Goal: Task Accomplishment & Management: Manage account settings

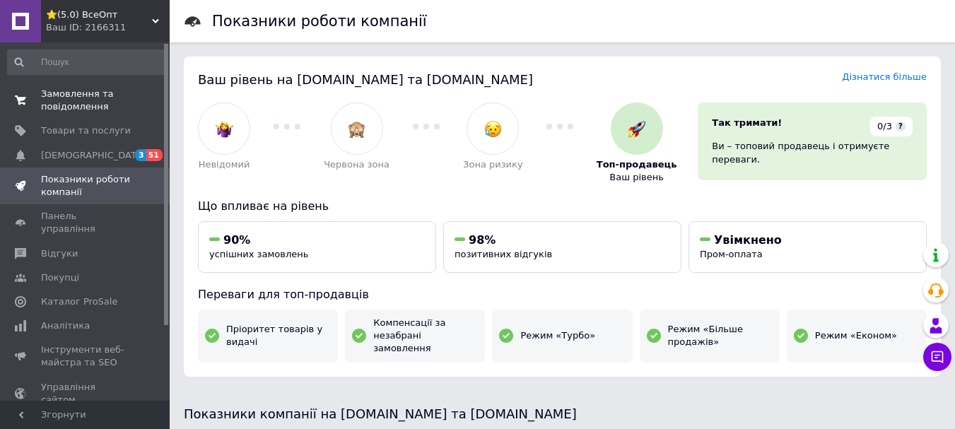
click at [76, 87] on link "Замовлення та повідомлення 0 0" at bounding box center [87, 100] width 174 height 37
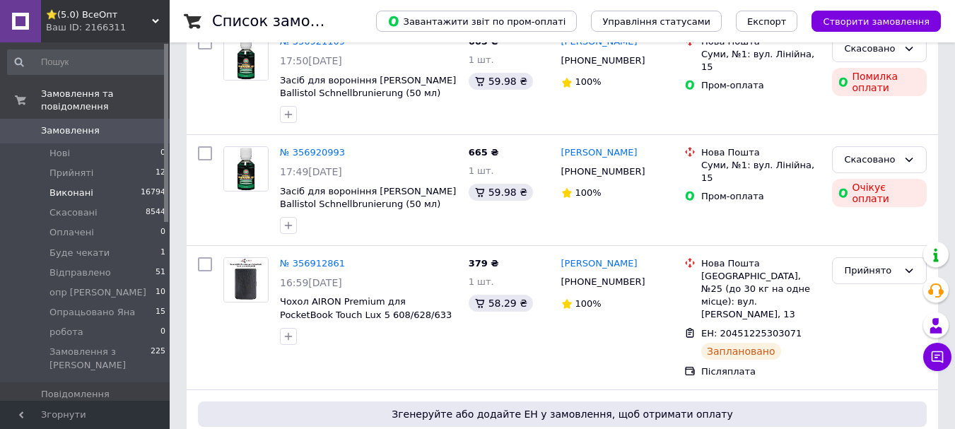
scroll to position [424, 0]
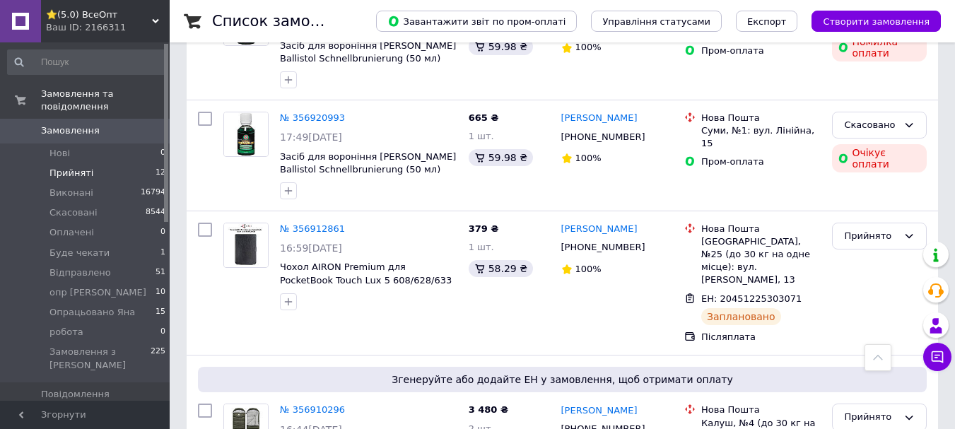
click at [75, 167] on span "Прийняті" at bounding box center [71, 173] width 44 height 13
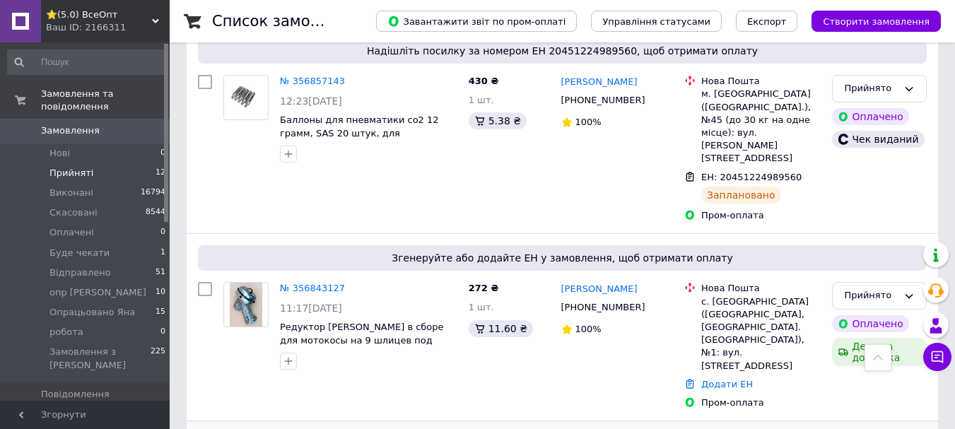
scroll to position [928, 0]
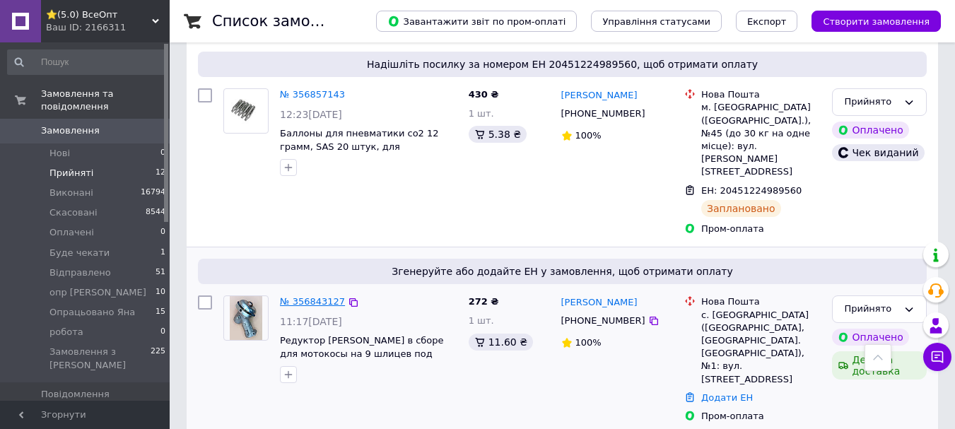
click at [303, 296] on link "№ 356843127" at bounding box center [312, 301] width 65 height 11
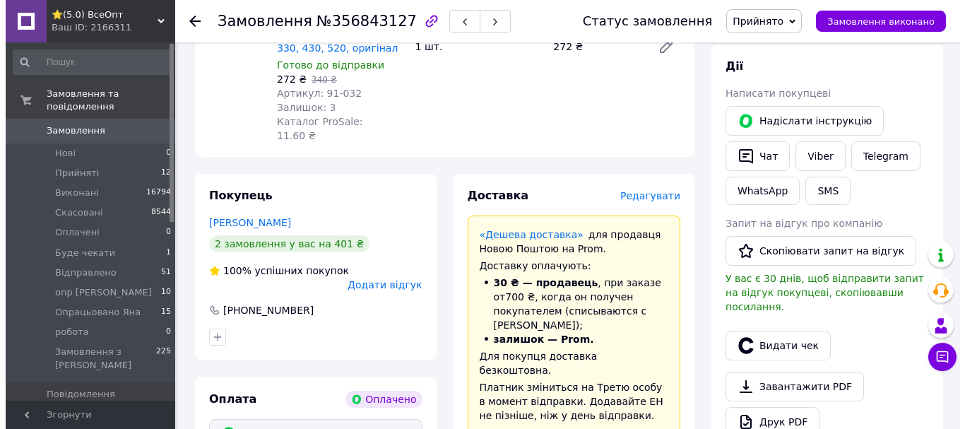
scroll to position [636, 0]
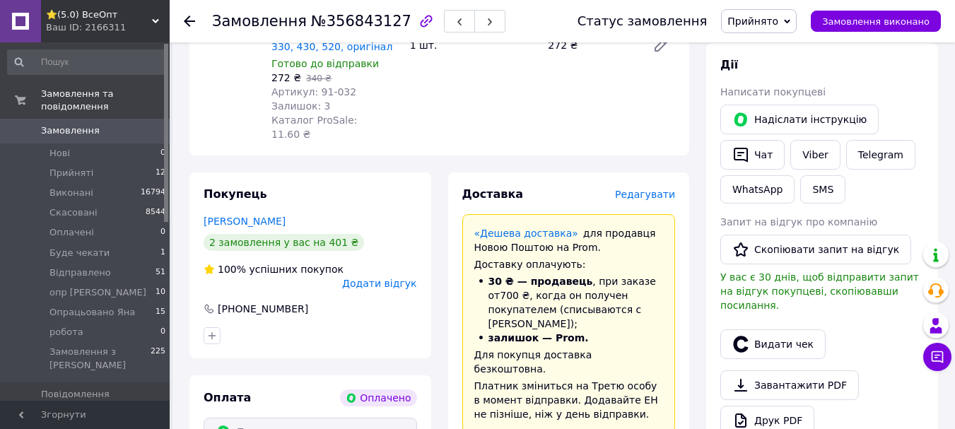
click at [640, 189] on span "Редагувати" at bounding box center [645, 194] width 60 height 11
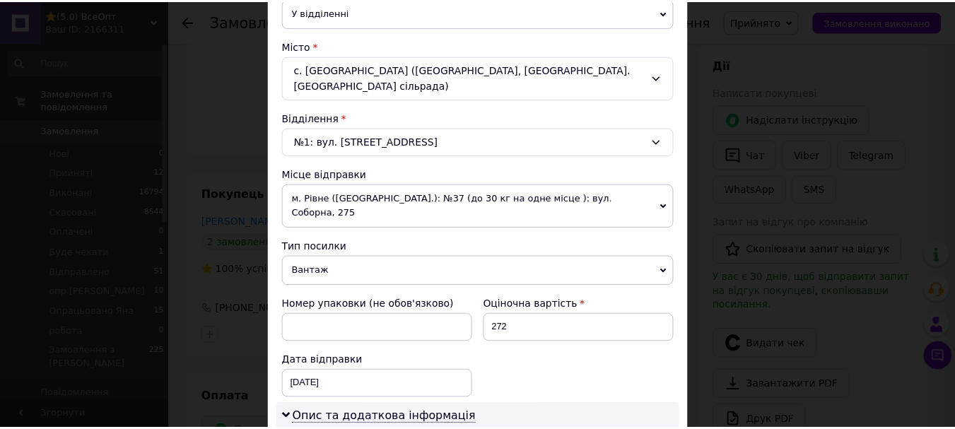
scroll to position [668, 0]
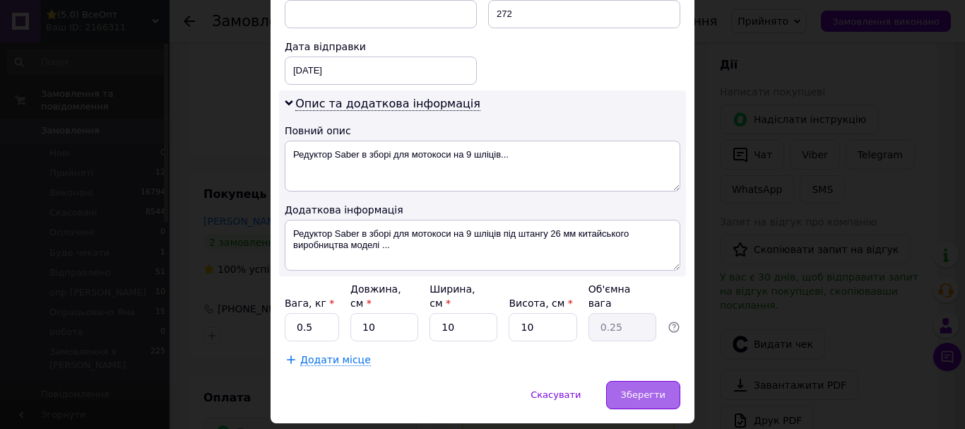
click at [634, 389] on span "Зберегти" at bounding box center [643, 394] width 45 height 11
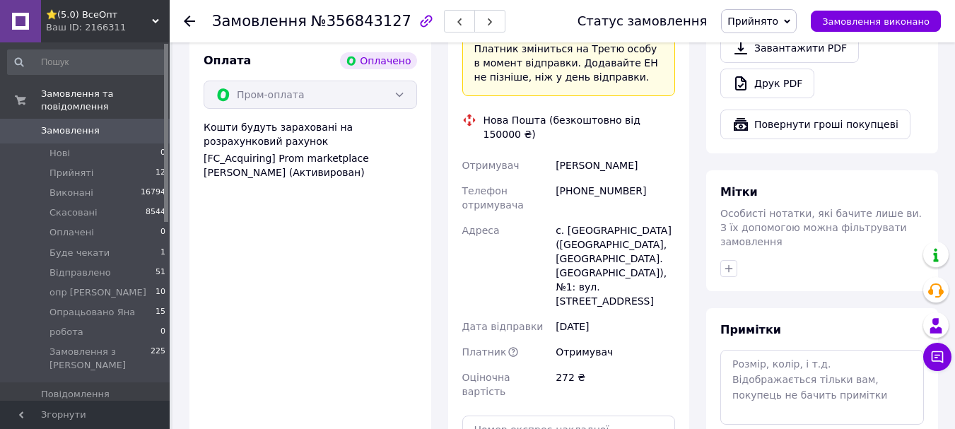
scroll to position [1060, 0]
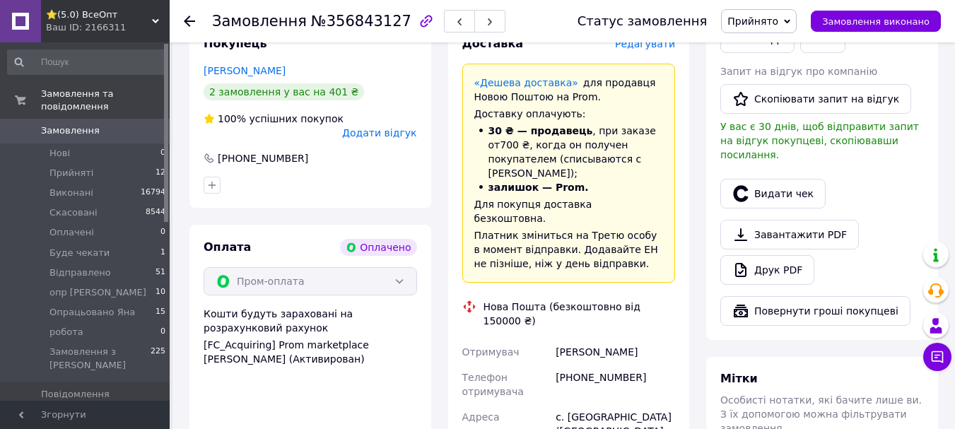
scroll to position [777, 0]
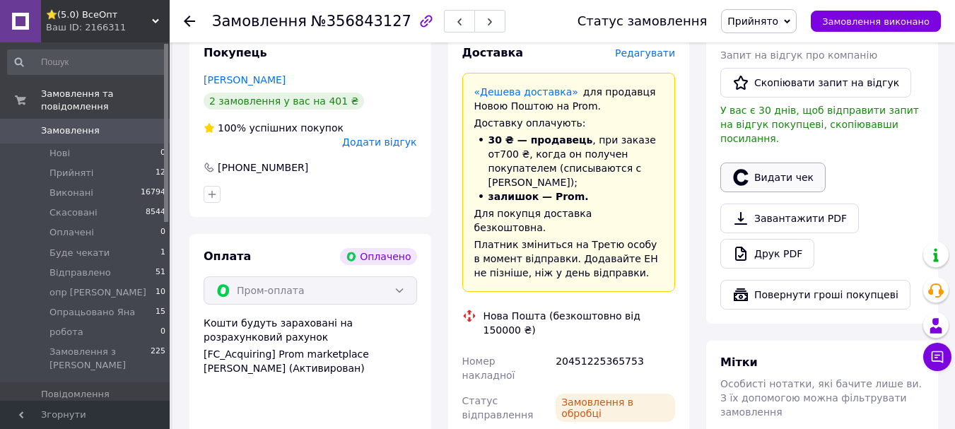
click at [764, 163] on button "Видати чек" at bounding box center [772, 178] width 105 height 30
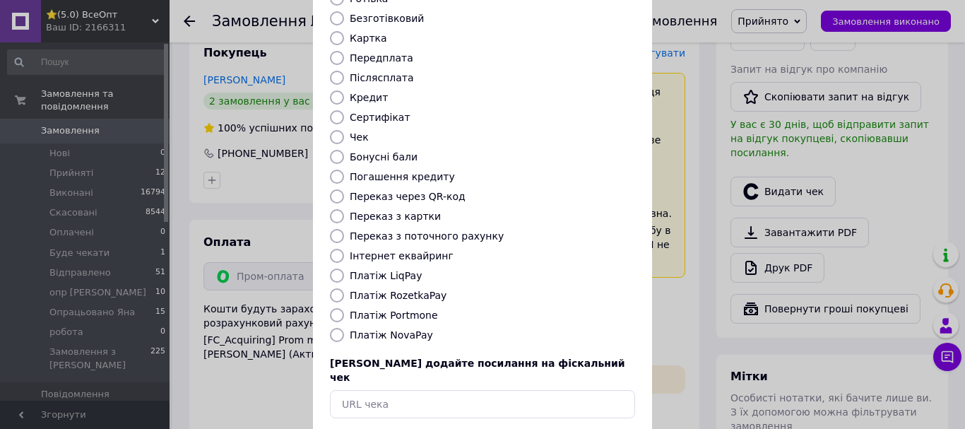
scroll to position [178, 0]
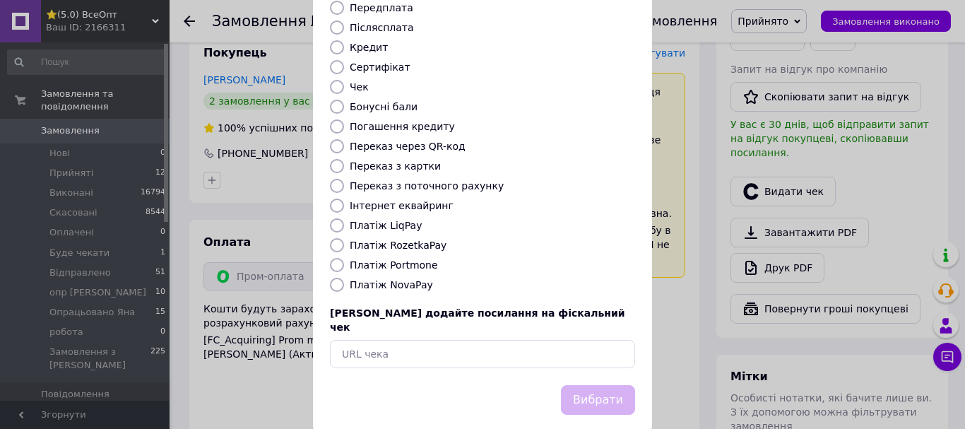
click at [331, 238] on input "Платіж RozetkaPay" at bounding box center [337, 245] width 14 height 14
radio input "true"
click at [595, 385] on button "Вибрати" at bounding box center [598, 400] width 74 height 30
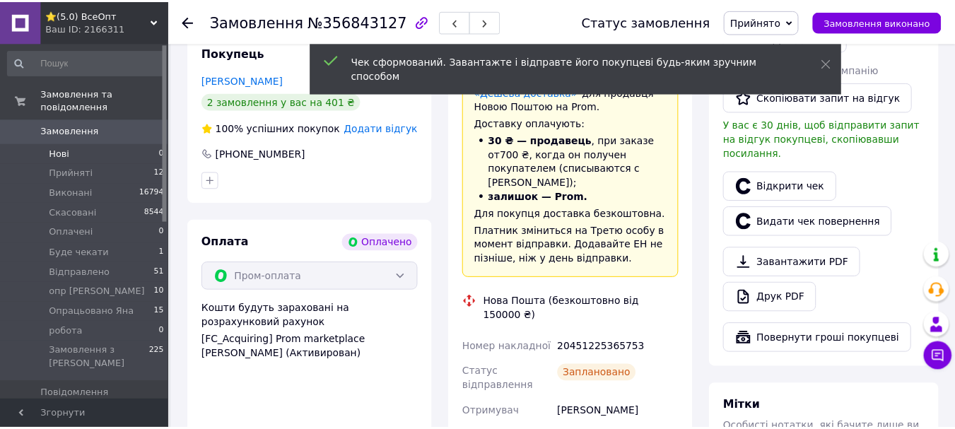
scroll to position [777, 0]
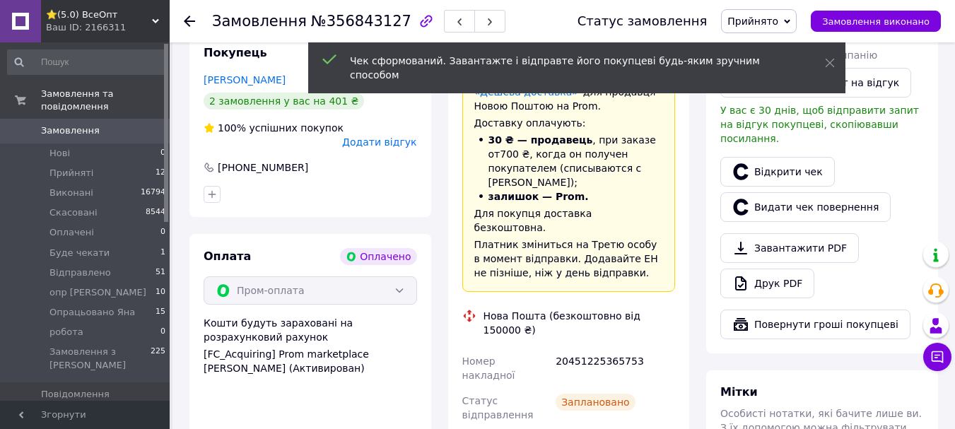
click at [194, 20] on icon at bounding box center [189, 21] width 11 height 11
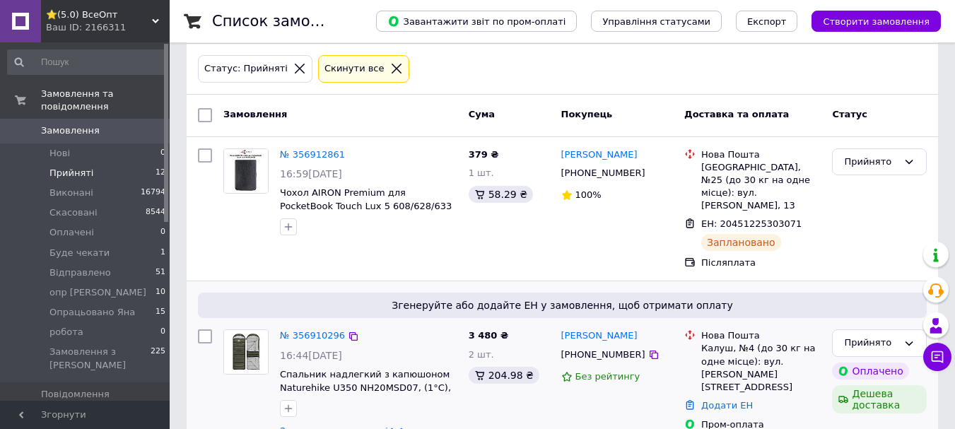
scroll to position [212, 0]
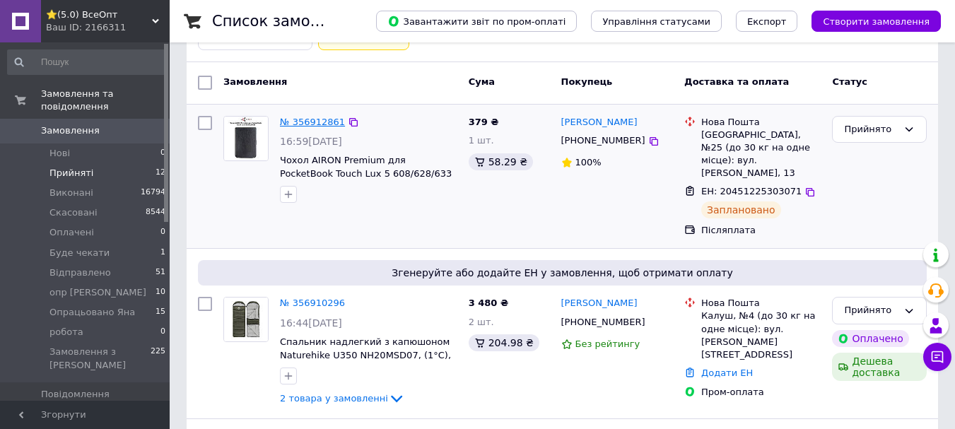
click at [309, 120] on link "№ 356912861" at bounding box center [312, 122] width 65 height 11
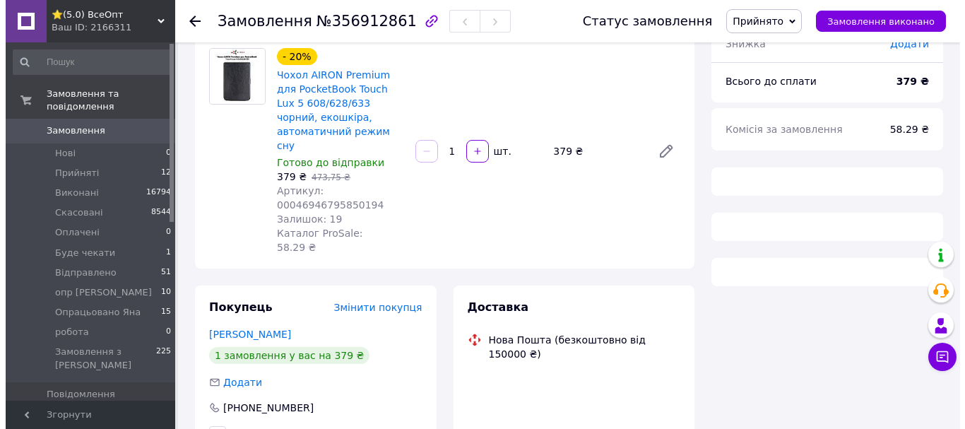
scroll to position [278, 0]
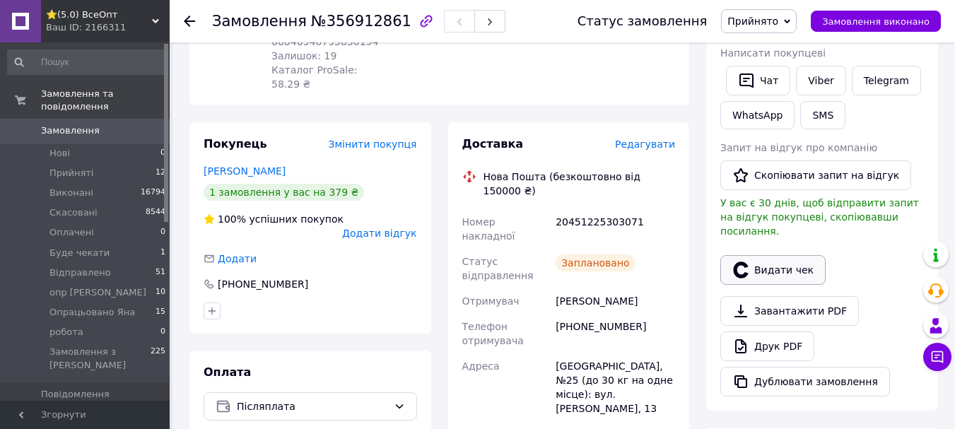
click at [775, 255] on button "Видати чек" at bounding box center [772, 270] width 105 height 30
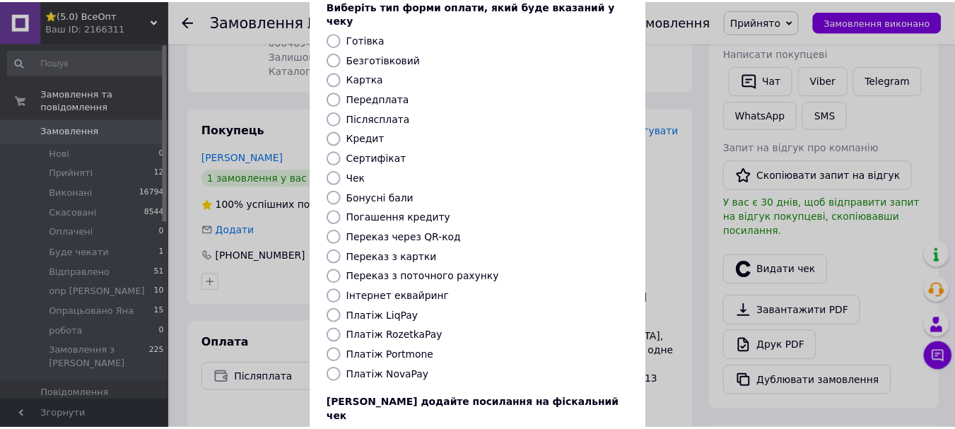
scroll to position [178, 0]
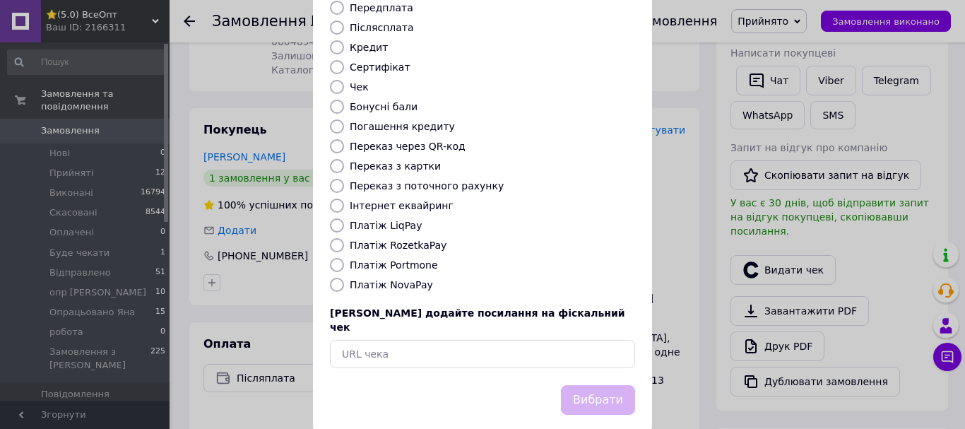
click at [331, 278] on input "Платіж NovaPay" at bounding box center [337, 285] width 14 height 14
radio input "true"
click at [593, 385] on button "Вибрати" at bounding box center [598, 400] width 74 height 30
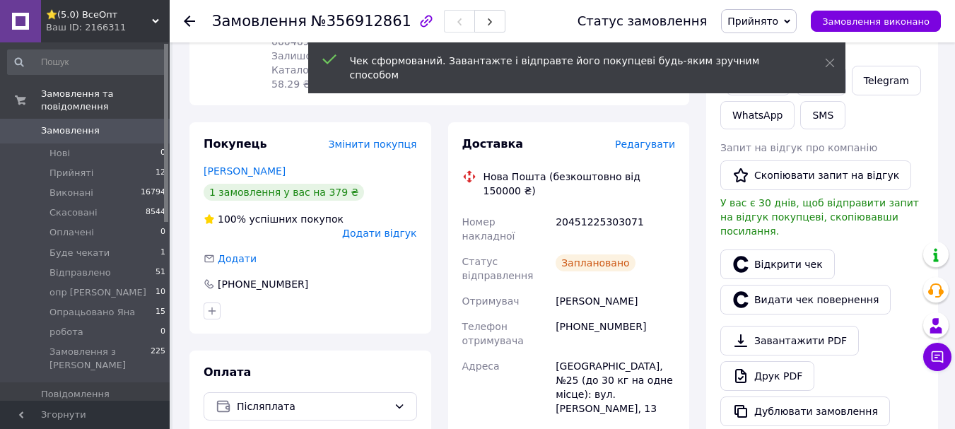
click at [187, 23] on icon at bounding box center [189, 21] width 11 height 11
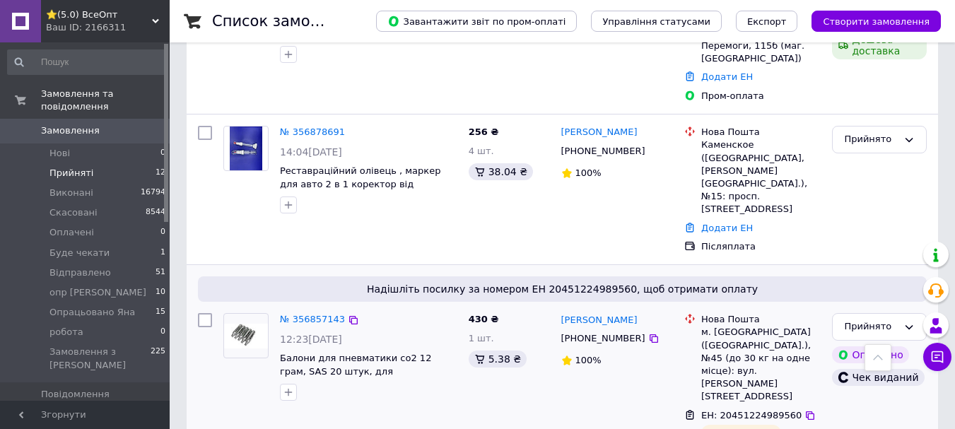
scroll to position [666, 0]
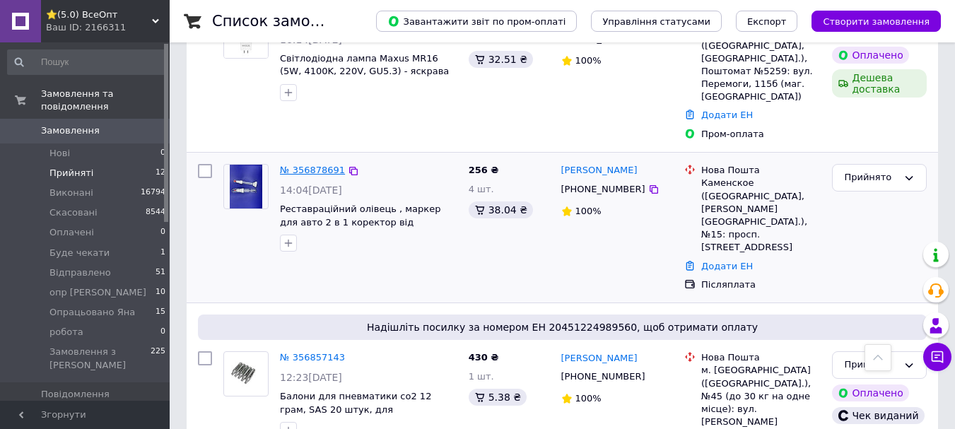
click at [307, 165] on link "№ 356878691" at bounding box center [312, 170] width 65 height 11
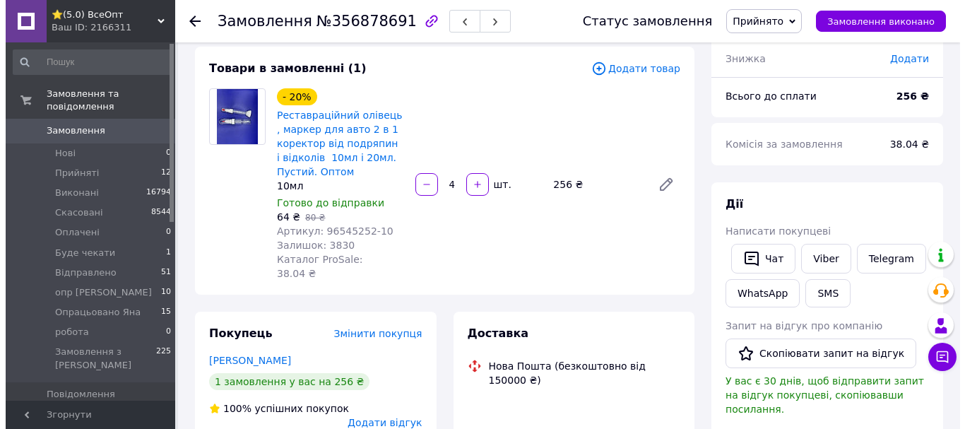
scroll to position [278, 0]
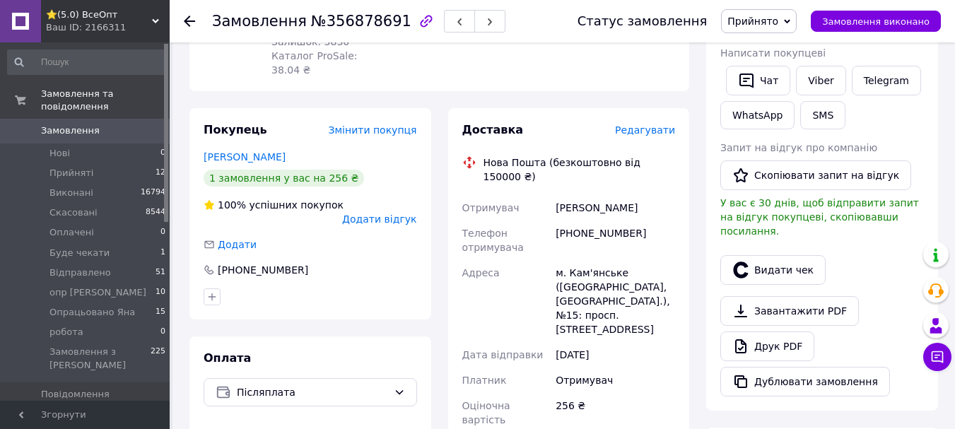
click at [635, 124] on span "Редагувати" at bounding box center [645, 129] width 60 height 11
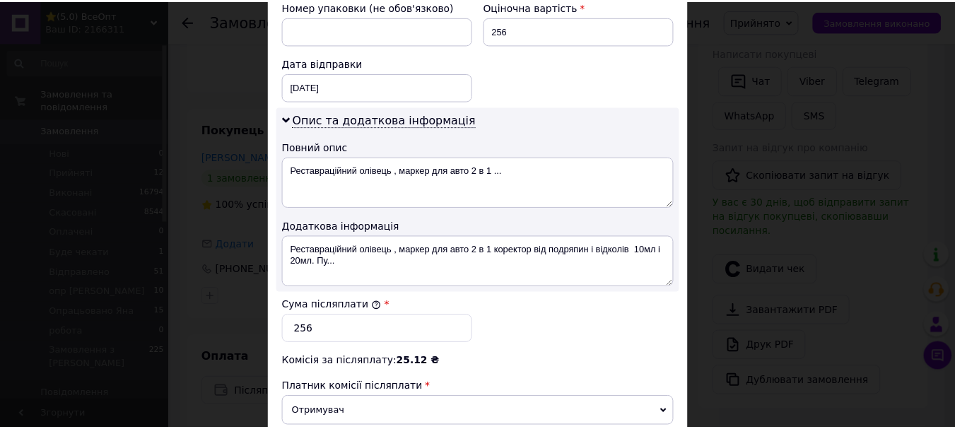
scroll to position [777, 0]
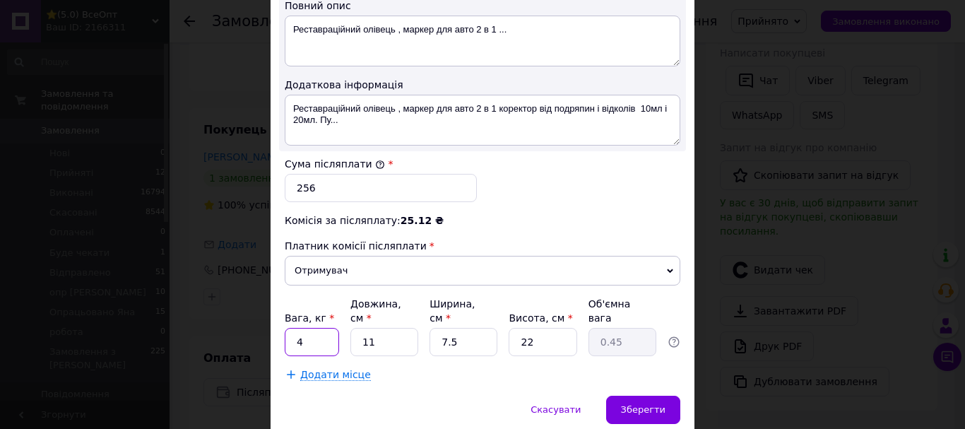
click at [311, 328] on input "4" at bounding box center [312, 342] width 54 height 28
type input "0.5"
click at [615, 396] on div "Зберегти" at bounding box center [643, 410] width 74 height 28
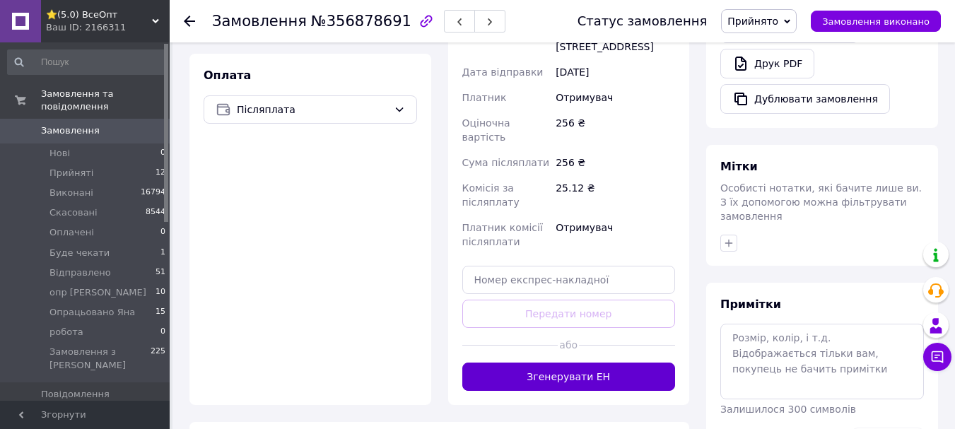
click at [582, 362] on button "Згенерувати ЕН" at bounding box center [568, 376] width 213 height 28
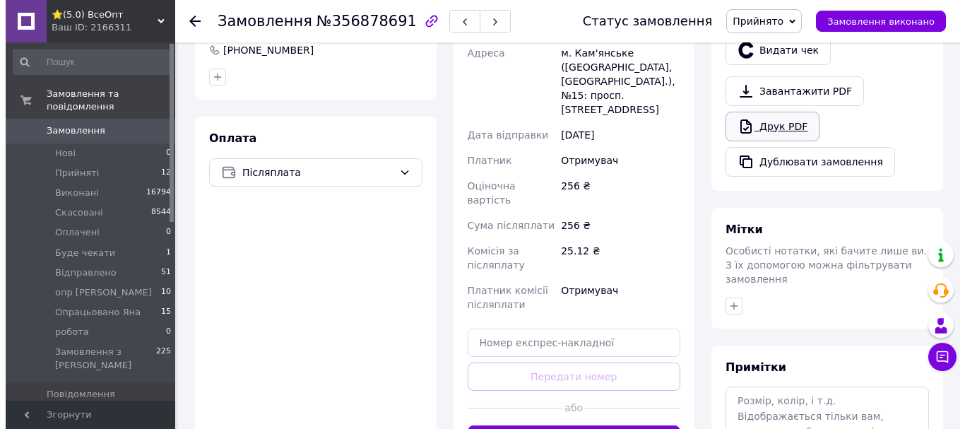
scroll to position [349, 0]
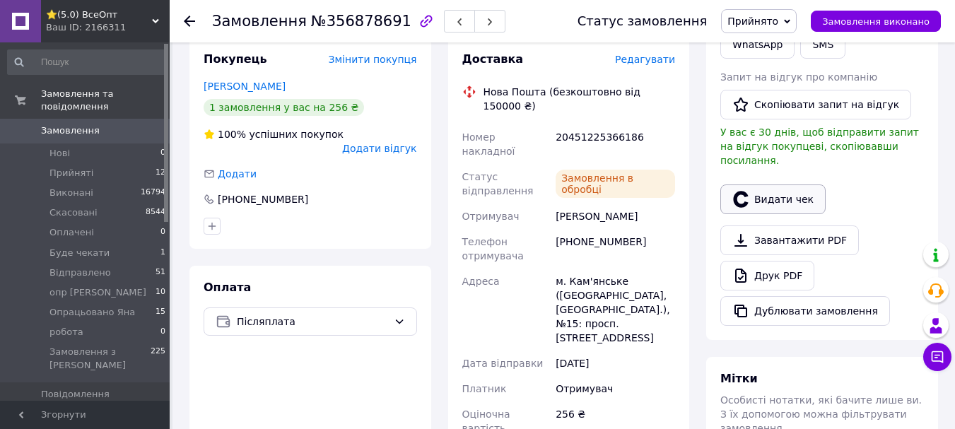
click at [779, 187] on button "Видати чек" at bounding box center [772, 199] width 105 height 30
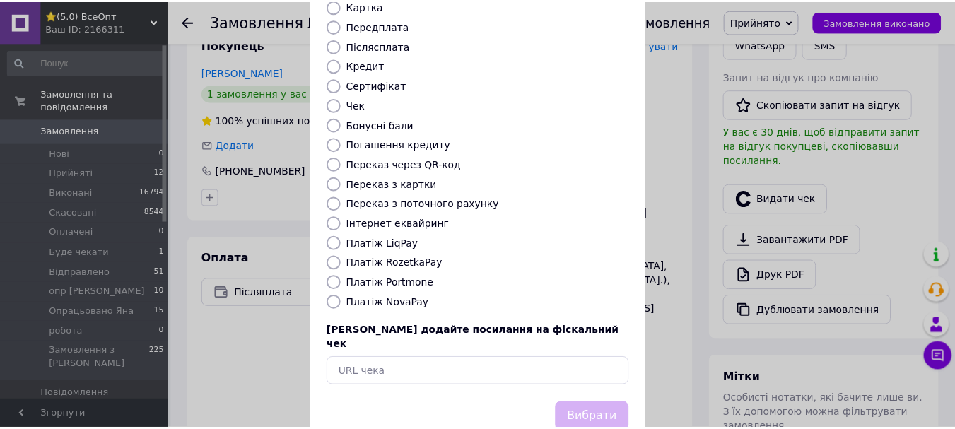
scroll to position [178, 0]
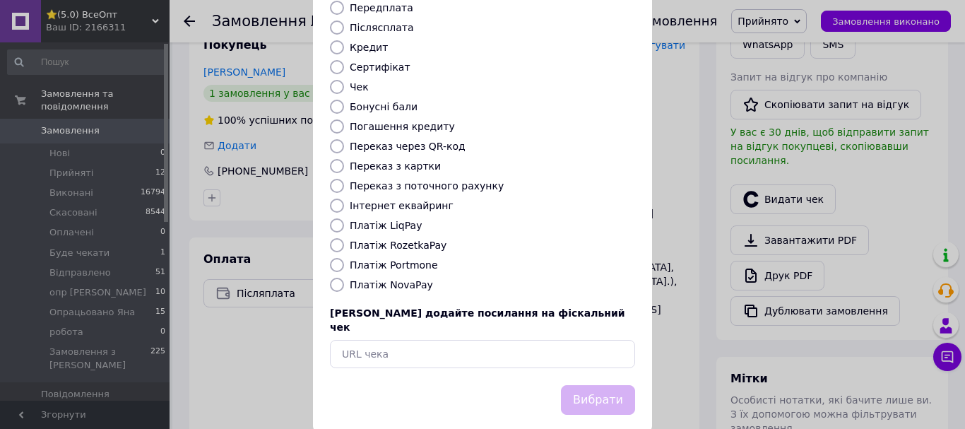
click at [336, 278] on input "Платіж NovaPay" at bounding box center [337, 285] width 14 height 14
radio input "true"
click at [595, 385] on button "Вибрати" at bounding box center [598, 400] width 74 height 30
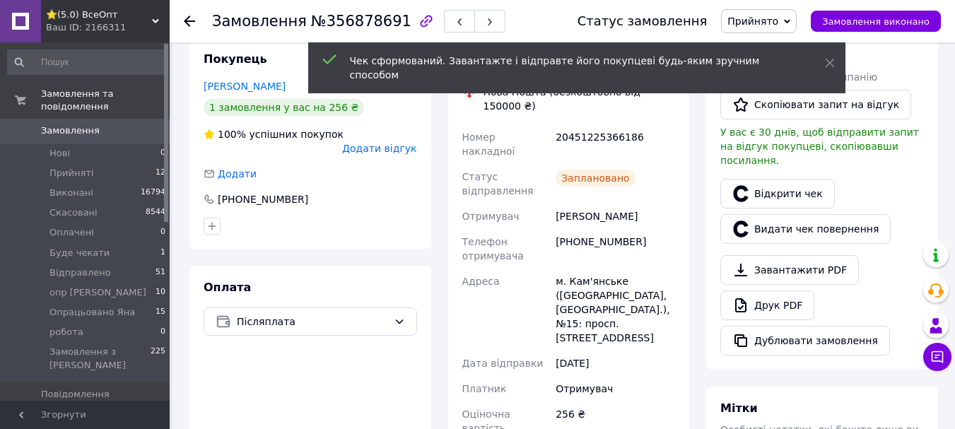
drag, startPoint x: 189, startPoint y: 24, endPoint x: 257, endPoint y: 93, distance: 96.9
click at [189, 24] on icon at bounding box center [189, 21] width 11 height 11
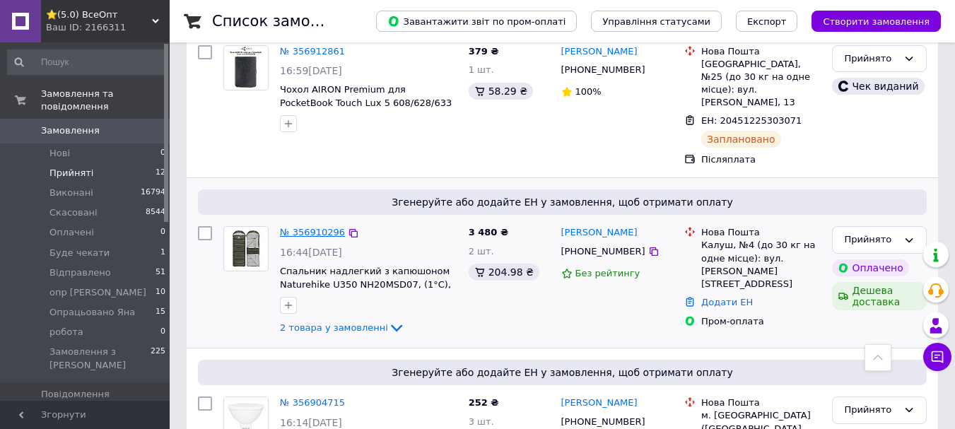
click at [305, 227] on link "№ 356910296" at bounding box center [312, 232] width 65 height 11
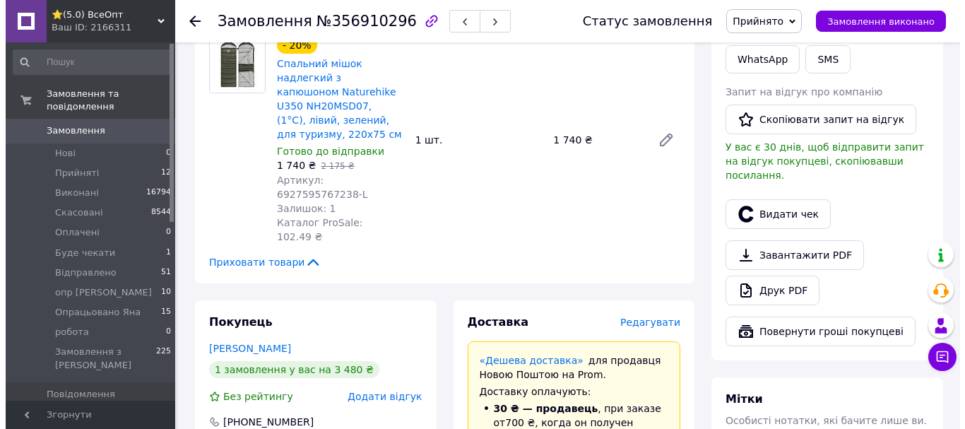
scroll to position [777, 0]
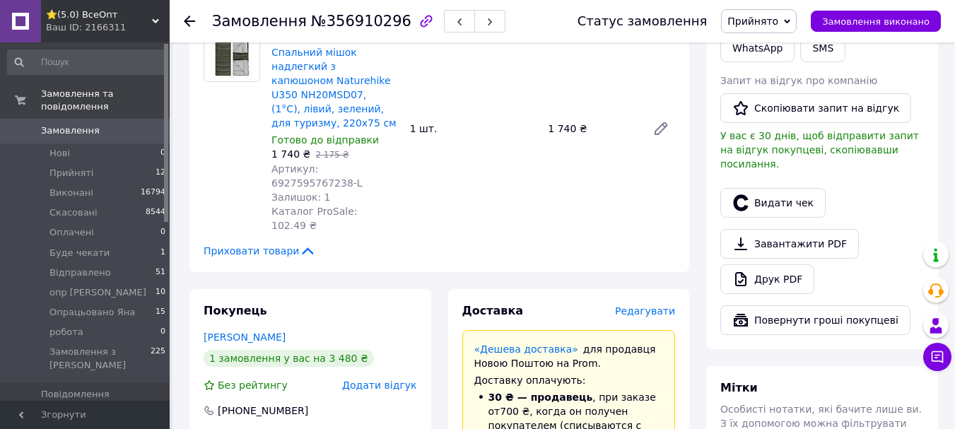
click at [643, 305] on span "Редагувати" at bounding box center [645, 310] width 60 height 11
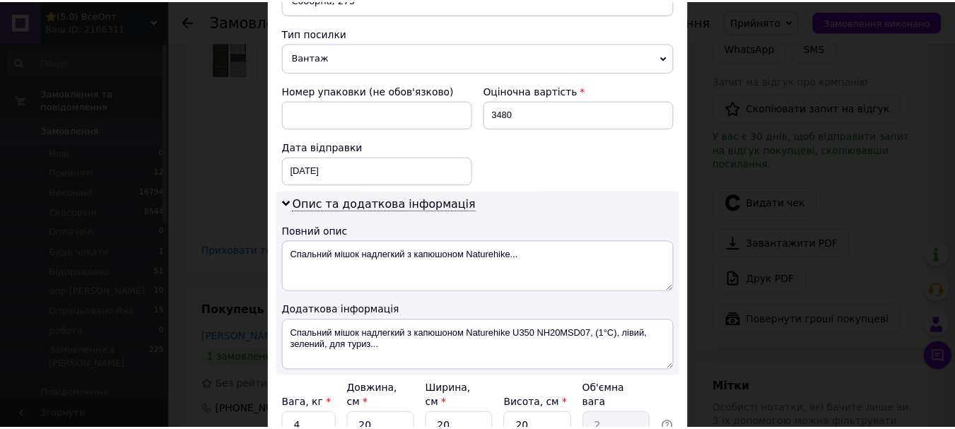
scroll to position [668, 0]
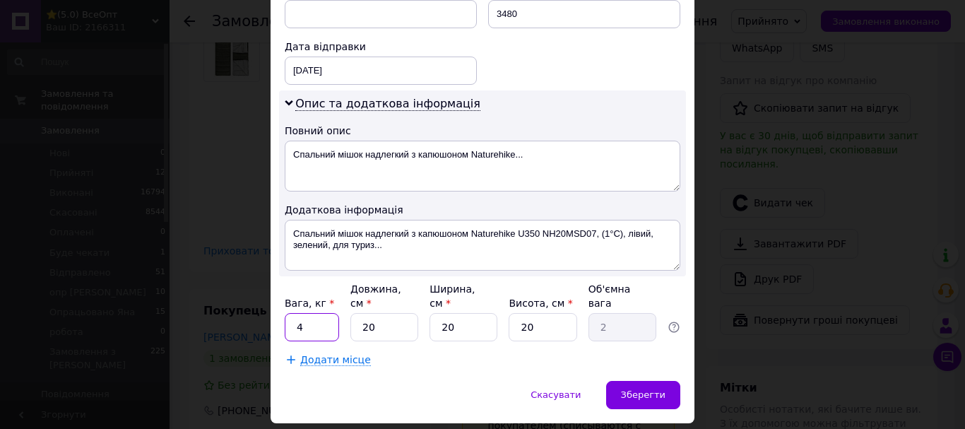
click at [312, 313] on input "4" at bounding box center [312, 327] width 54 height 28
click at [385, 313] on input "20" at bounding box center [384, 327] width 68 height 28
type input "2"
type input "0.2"
type input "4"
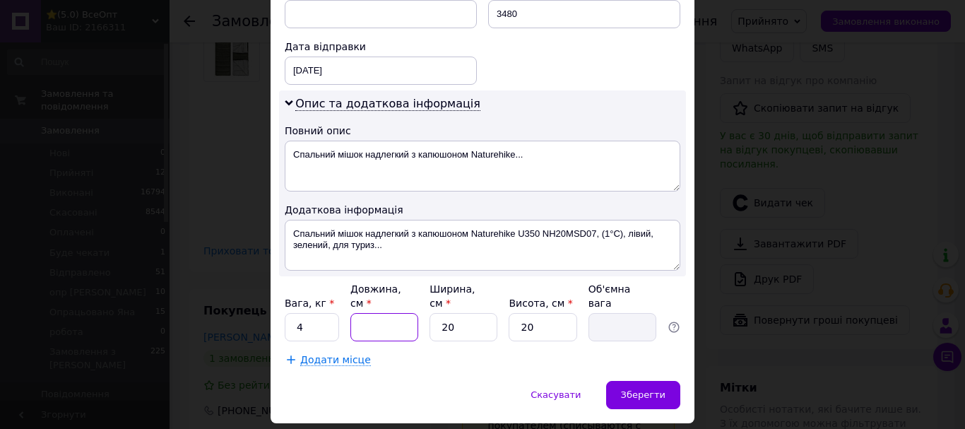
type input "0.4"
type input "40"
type input "4"
type input "40"
click at [455, 313] on input "20" at bounding box center [464, 327] width 68 height 28
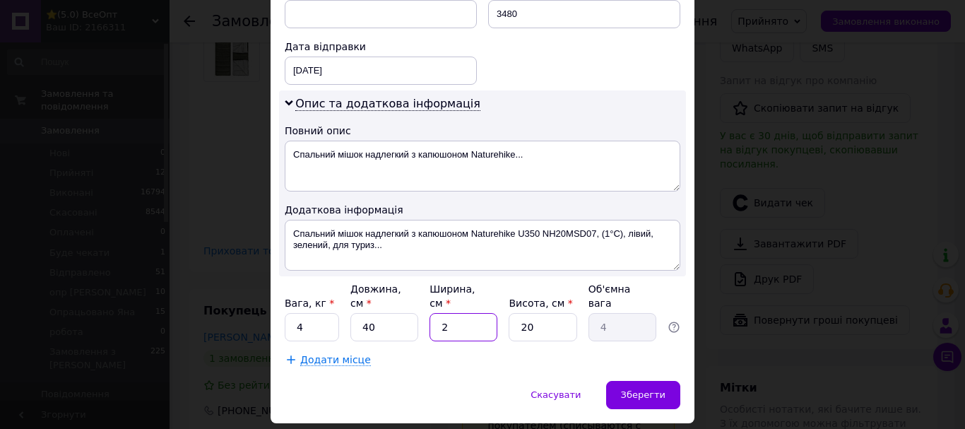
type input "2"
type input "0.4"
type input "4"
type input "0.8"
type input "40"
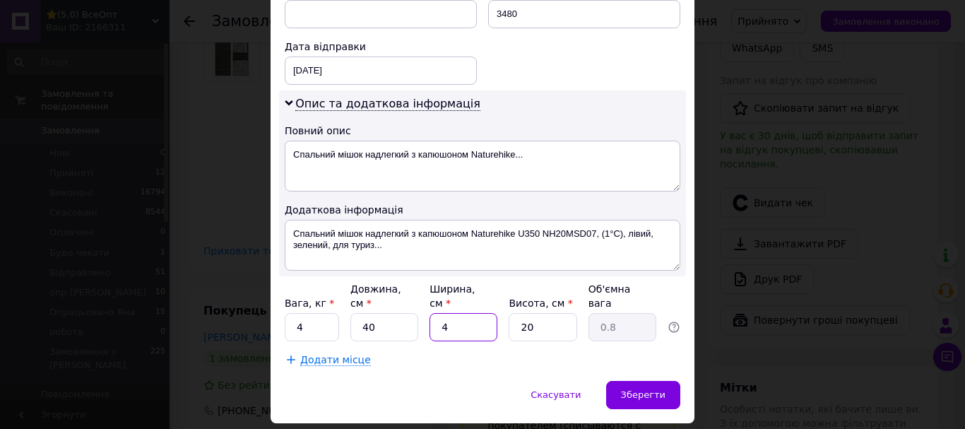
type input "8"
click at [542, 313] on input "20" at bounding box center [543, 327] width 68 height 28
drag, startPoint x: 465, startPoint y: 283, endPoint x: 459, endPoint y: 289, distance: 8.5
click at [464, 313] on input "40" at bounding box center [464, 327] width 68 height 28
type input "4"
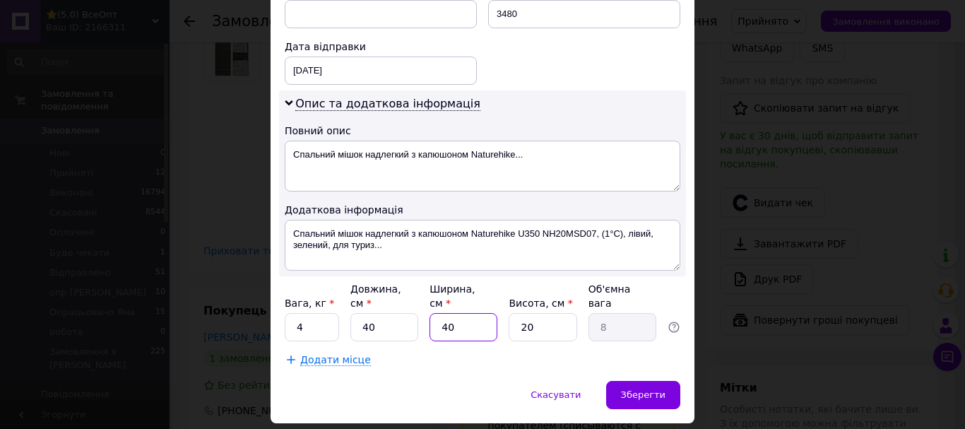
type input "0.8"
type input "3"
type input "0.6"
type input "30"
type input "6"
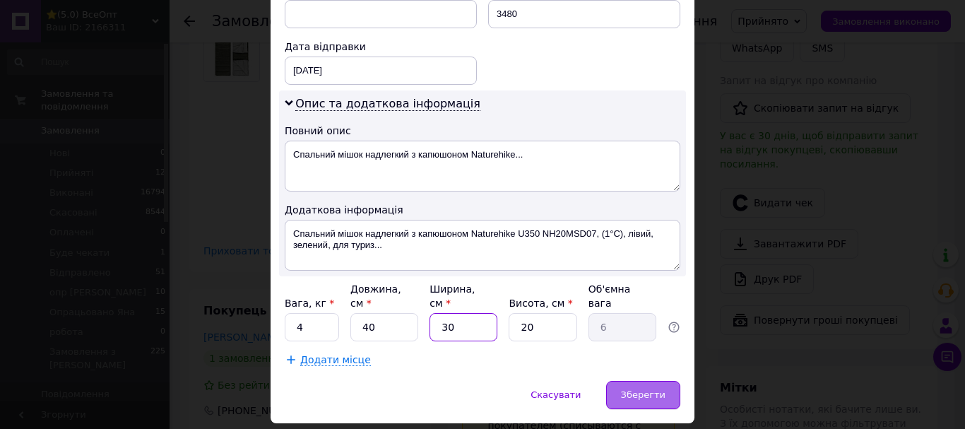
type input "30"
click at [648, 389] on span "Зберегти" at bounding box center [643, 394] width 45 height 11
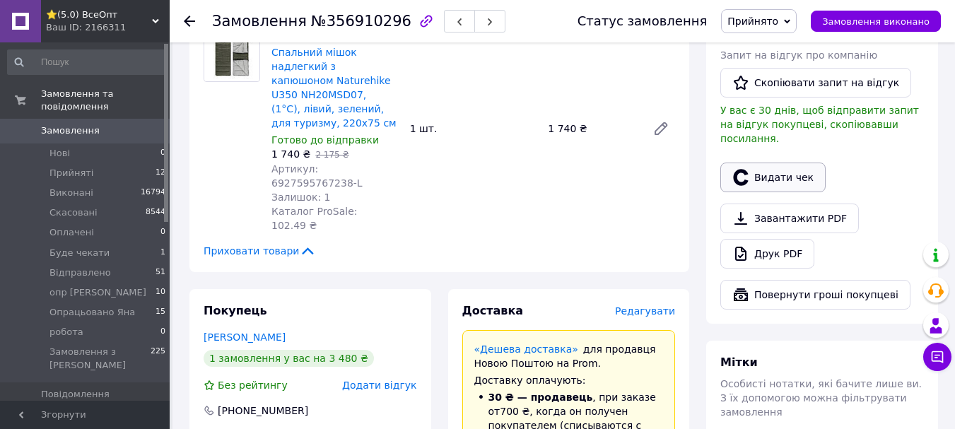
click at [772, 163] on button "Видати чек" at bounding box center [772, 178] width 105 height 30
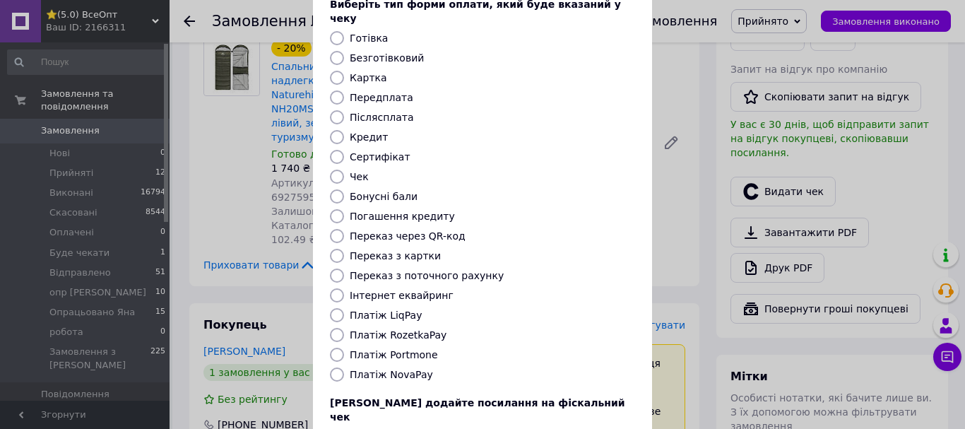
scroll to position [178, 0]
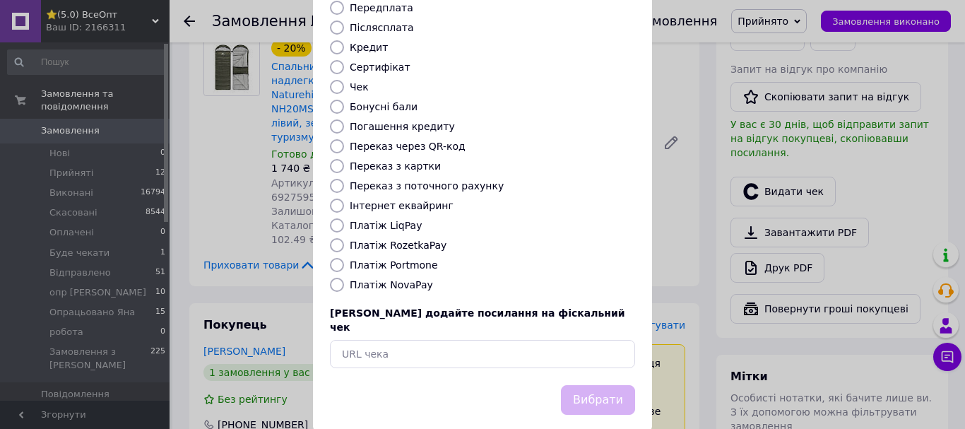
drag, startPoint x: 332, startPoint y: 230, endPoint x: 468, endPoint y: 300, distance: 152.3
click at [333, 238] on input "Платіж RozetkaPay" at bounding box center [337, 245] width 14 height 14
radio input "true"
click at [583, 385] on button "Вибрати" at bounding box center [598, 400] width 74 height 30
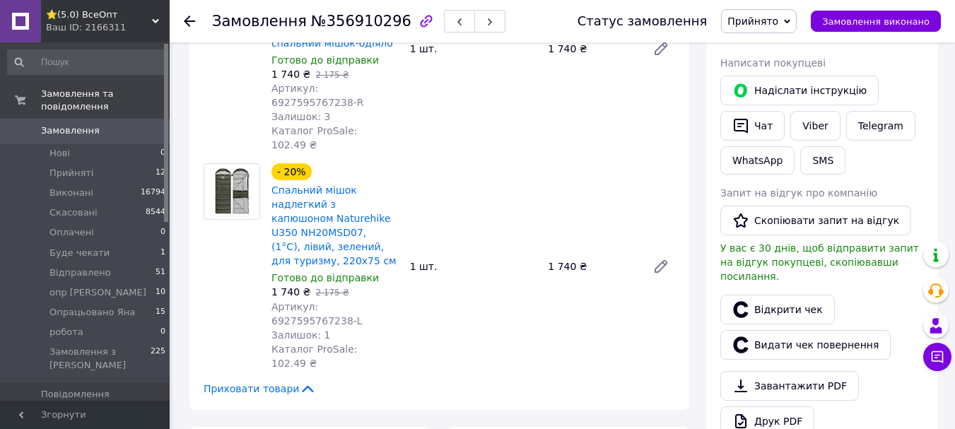
scroll to position [565, 0]
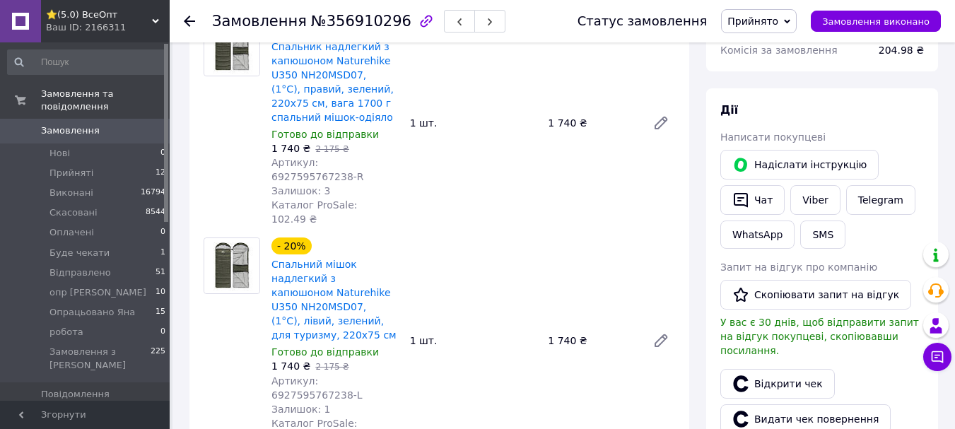
click at [191, 20] on use at bounding box center [189, 21] width 11 height 11
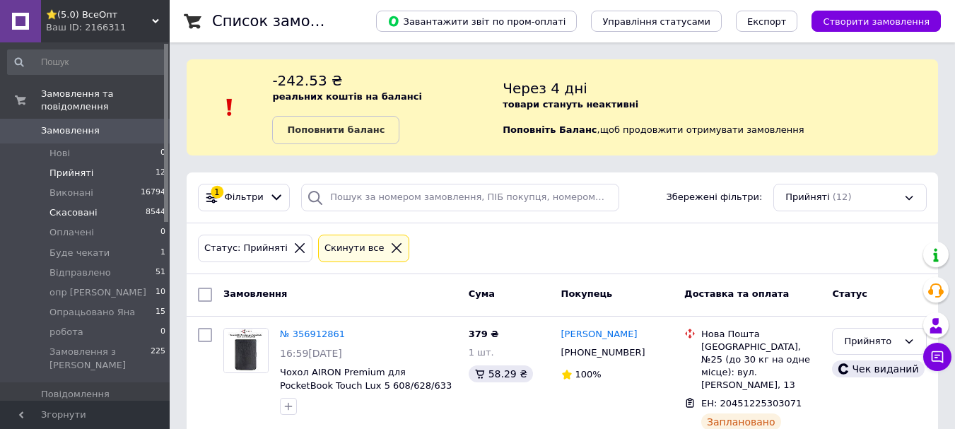
click at [71, 206] on span "Скасовані" at bounding box center [73, 212] width 48 height 13
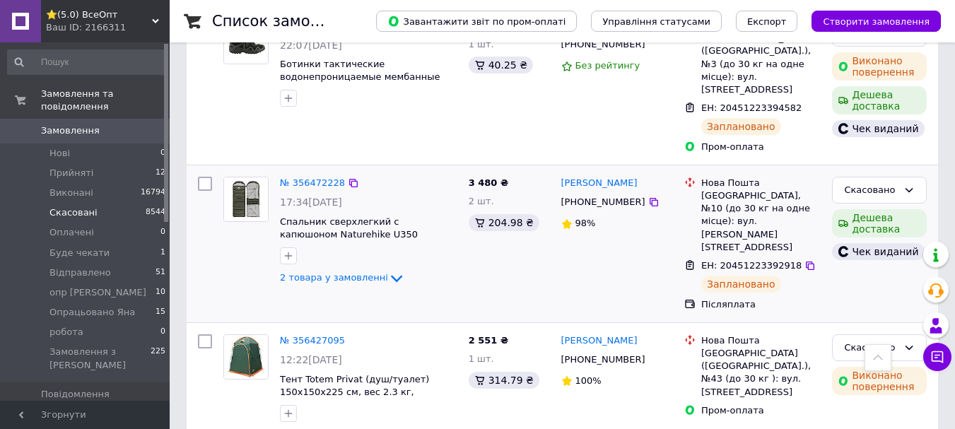
scroll to position [989, 0]
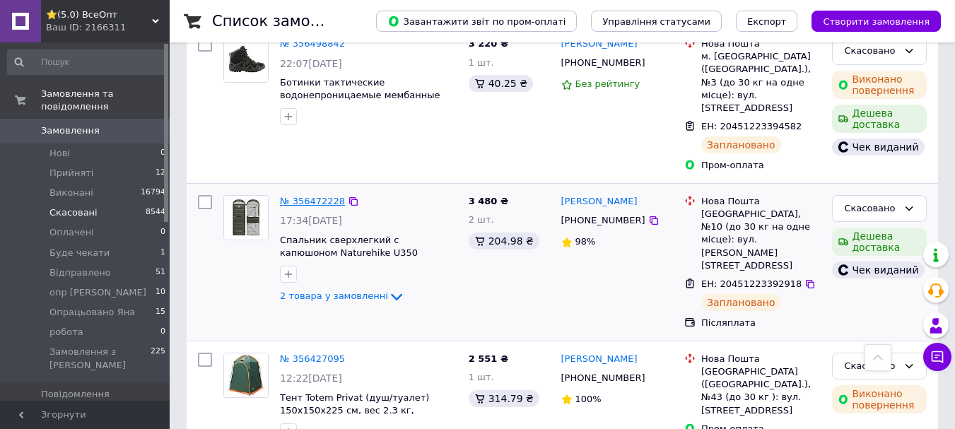
click at [324, 202] on link "№ 356472228" at bounding box center [312, 201] width 65 height 11
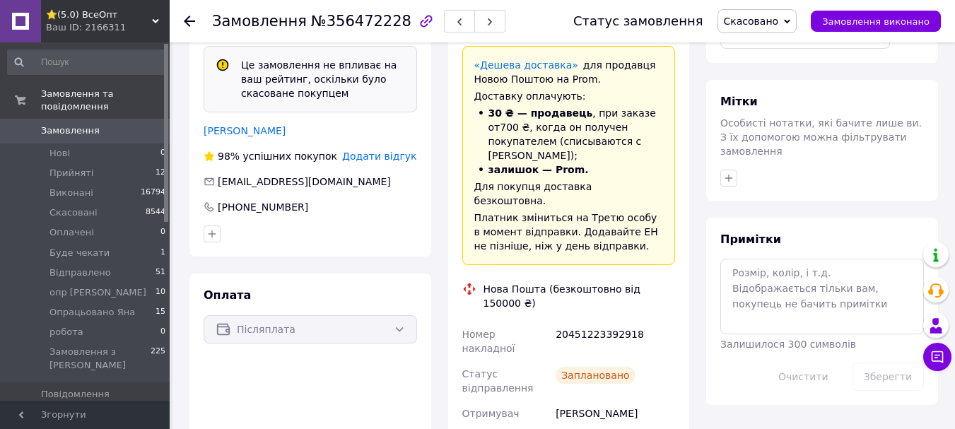
scroll to position [459, 0]
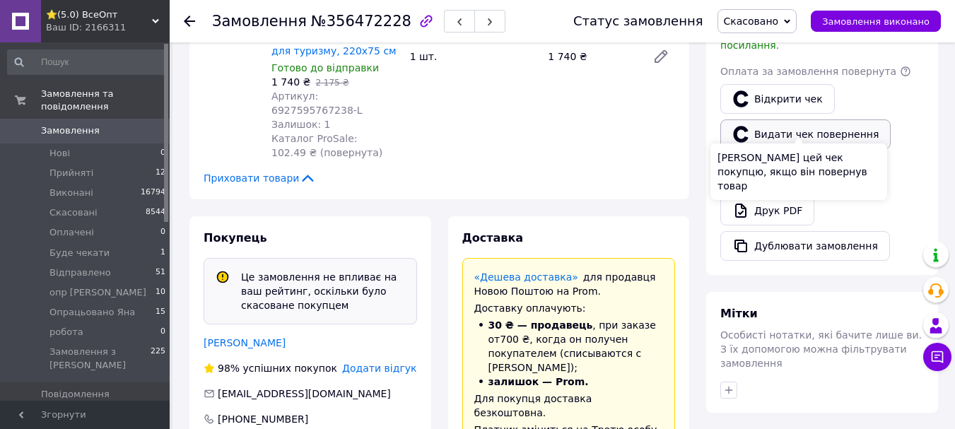
click at [808, 122] on button "Видати чек повернення" at bounding box center [805, 134] width 170 height 30
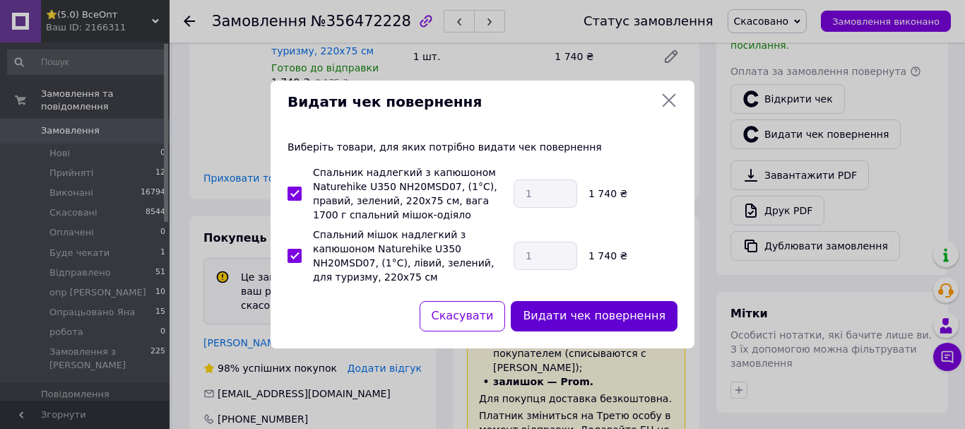
click at [562, 313] on button "Видати чек повернення" at bounding box center [594, 316] width 167 height 30
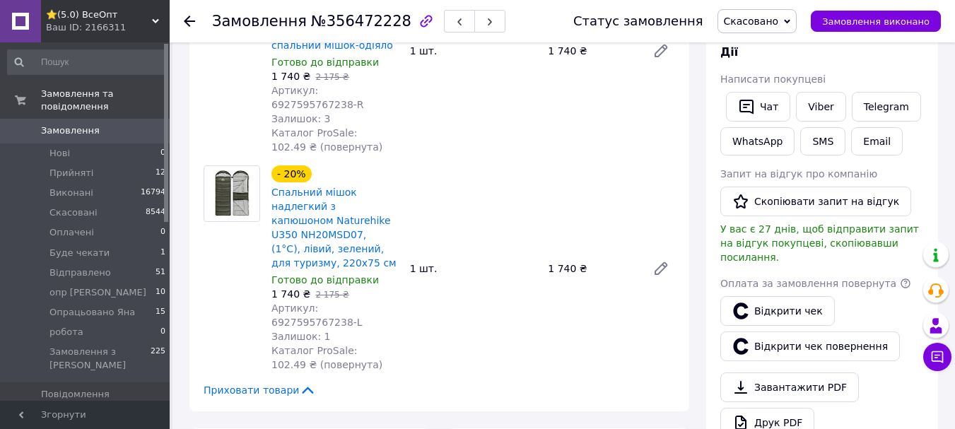
scroll to position [0, 0]
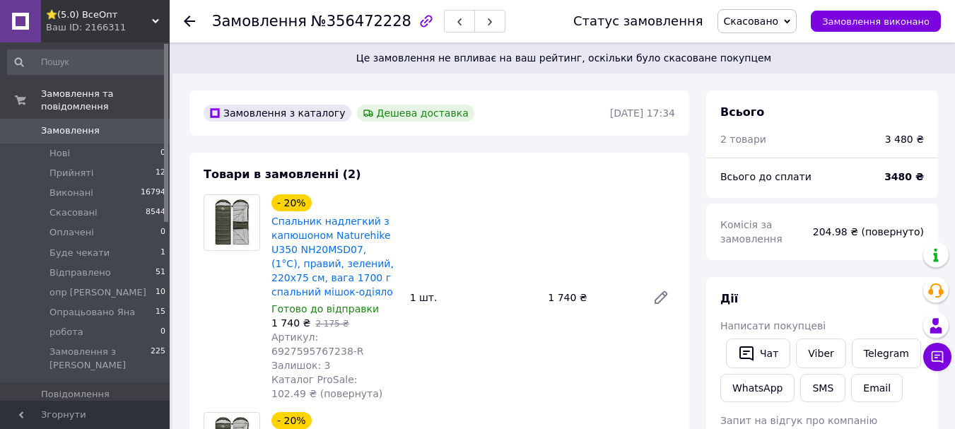
click at [191, 16] on icon at bounding box center [189, 21] width 11 height 11
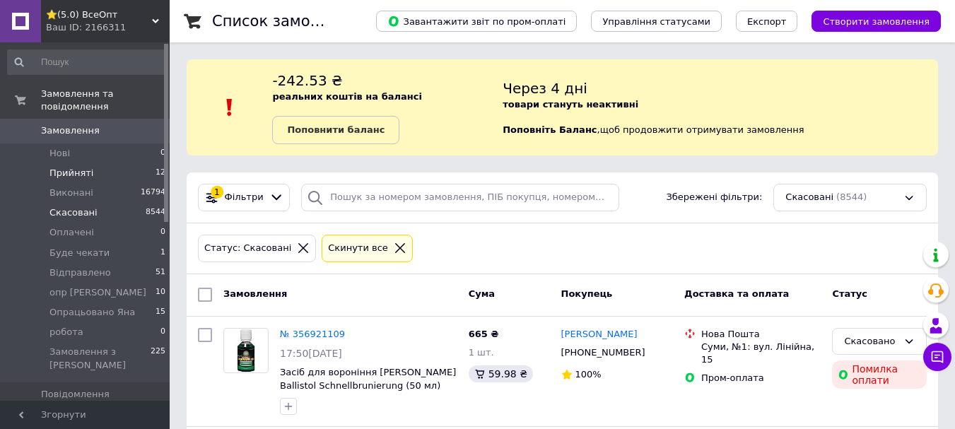
click at [77, 167] on span "Прийняті" at bounding box center [71, 173] width 44 height 13
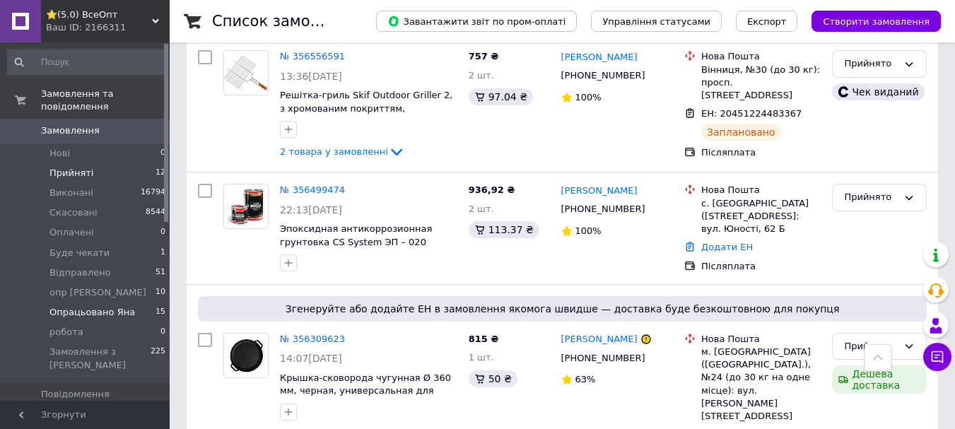
scroll to position [1745, 0]
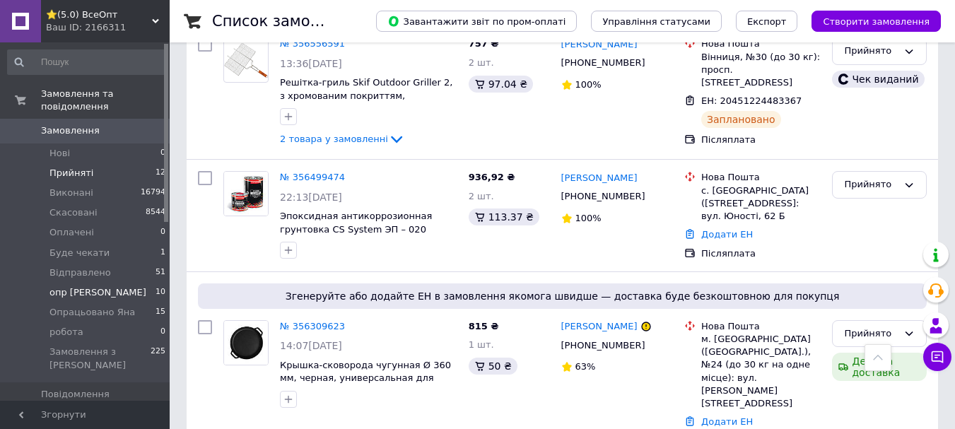
click at [66, 286] on span "опр [PERSON_NAME]" at bounding box center [97, 292] width 97 height 13
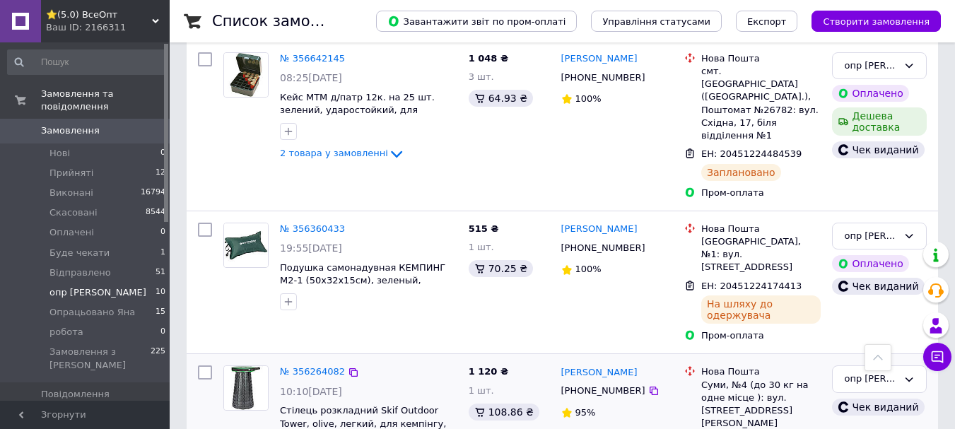
scroll to position [1306, 0]
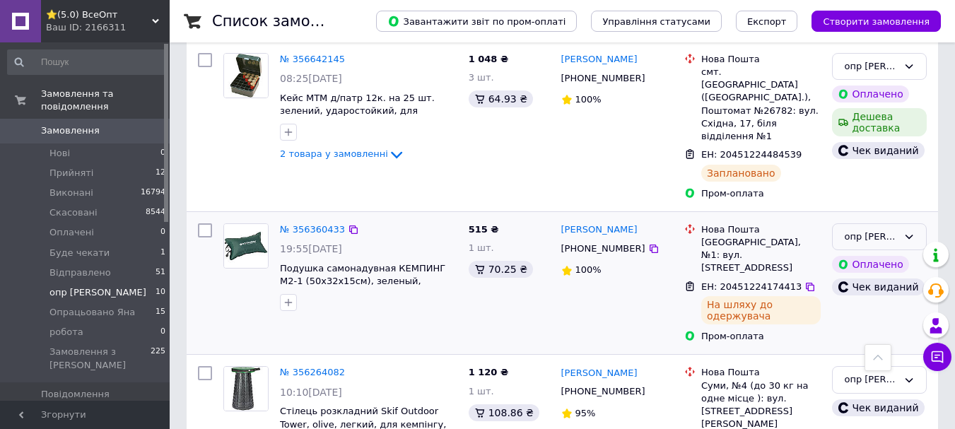
click at [914, 231] on icon at bounding box center [908, 236] width 11 height 11
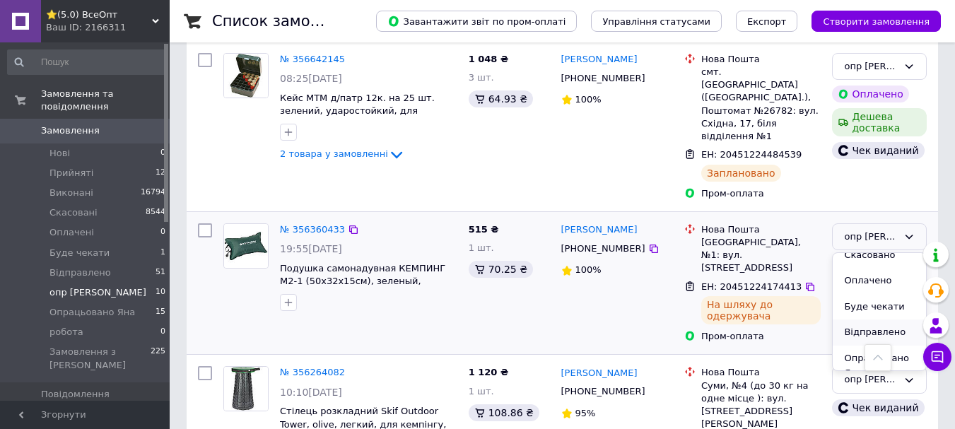
scroll to position [71, 0]
click at [875, 312] on li "Відправлено" at bounding box center [878, 325] width 93 height 26
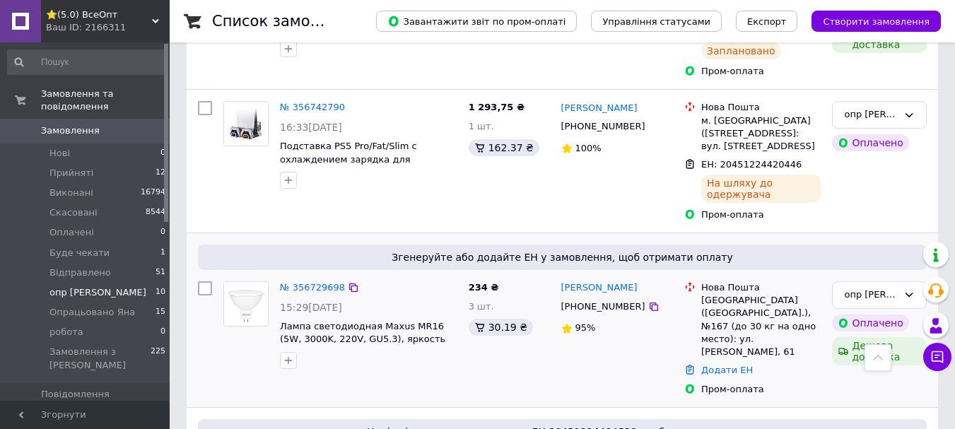
scroll to position [811, 0]
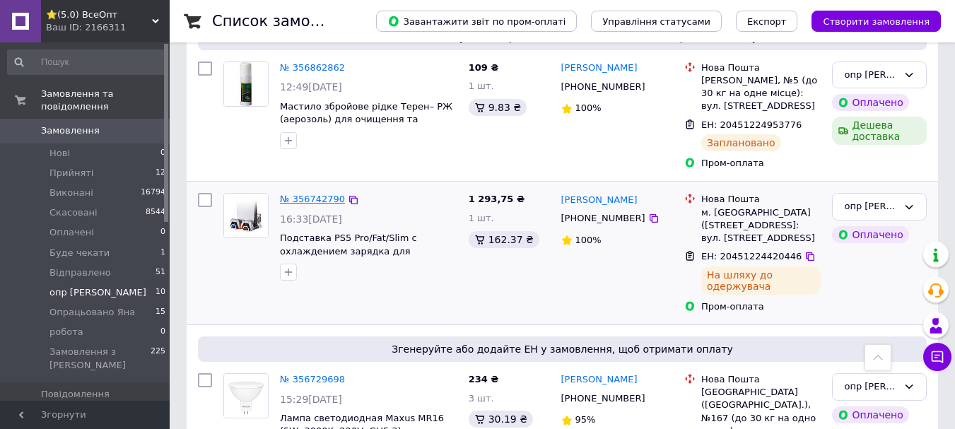
click at [302, 194] on link "№ 356742790" at bounding box center [312, 199] width 65 height 11
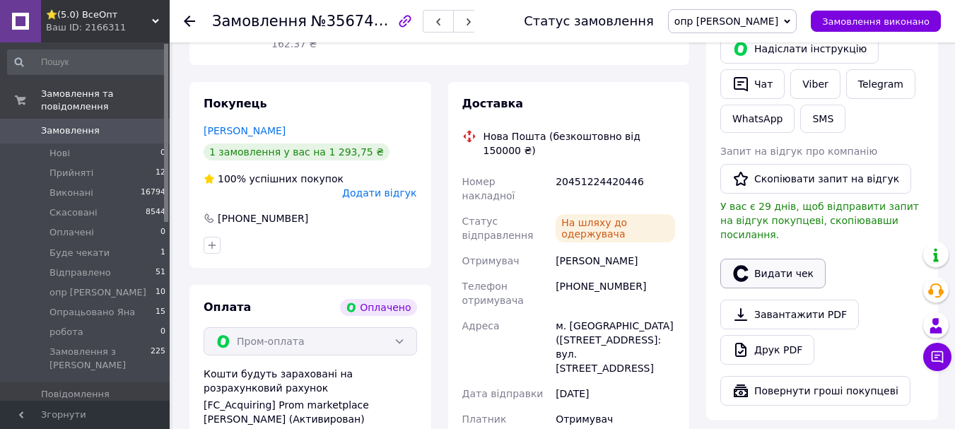
click at [765, 259] on button "Видати чек" at bounding box center [772, 274] width 105 height 30
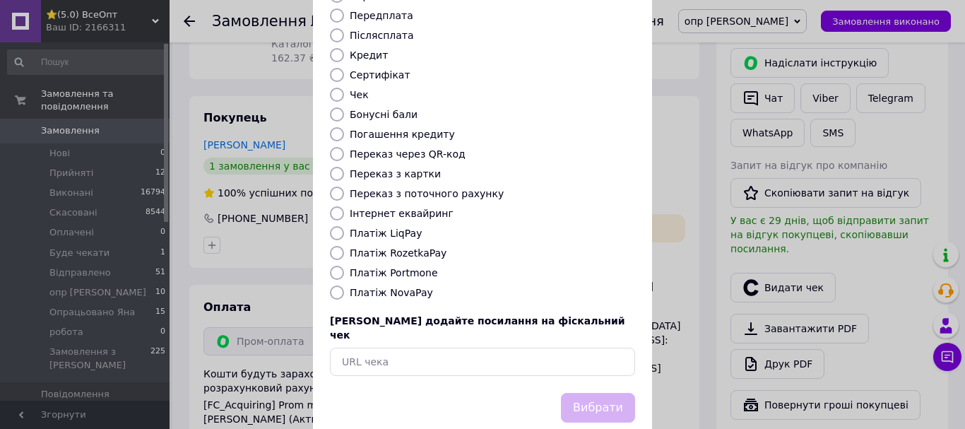
scroll to position [178, 0]
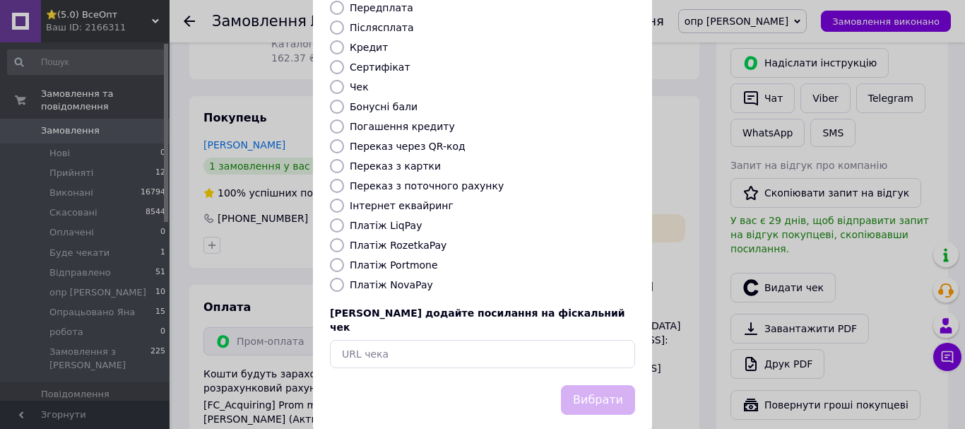
click at [335, 238] on input "Платіж RozetkaPay" at bounding box center [337, 245] width 14 height 14
radio input "true"
click at [612, 385] on button "Вибрати" at bounding box center [598, 400] width 74 height 30
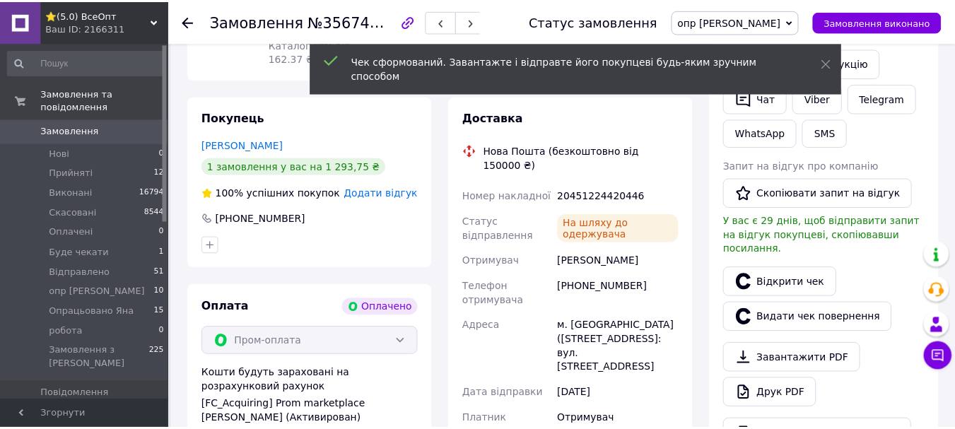
scroll to position [707, 0]
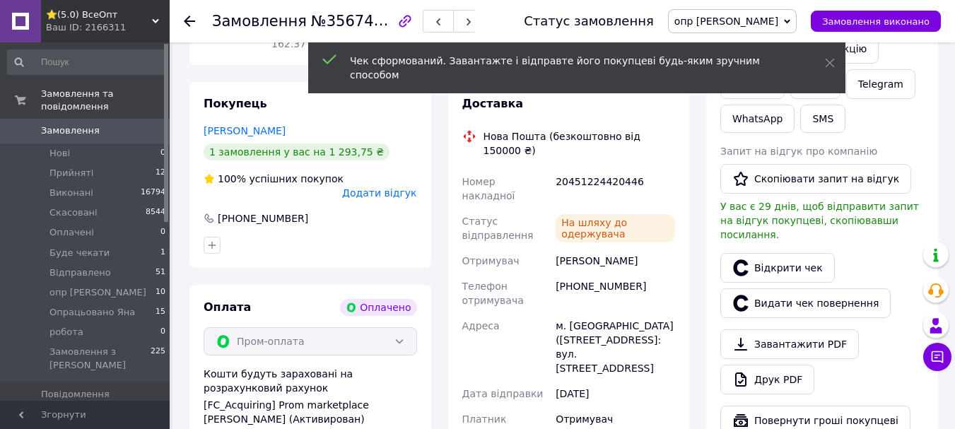
click at [770, 20] on span "опр [PERSON_NAME]" at bounding box center [726, 21] width 104 height 11
click at [784, 150] on li "Відправлено" at bounding box center [731, 155] width 127 height 21
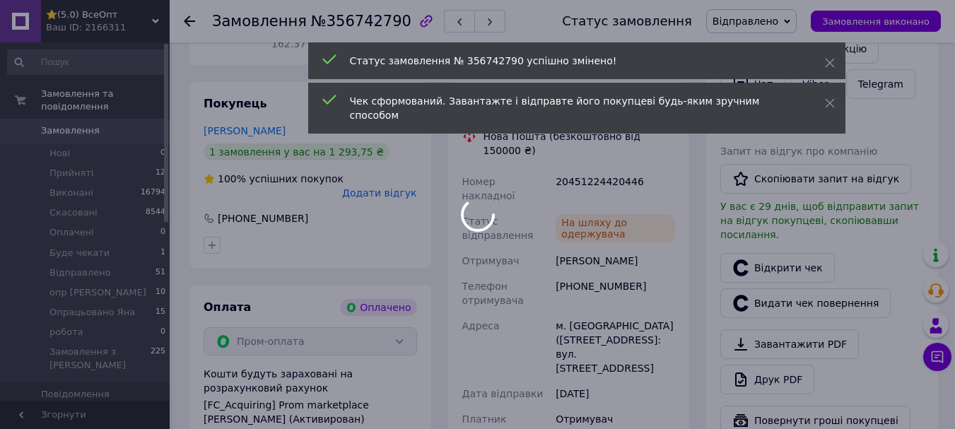
scroll to position [28, 0]
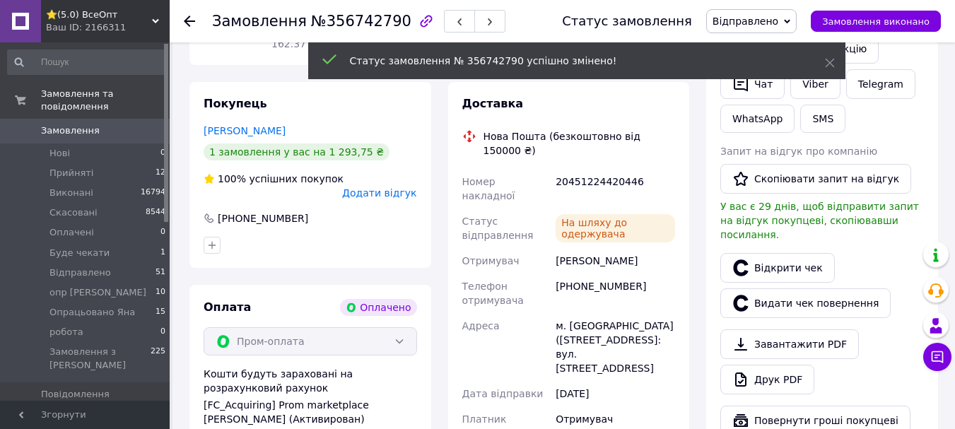
click at [188, 20] on use at bounding box center [189, 21] width 11 height 11
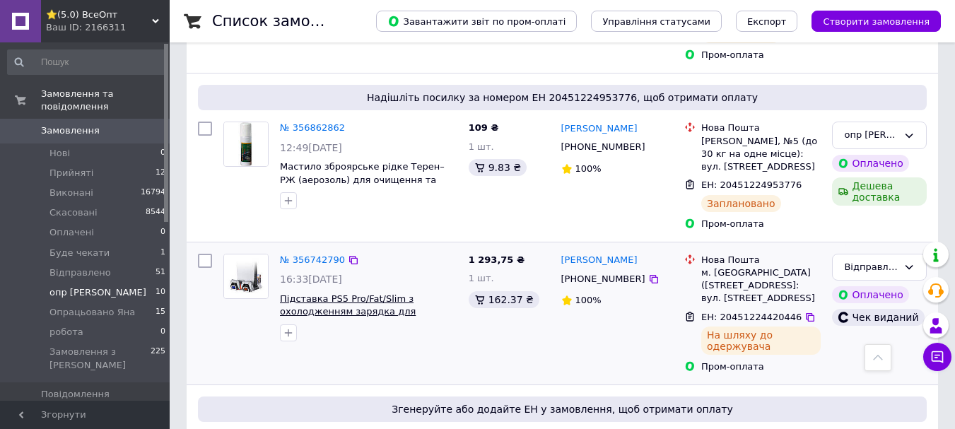
scroll to position [707, 0]
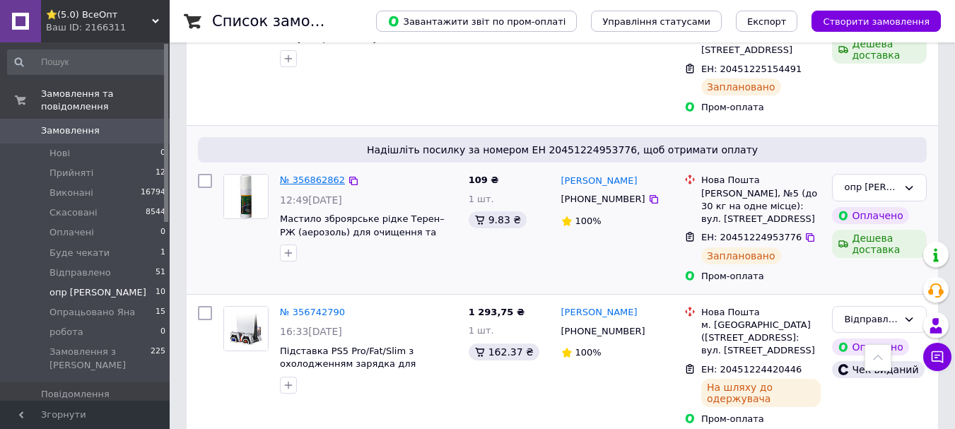
click at [308, 175] on link "№ 356862862" at bounding box center [312, 180] width 65 height 11
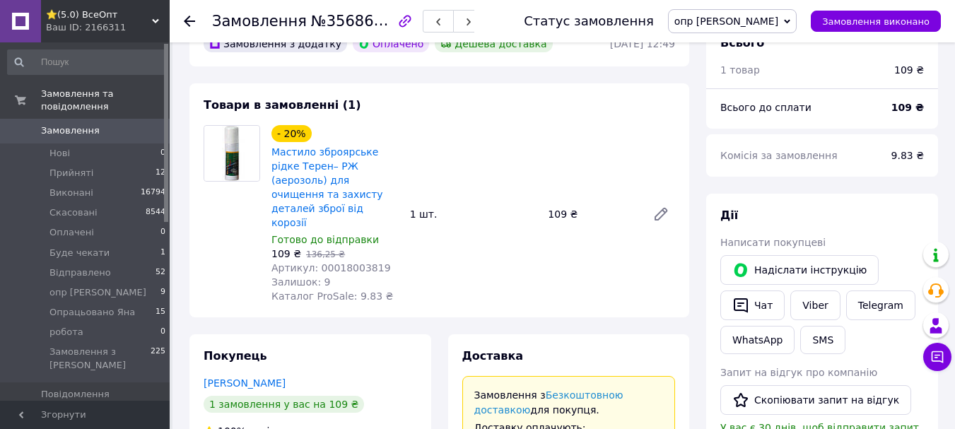
scroll to position [707, 0]
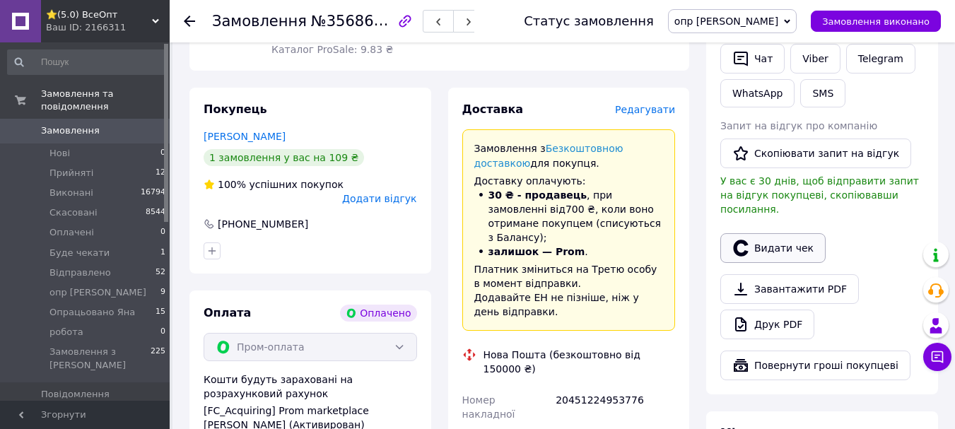
click at [776, 233] on button "Видати чек" at bounding box center [772, 248] width 105 height 30
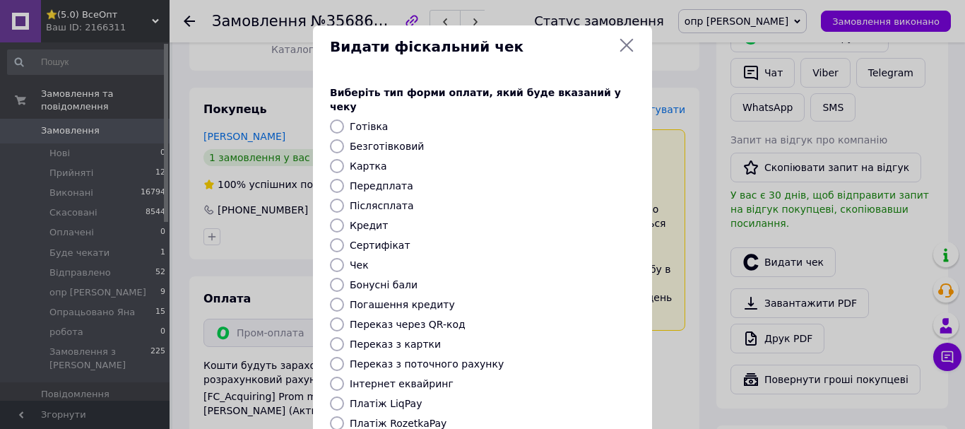
scroll to position [178, 0]
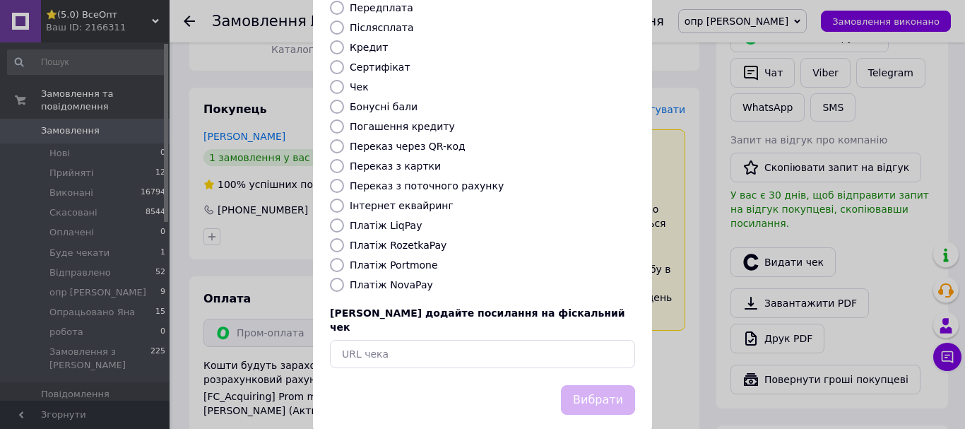
drag, startPoint x: 331, startPoint y: 229, endPoint x: 409, endPoint y: 261, distance: 84.9
click at [331, 238] on input "Платіж RozetkaPay" at bounding box center [337, 245] width 14 height 14
radio input "true"
click at [586, 385] on button "Вибрати" at bounding box center [598, 400] width 74 height 30
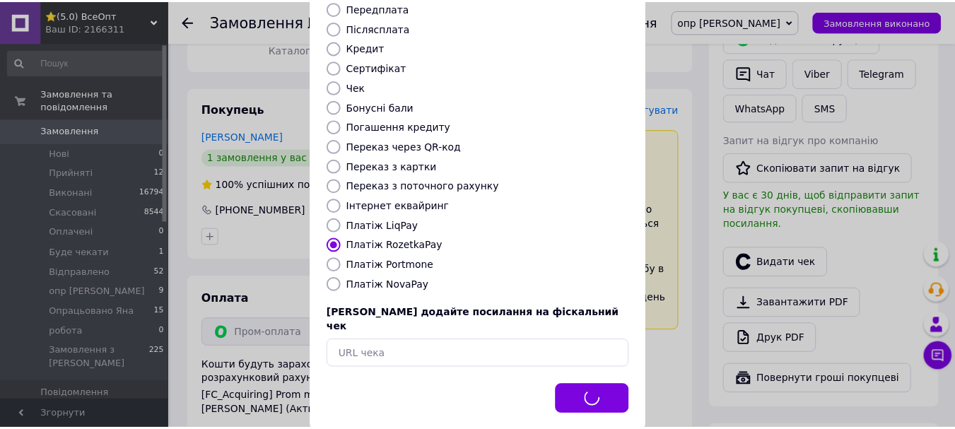
scroll to position [707, 0]
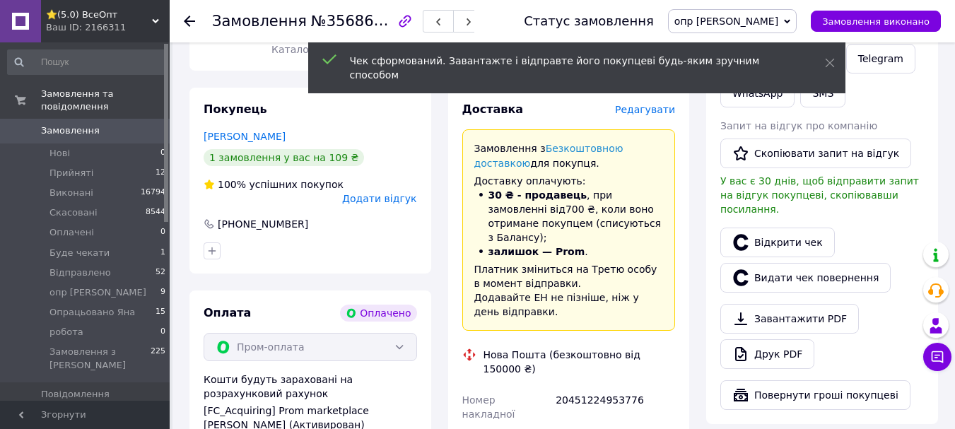
click at [189, 17] on use at bounding box center [189, 21] width 11 height 11
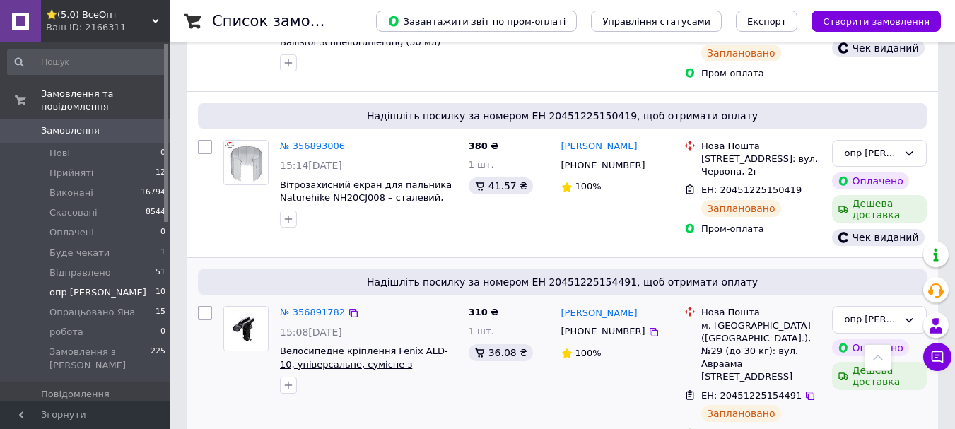
scroll to position [565, 0]
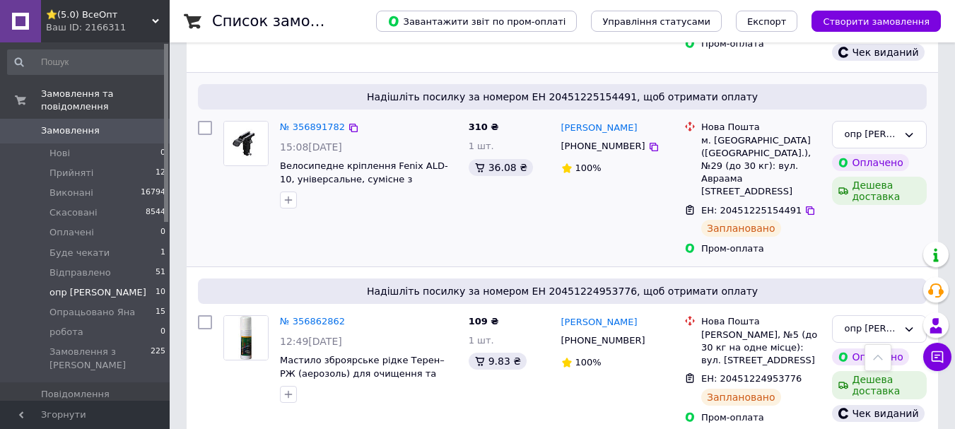
click at [302, 129] on div "№ 356891782 15:08[DATE] Велосипедне кріплення Fenix ALD-10, універсальне, суміс…" at bounding box center [368, 164] width 189 height 99
click at [304, 122] on link "№ 356891782" at bounding box center [312, 127] width 65 height 11
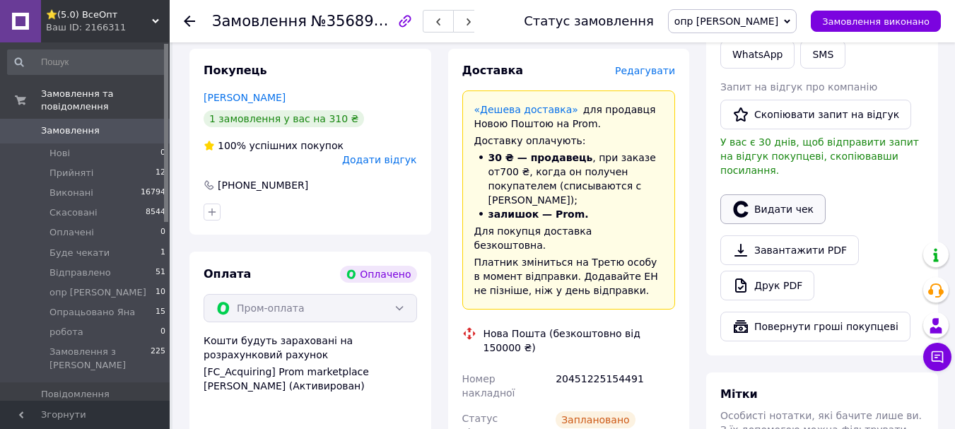
click at [784, 194] on button "Видати чек" at bounding box center [772, 209] width 105 height 30
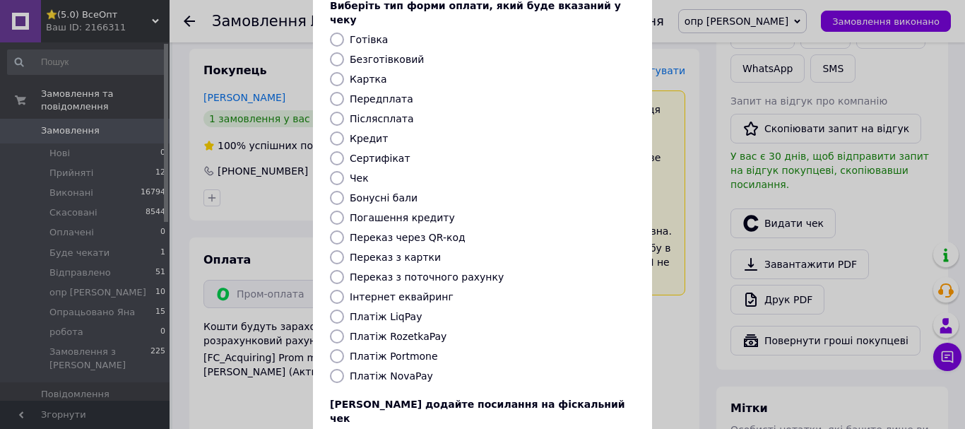
scroll to position [178, 0]
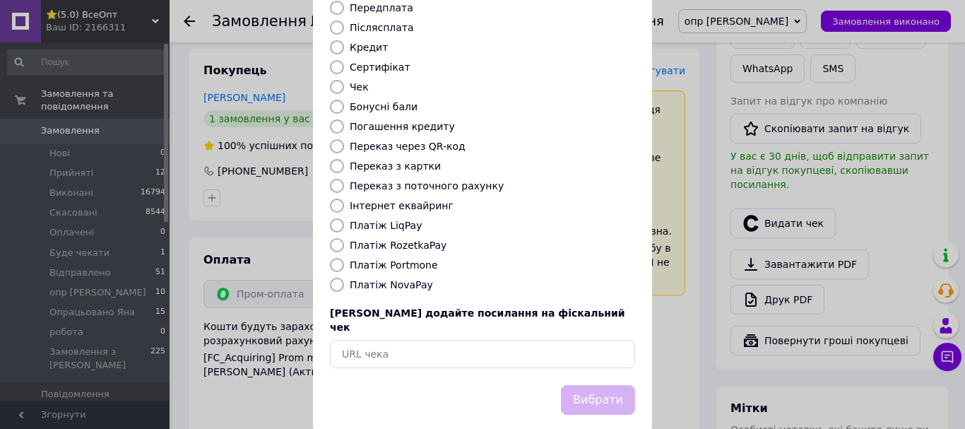
drag, startPoint x: 333, startPoint y: 231, endPoint x: 507, endPoint y: 319, distance: 195.0
click at [334, 238] on input "Платіж RozetkaPay" at bounding box center [337, 245] width 14 height 14
radio input "true"
click at [579, 385] on button "Вибрати" at bounding box center [598, 400] width 74 height 30
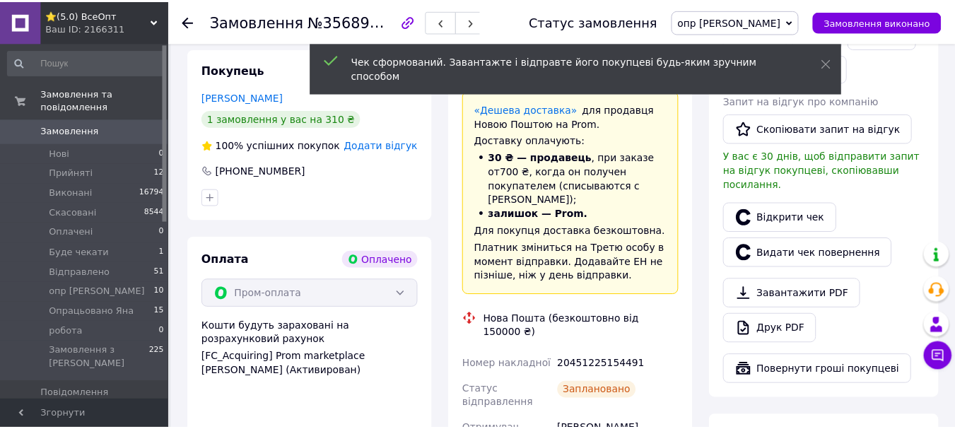
scroll to position [745, 0]
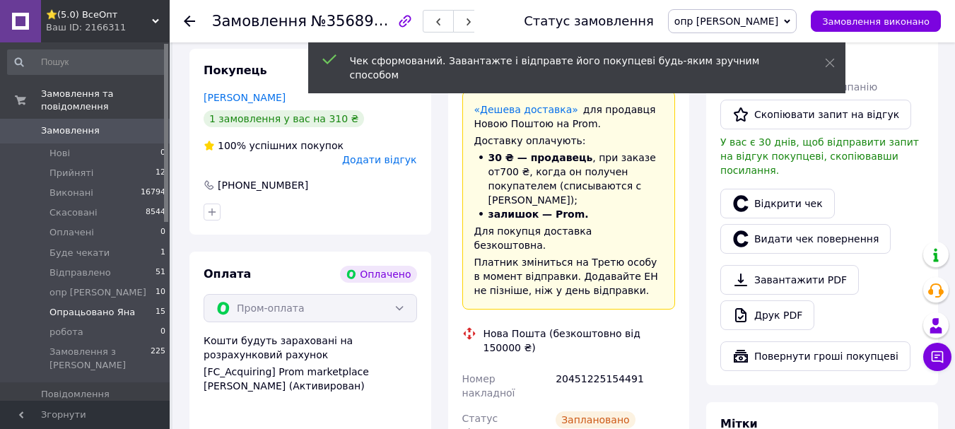
click at [104, 306] on span "Опрацьовано Яна" at bounding box center [91, 312] width 85 height 13
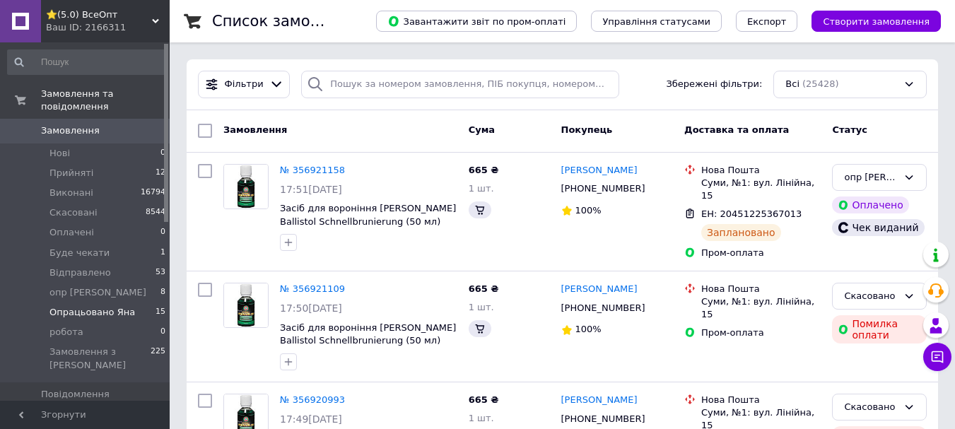
click at [93, 306] on span "Опрацьовано Яна" at bounding box center [91, 312] width 85 height 13
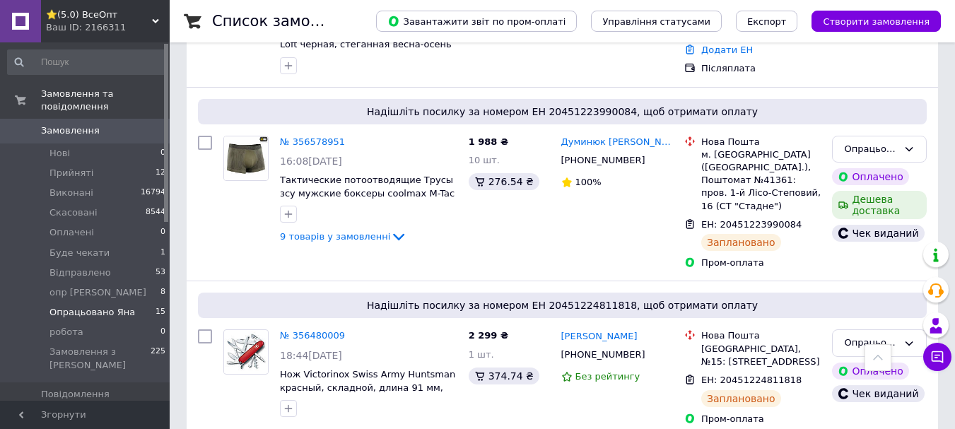
scroll to position [2058, 0]
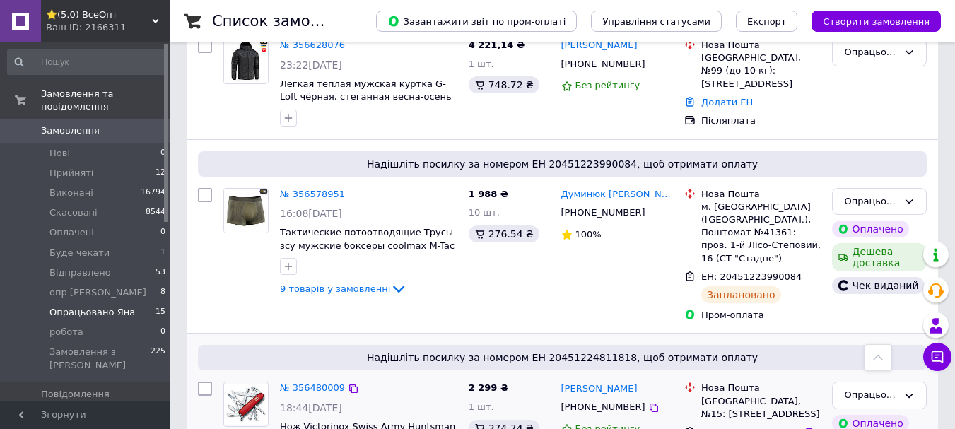
click at [310, 382] on link "№ 356480009" at bounding box center [312, 387] width 65 height 11
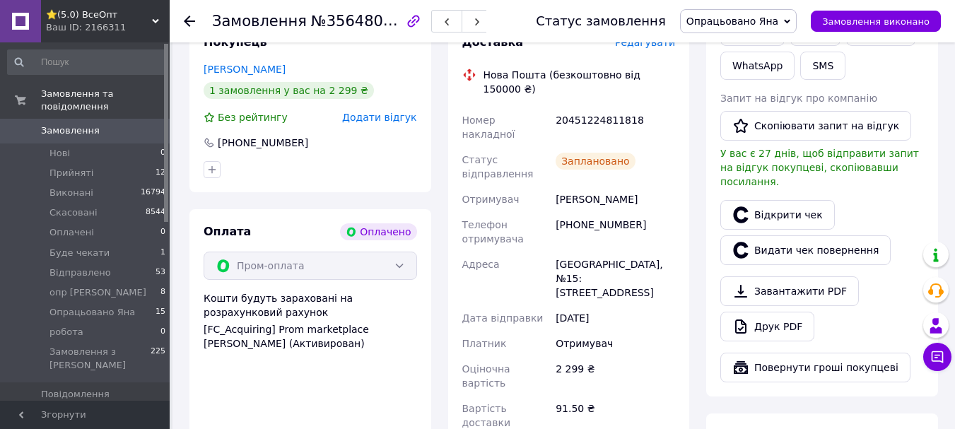
scroll to position [726, 0]
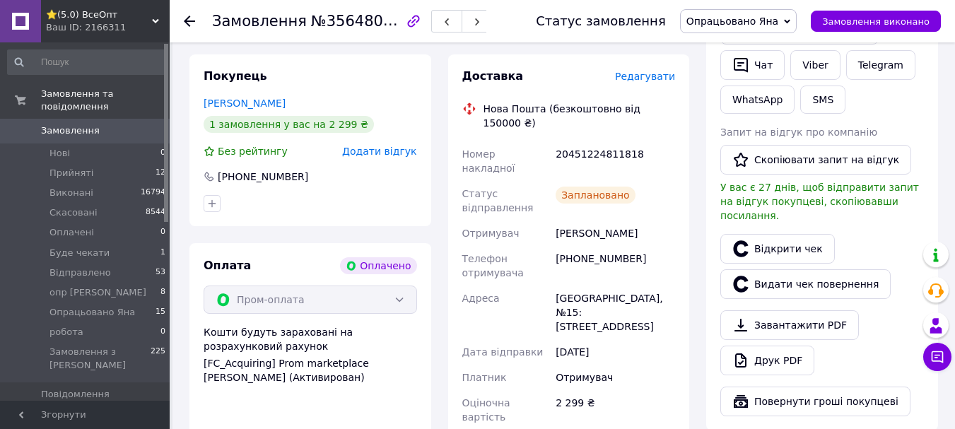
click at [740, 22] on span "Опрацьовано Яна" at bounding box center [732, 21] width 92 height 11
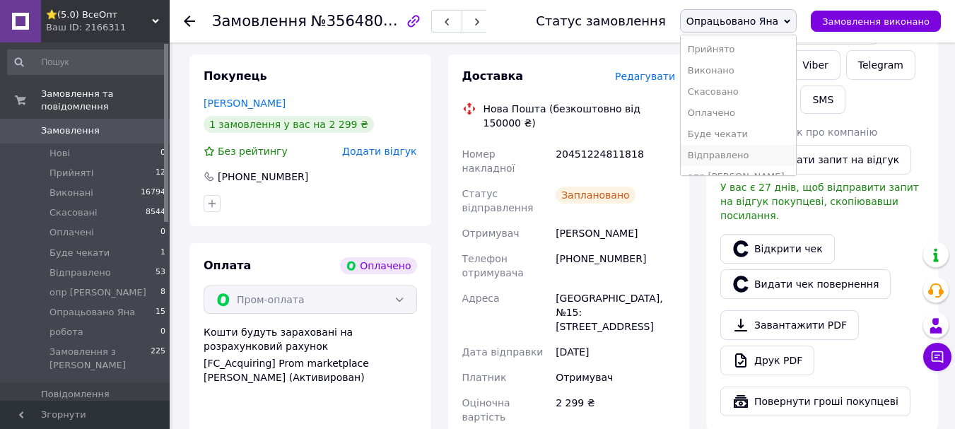
click at [760, 153] on li "Відправлено" at bounding box center [737, 155] width 115 height 21
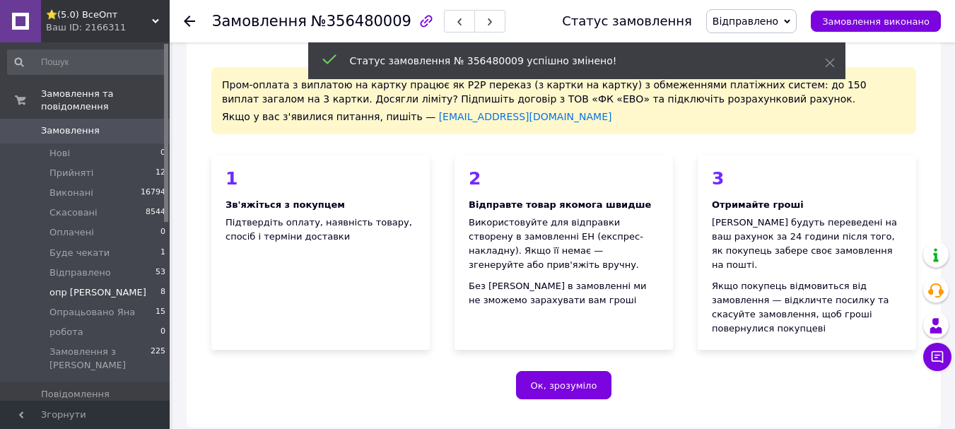
scroll to position [0, 0]
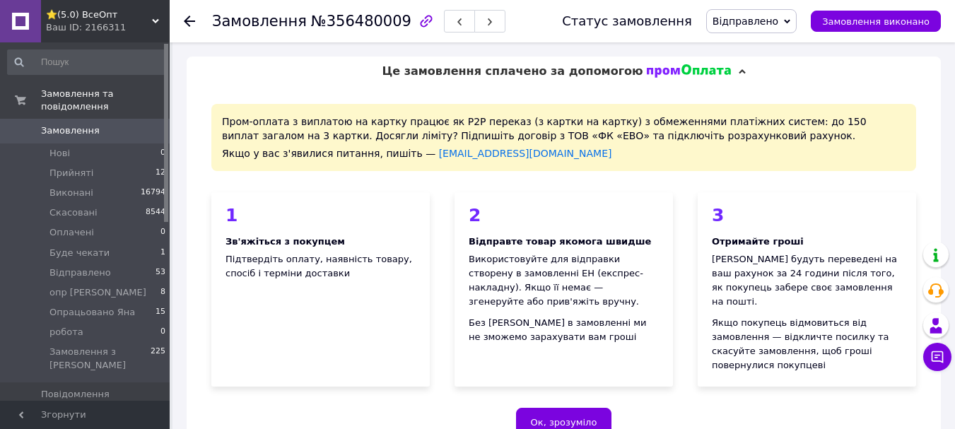
click at [191, 21] on use at bounding box center [189, 21] width 11 height 11
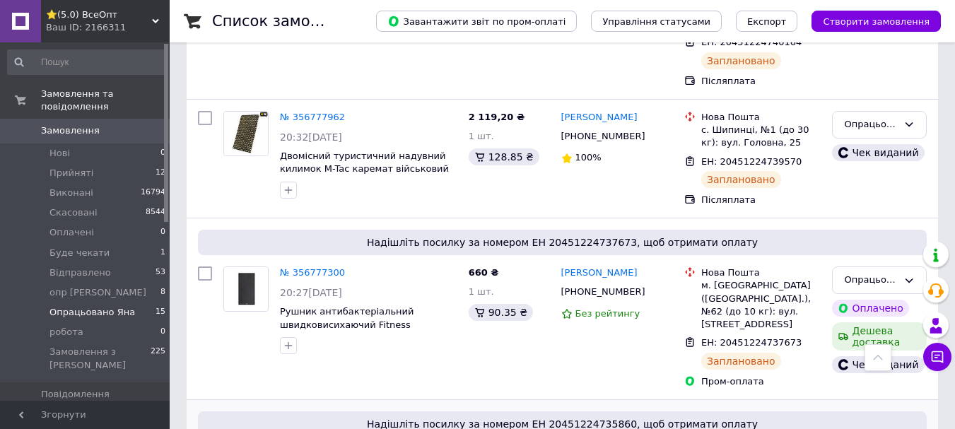
scroll to position [1422, 0]
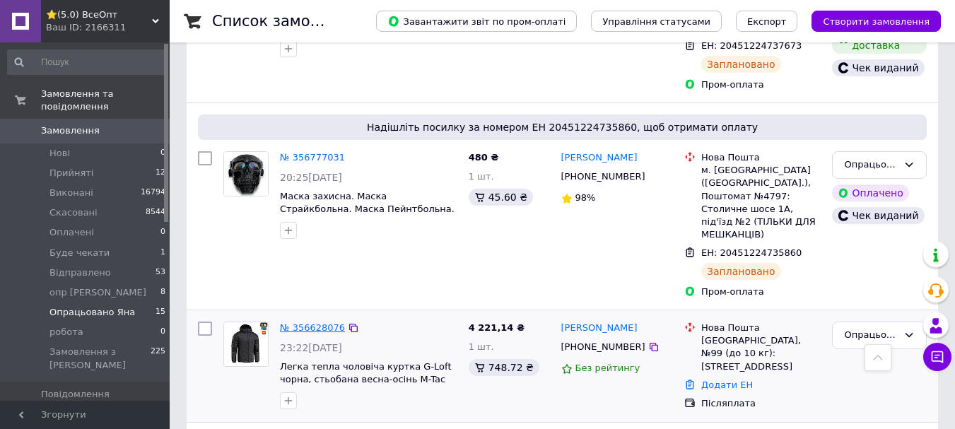
click at [299, 322] on link "№ 356628076" at bounding box center [312, 327] width 65 height 11
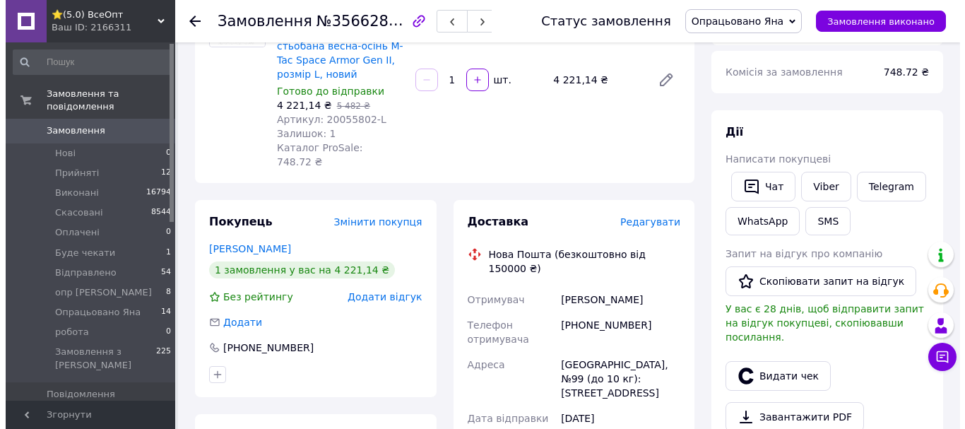
scroll to position [283, 0]
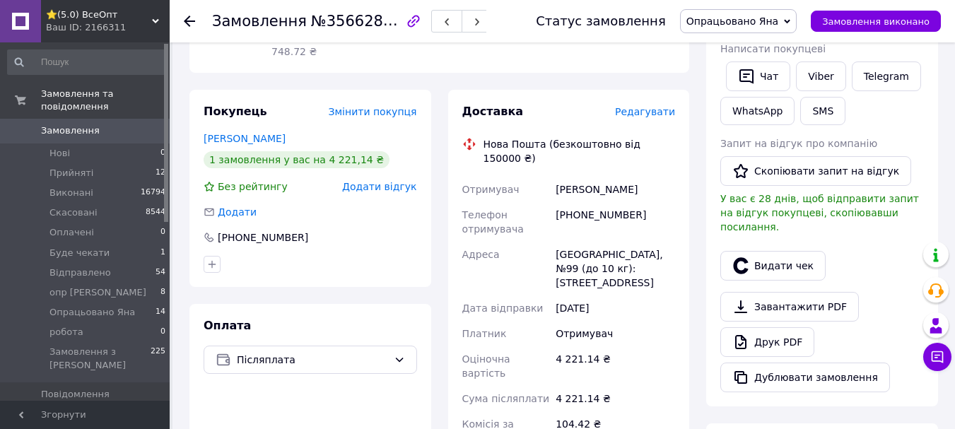
click at [654, 106] on span "Редагувати" at bounding box center [645, 111] width 60 height 11
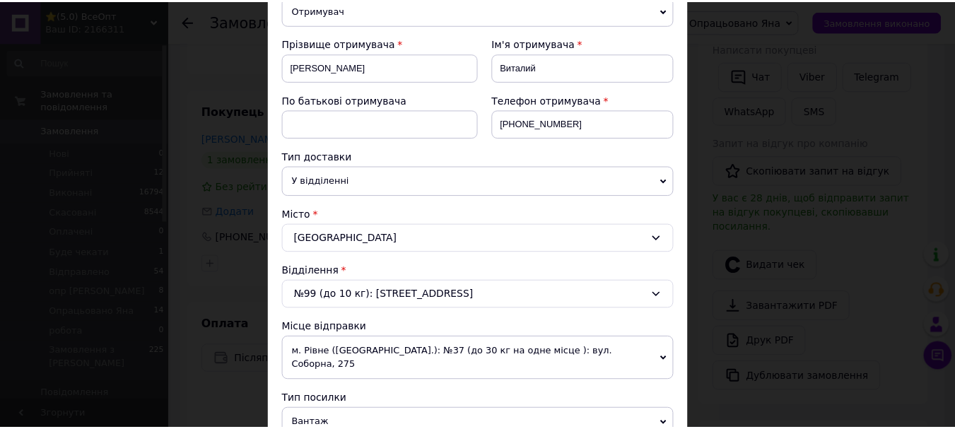
scroll to position [0, 0]
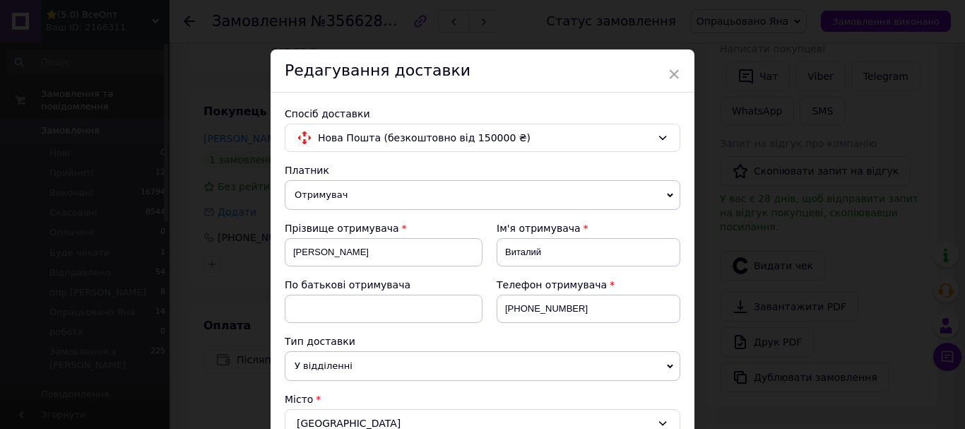
drag, startPoint x: 671, startPoint y: 71, endPoint x: 663, endPoint y: 85, distance: 15.5
click at [671, 72] on span "×" at bounding box center [674, 74] width 13 height 24
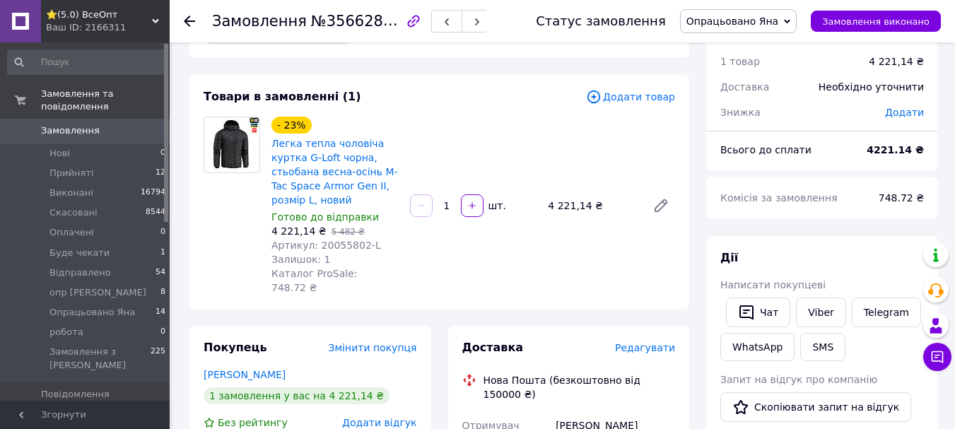
scroll to position [71, 0]
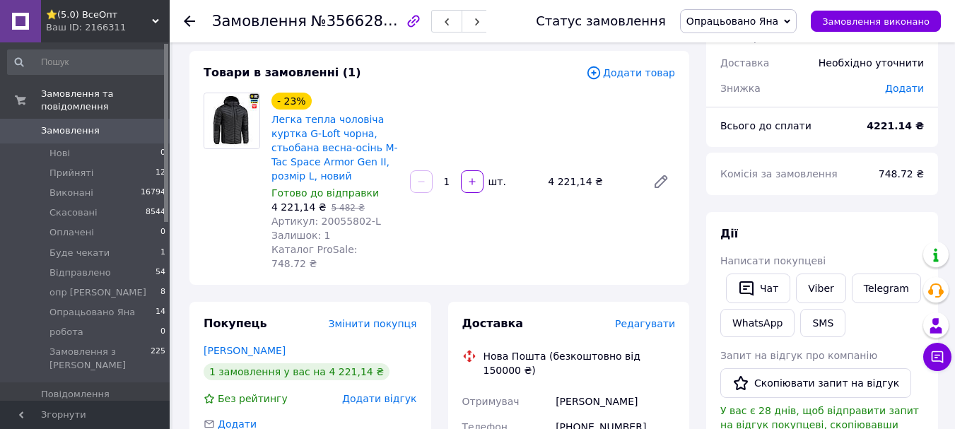
click at [748, 16] on span "Опрацьовано Яна" at bounding box center [732, 21] width 92 height 11
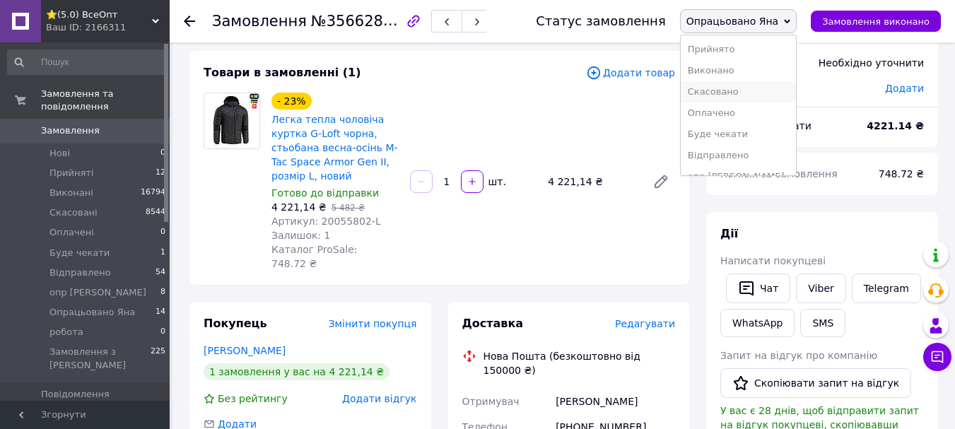
click at [743, 83] on li "Скасовано" at bounding box center [737, 91] width 115 height 21
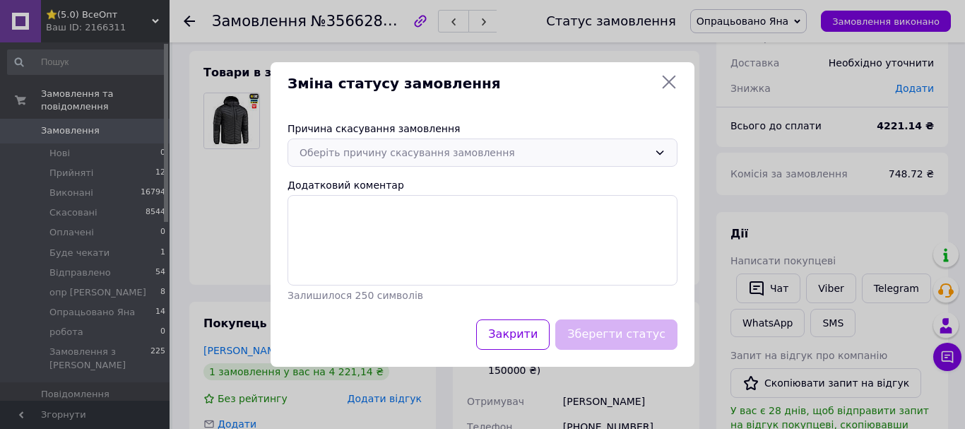
click at [308, 148] on div "Оберіть причину скасування замовлення" at bounding box center [474, 153] width 349 height 16
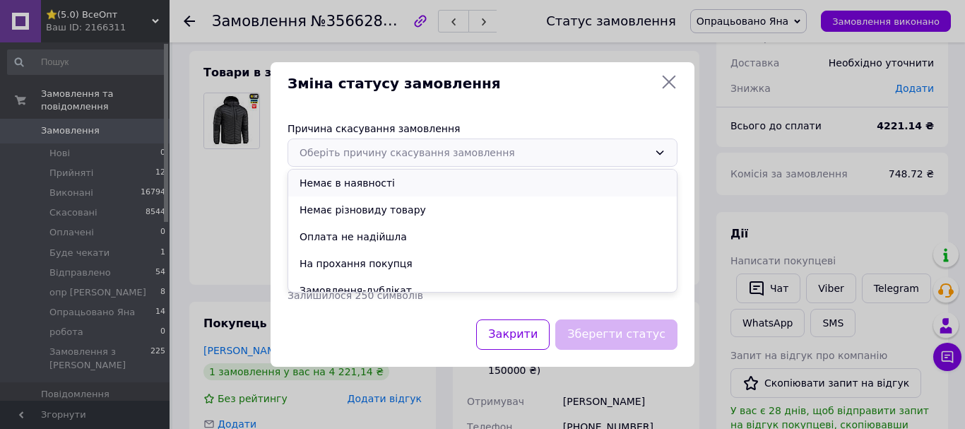
click at [321, 183] on li "Немає в наявності" at bounding box center [482, 183] width 389 height 27
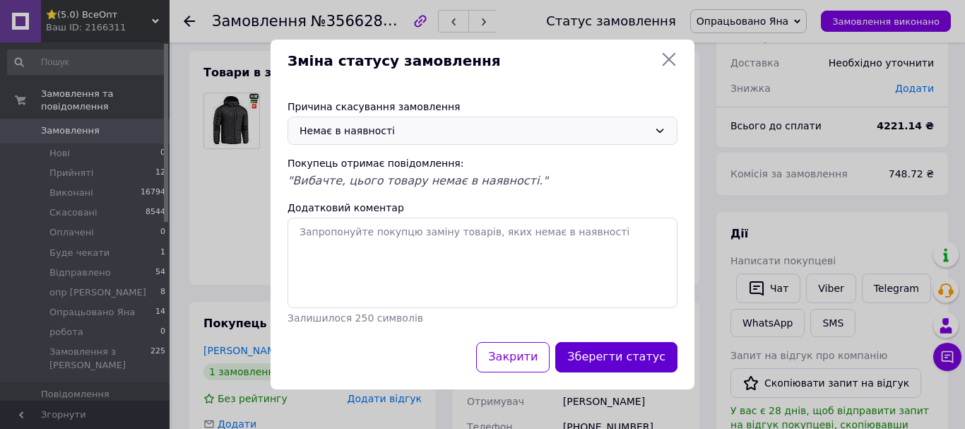
click at [637, 367] on button "Зберегти статус" at bounding box center [616, 357] width 122 height 30
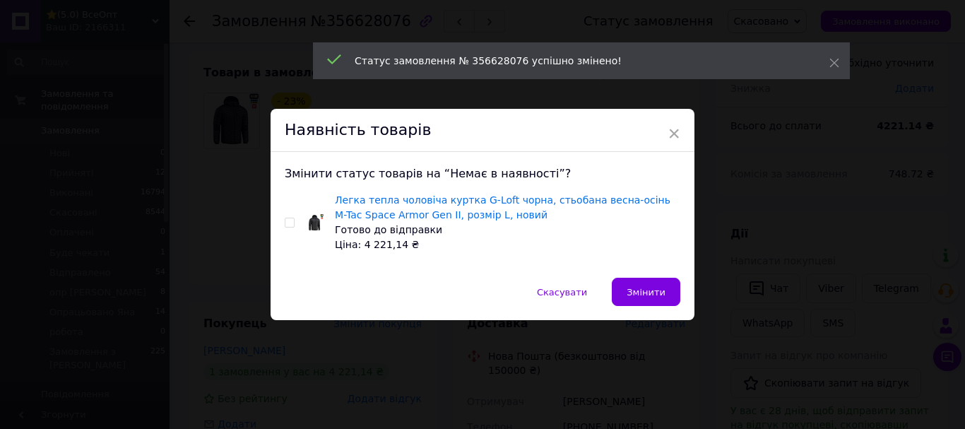
drag, startPoint x: 285, startPoint y: 223, endPoint x: 471, endPoint y: 321, distance: 210.2
click at [285, 225] on input "checkbox" at bounding box center [289, 222] width 9 height 9
checkbox input "true"
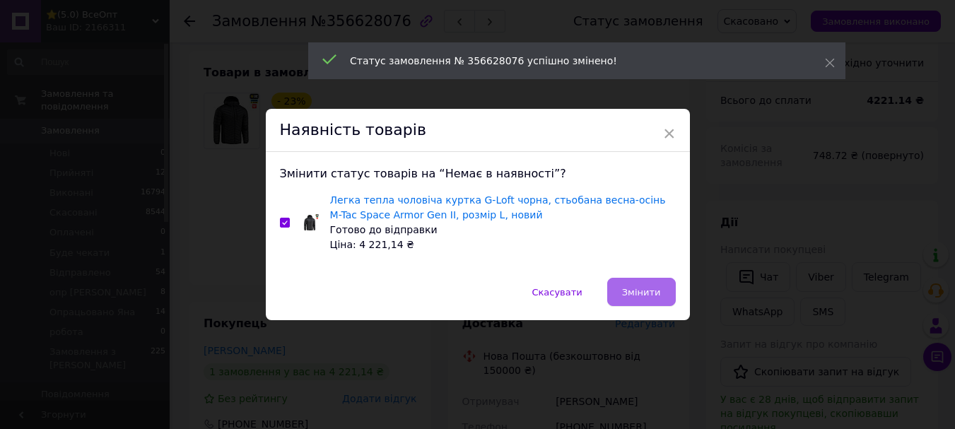
click at [620, 293] on button "Змінити" at bounding box center [641, 292] width 69 height 28
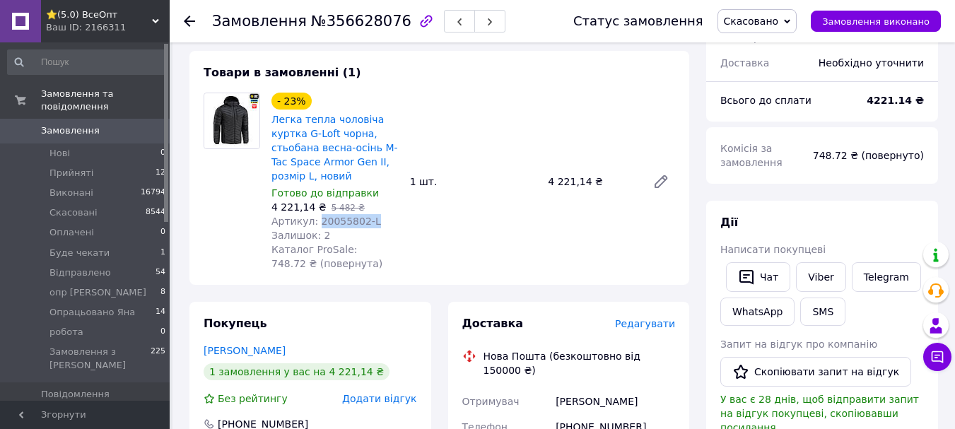
drag, startPoint x: 313, startPoint y: 219, endPoint x: 358, endPoint y: 220, distance: 45.2
click at [364, 218] on span "Артикул: 20055802-L" at bounding box center [326, 220] width 110 height 11
copy span "20055802-L"
click at [49, 412] on span "Товари та послуги" at bounding box center [86, 418] width 90 height 13
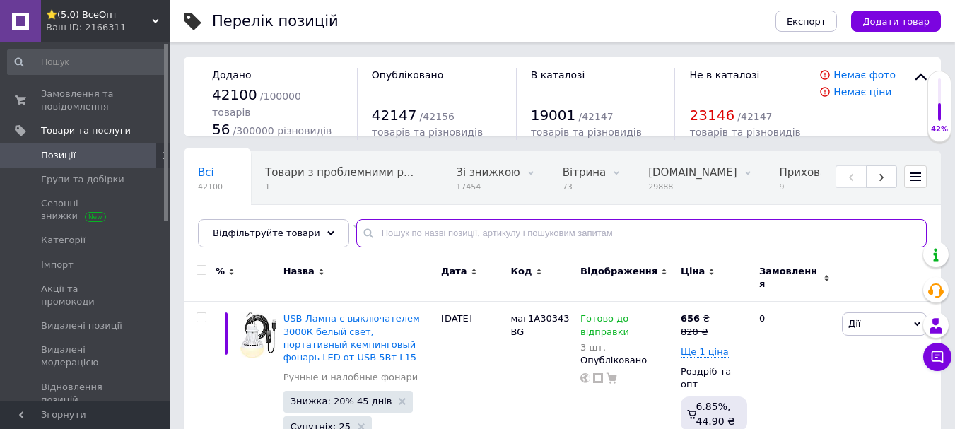
click at [379, 228] on input "text" at bounding box center [641, 233] width 570 height 28
paste input "20055802-L"
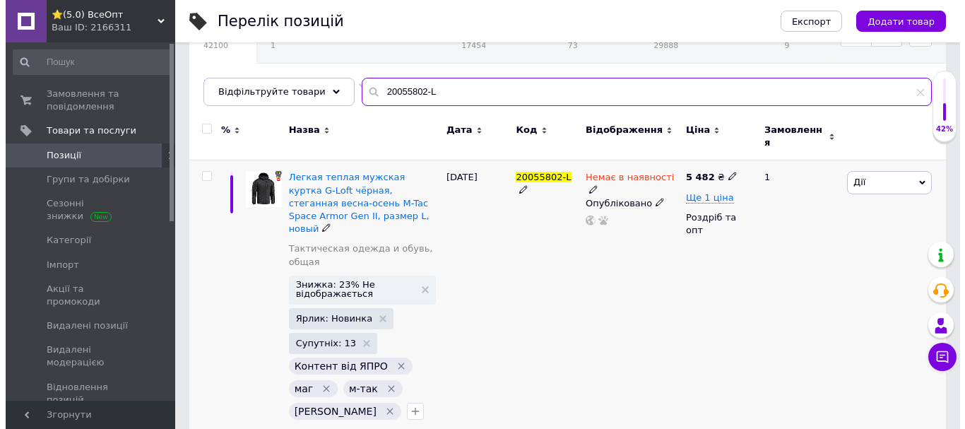
scroll to position [143, 0]
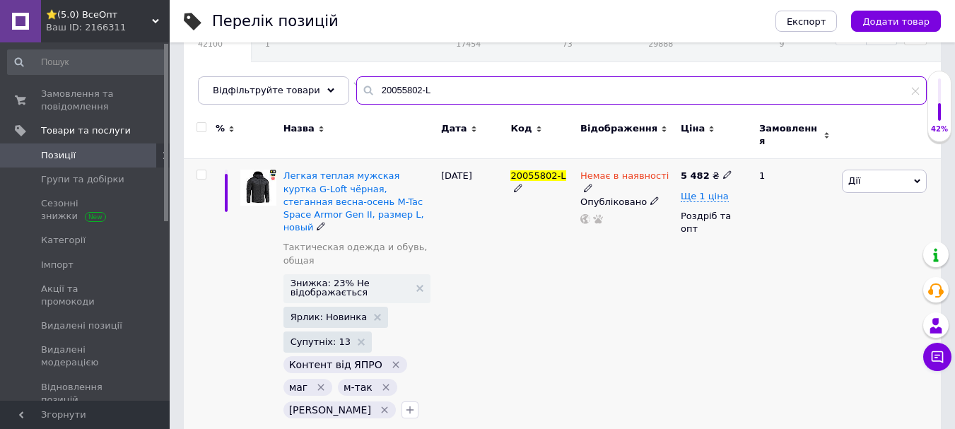
type input "20055802-L"
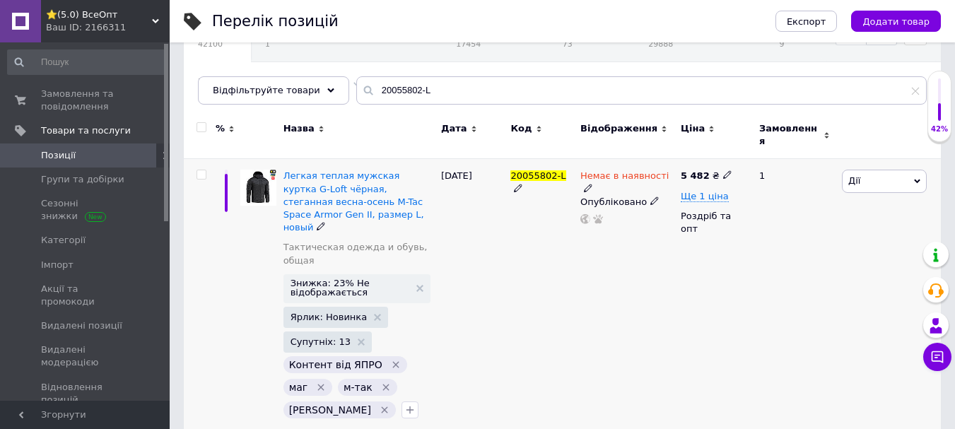
click at [592, 184] on icon at bounding box center [588, 188] width 8 height 8
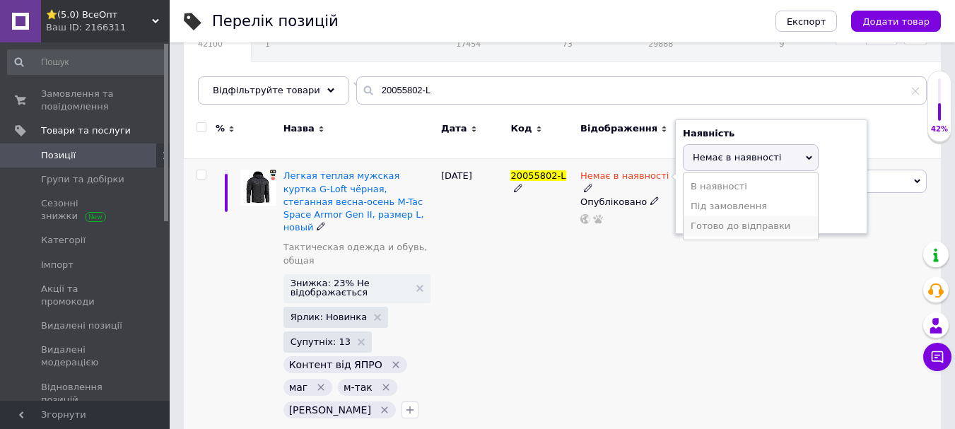
click at [706, 216] on li "Готово до відправки" at bounding box center [750, 226] width 134 height 20
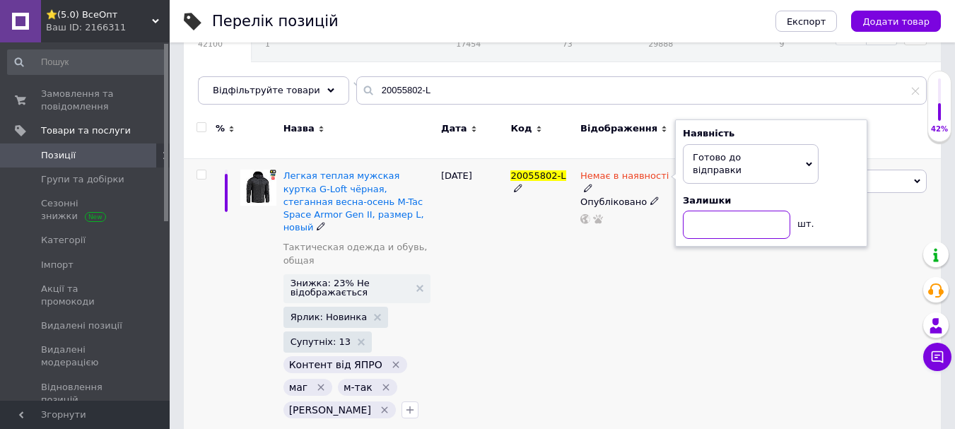
click at [702, 211] on input at bounding box center [736, 225] width 107 height 28
type input "1"
click at [640, 309] on div "Немає в наявності Наявність [PERSON_NAME] до відправки В наявності Немає в наяв…" at bounding box center [627, 297] width 100 height 277
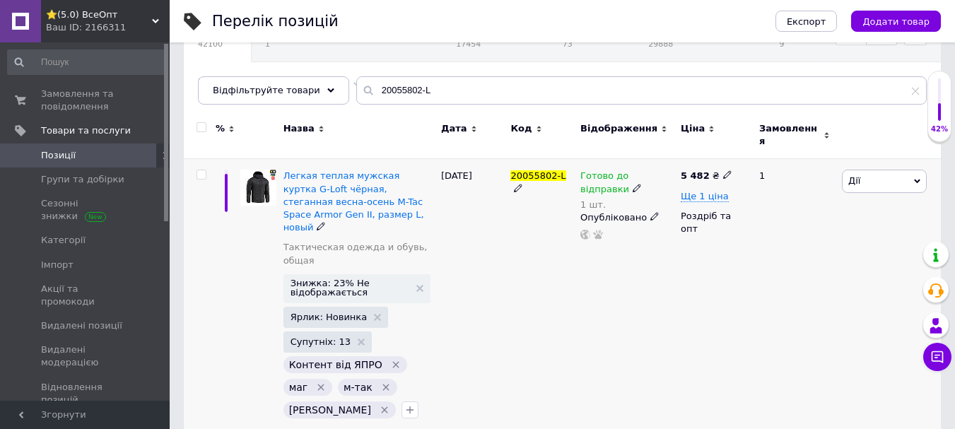
click at [868, 170] on span "Дії" at bounding box center [883, 181] width 85 height 23
click at [811, 377] on li "Додати в кампанію Каталог ProSale" at bounding box center [831, 387] width 187 height 20
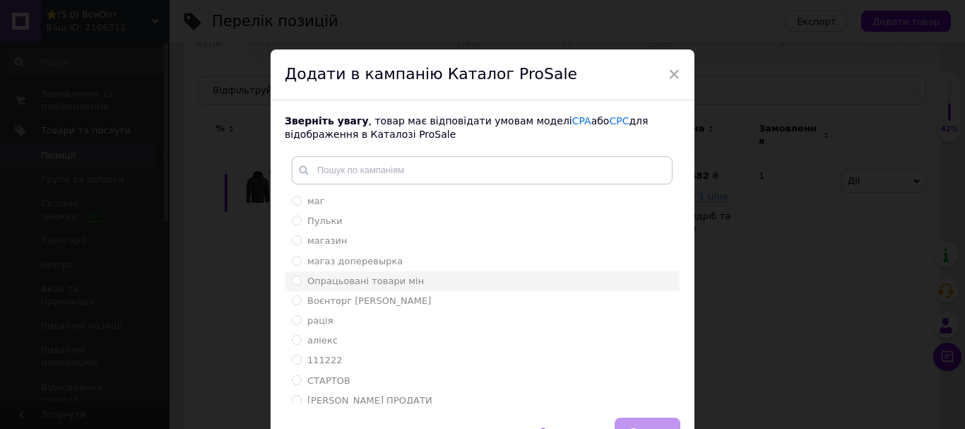
click at [367, 277] on span "Опрацьовані товари мін" at bounding box center [365, 281] width 117 height 11
click at [301, 277] on input "Опрацьовані товари мін" at bounding box center [296, 280] width 9 height 9
radio input "true"
drag, startPoint x: 632, startPoint y: 420, endPoint x: 617, endPoint y: 414, distance: 16.5
click at [631, 420] on button "Додати" at bounding box center [648, 432] width 66 height 28
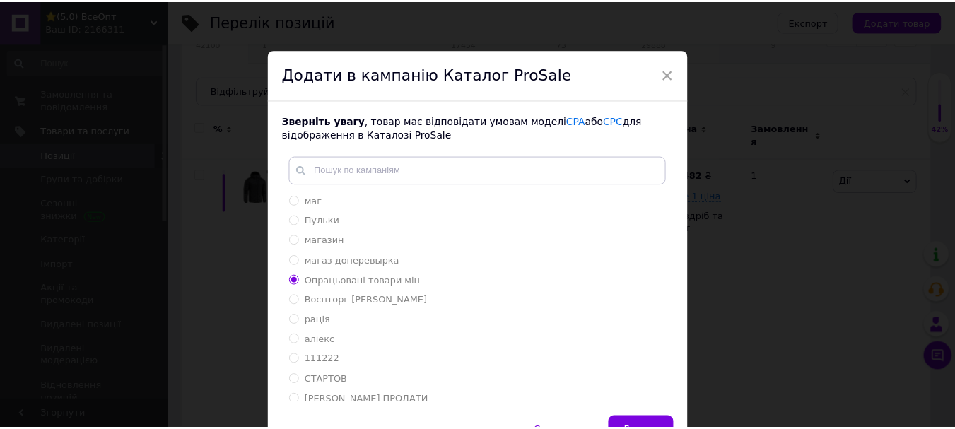
scroll to position [130, 0]
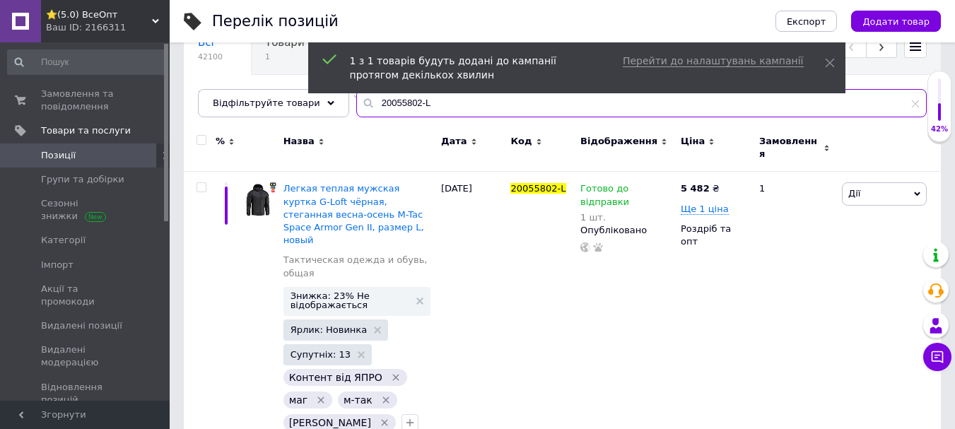
click at [435, 111] on input "20055802-L" at bounding box center [641, 103] width 570 height 28
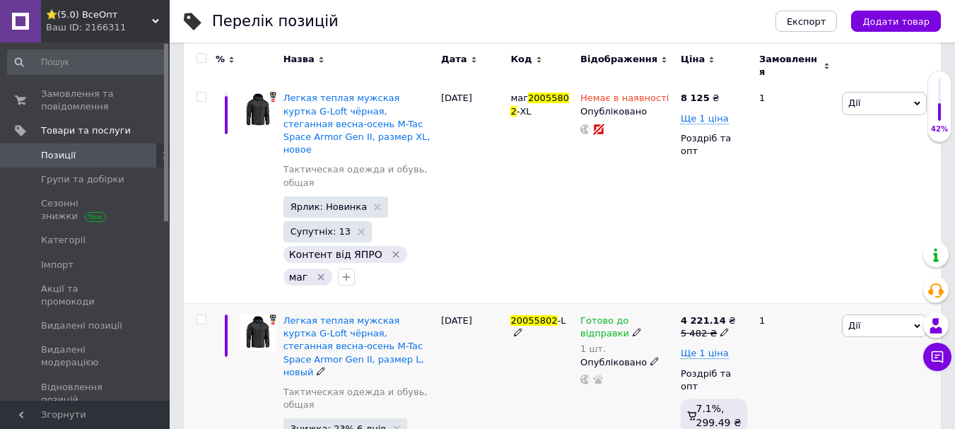
scroll to position [345, 0]
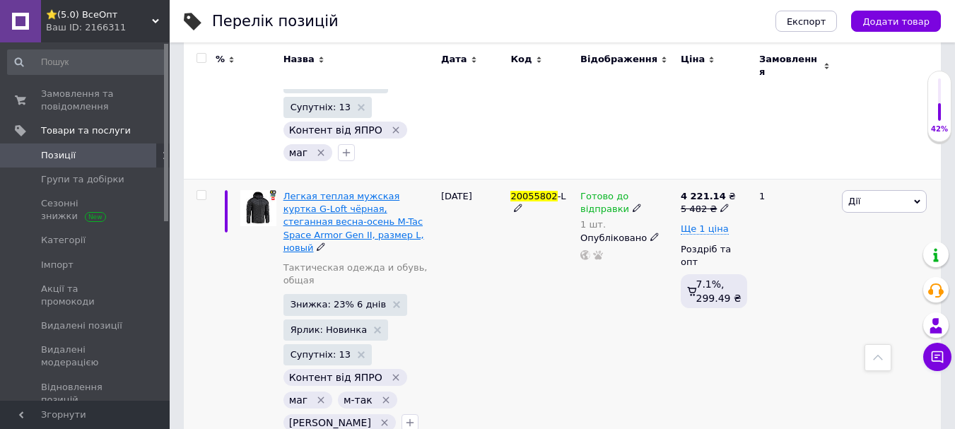
type input "20055802"
click at [355, 191] on span "Легкая теплая мужская куртка G-Loft чёрная, стеганная весна-осень M-Tac Space A…" at bounding box center [353, 222] width 141 height 62
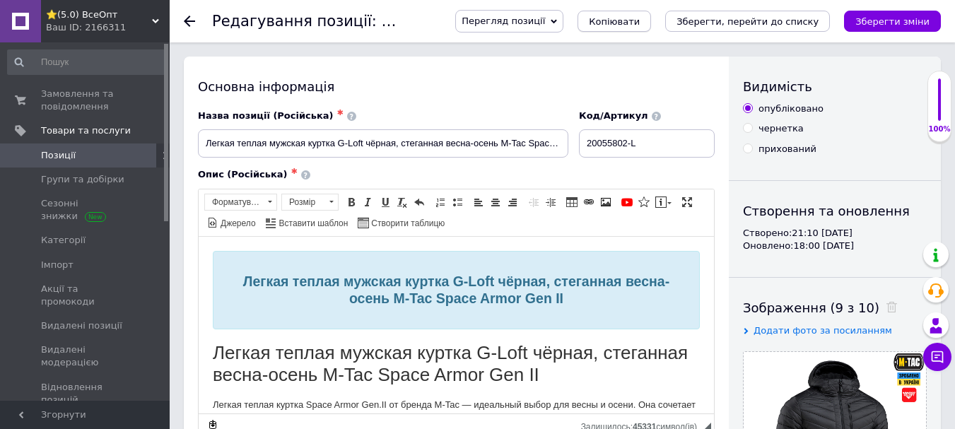
click at [639, 16] on span "Копіювати" at bounding box center [614, 21] width 51 height 11
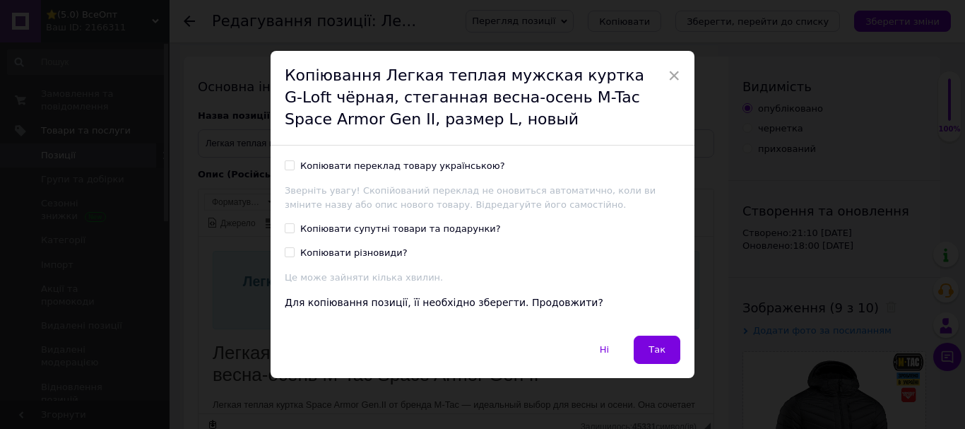
drag, startPoint x: 288, startPoint y: 164, endPoint x: 290, endPoint y: 204, distance: 40.4
click at [288, 165] on input "Копіювати переклад товару українською?" at bounding box center [289, 164] width 9 height 9
checkbox input "true"
click at [289, 226] on input "Копіювати супутні товари та подарунки?" at bounding box center [289, 227] width 9 height 9
checkbox input "true"
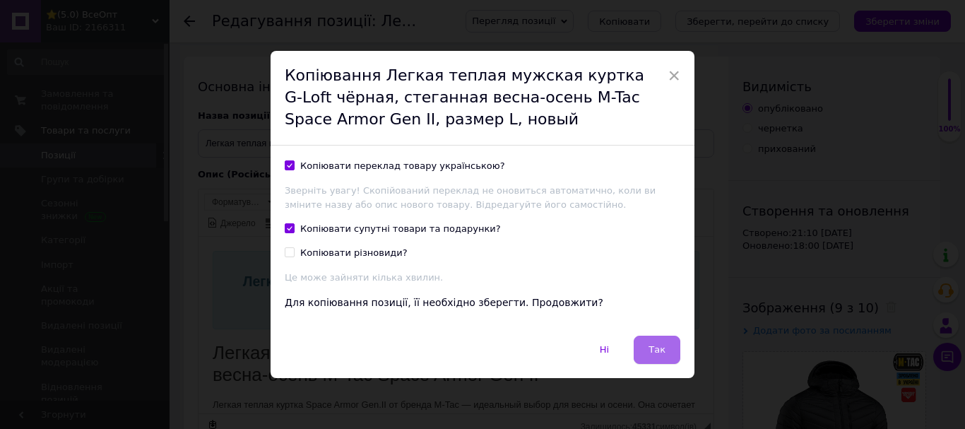
click at [646, 349] on button "Так" at bounding box center [657, 350] width 47 height 28
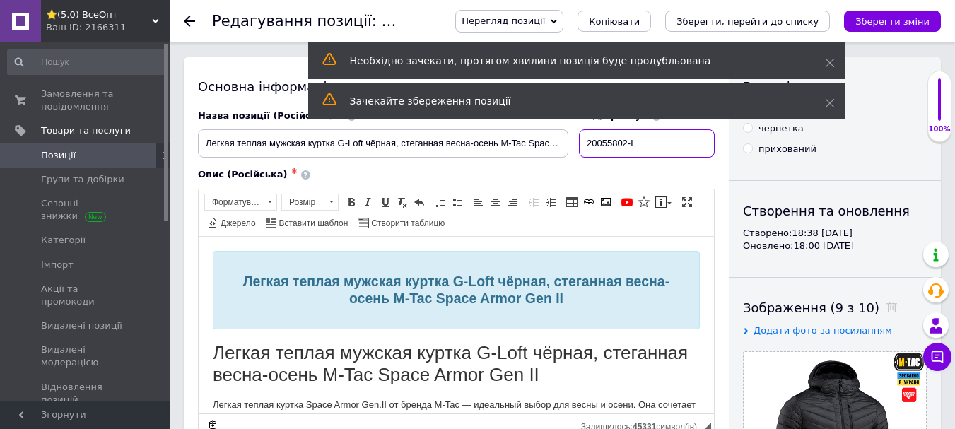
click at [649, 137] on input "20055802-L" at bounding box center [647, 143] width 136 height 28
type input "20055802-M"
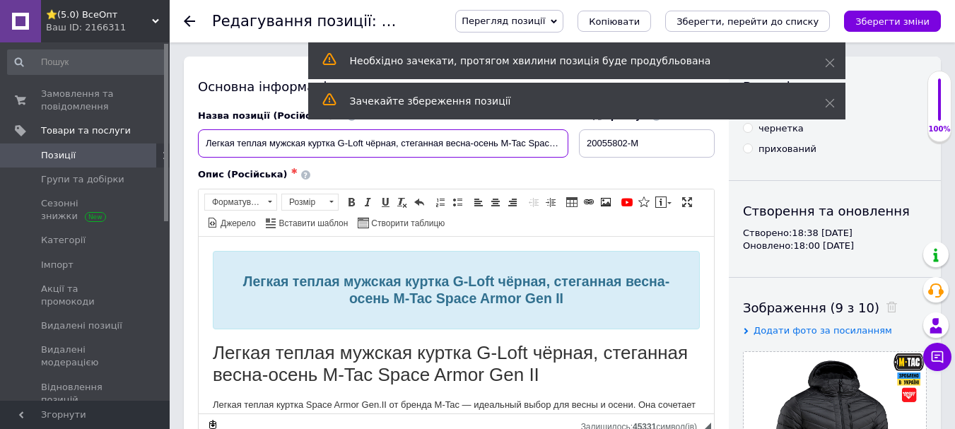
click at [425, 141] on input "Легкая теплая мужская куртка G-Loft чёрная, стеганная весна-осень M-Tac Space A…" at bounding box center [383, 143] width 370 height 28
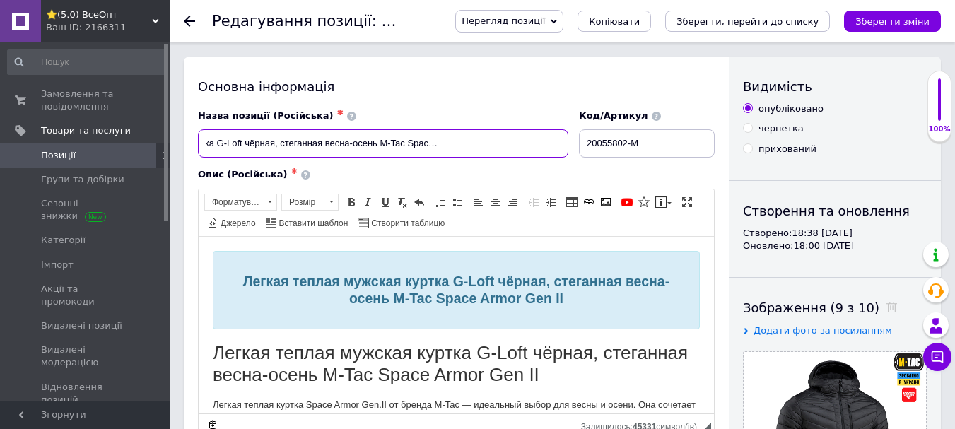
scroll to position [0, 125]
click at [524, 143] on input "Легкая теплая мужская куртка G-Loft чёрная, стеганная весна-осень M-Tac Space A…" at bounding box center [383, 143] width 370 height 28
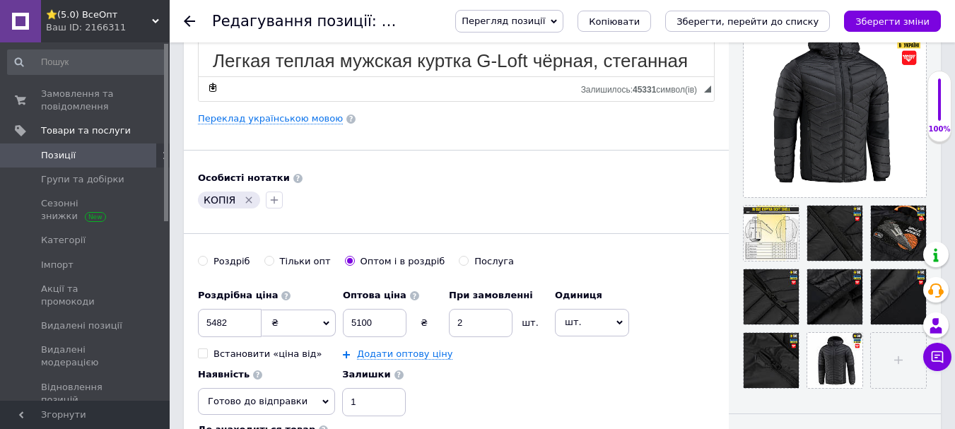
scroll to position [353, 0]
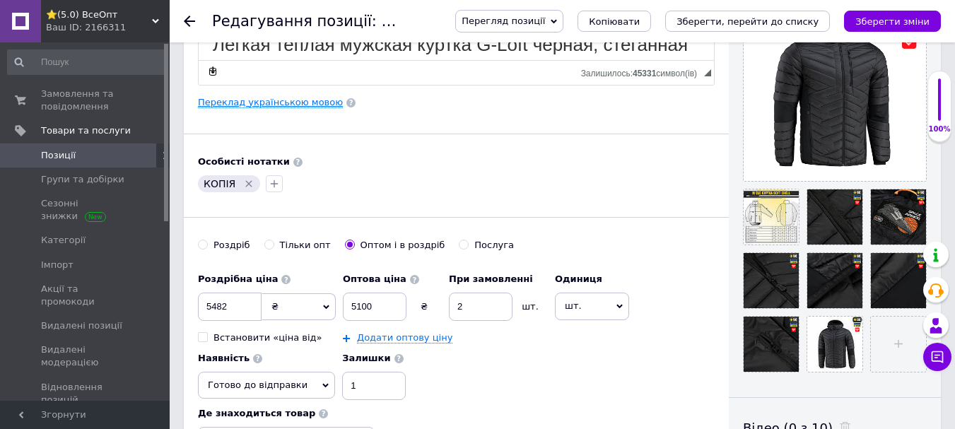
type input "Легкая теплая мужская куртка G-Loft чёрная, стеганная весна-осень M-Tac Space A…"
click at [233, 106] on link "Переклад українською мовою" at bounding box center [270, 102] width 145 height 11
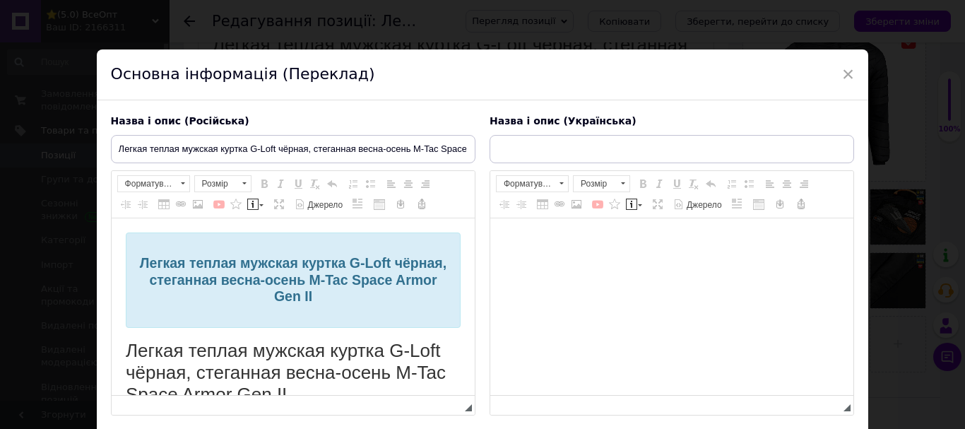
scroll to position [0, 0]
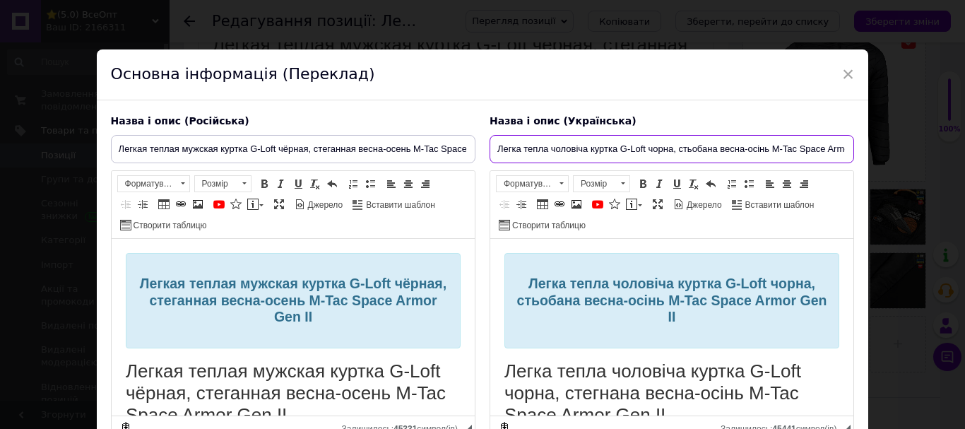
click at [823, 152] on input "Легка тепла чоловіча куртка G-Loft чорна, стьобана весна-осінь M-Tac Space Armo…" at bounding box center [672, 149] width 365 height 28
click at [810, 149] on input "Легка тепла чоловіча куртка G-Loft чорна, стьобана весна-осінь M-Tac Space Armo…" at bounding box center [672, 149] width 365 height 28
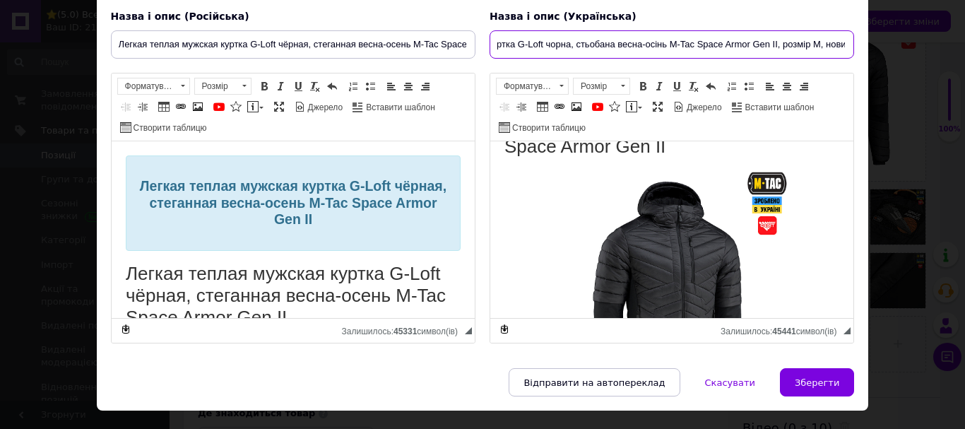
scroll to position [136, 0]
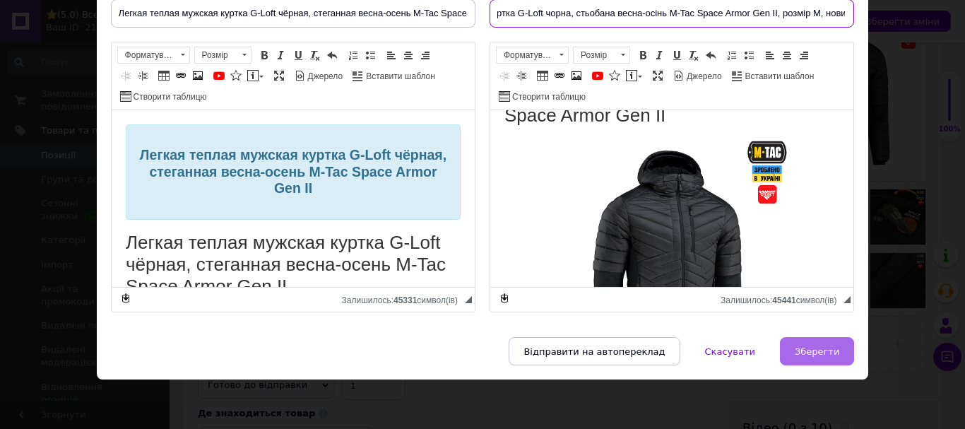
type input "Легка тепла чоловіча куртка G-Loft чорна, стьобана весна-осінь M-Tac Space Armo…"
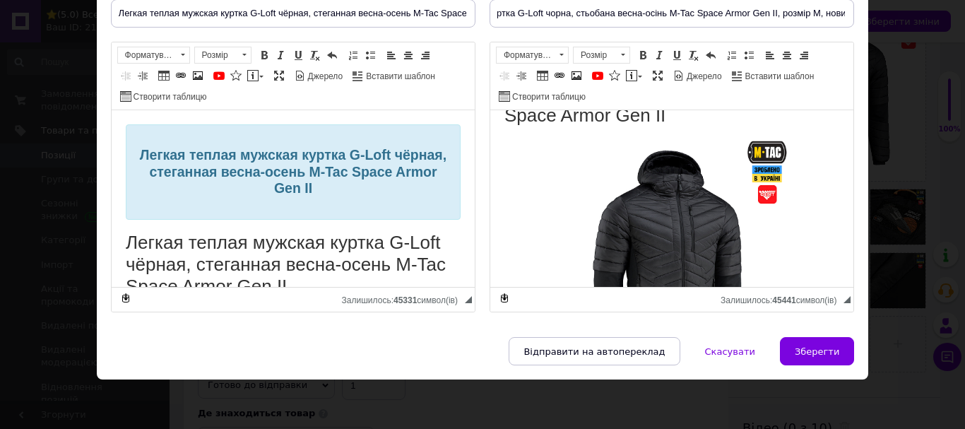
drag, startPoint x: 834, startPoint y: 357, endPoint x: 680, endPoint y: 384, distance: 155.7
click at [833, 357] on span "Зберегти" at bounding box center [817, 351] width 45 height 11
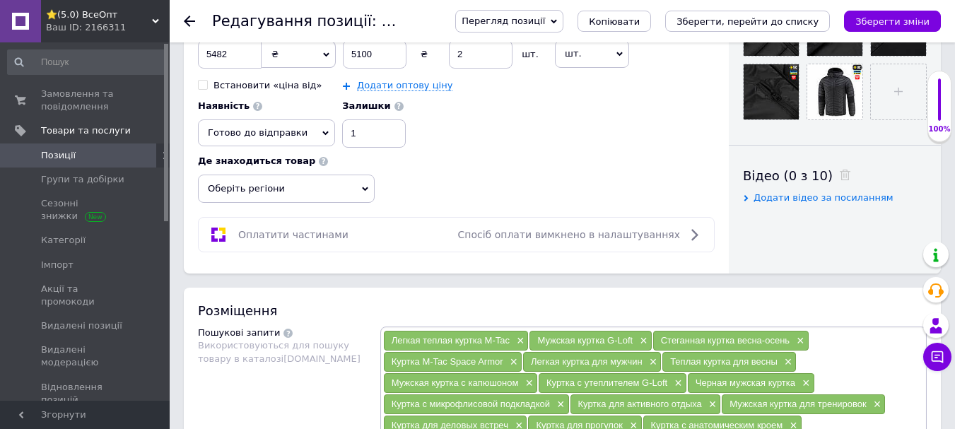
scroll to position [353, 0]
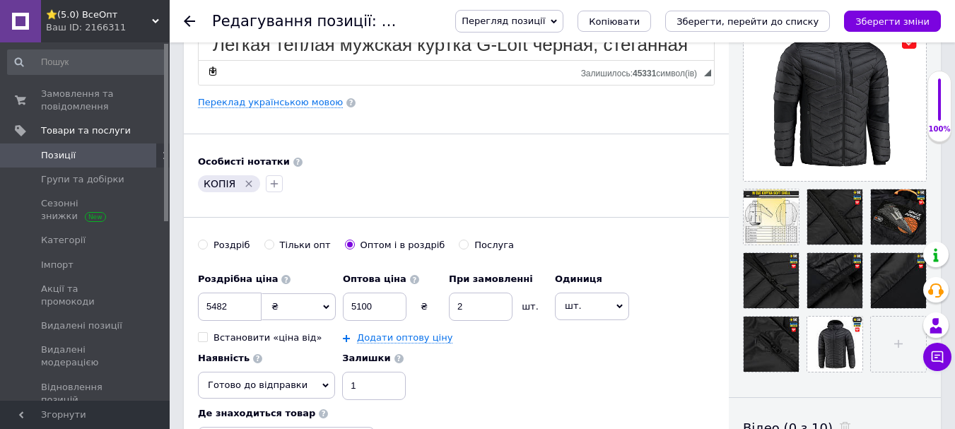
click at [246, 182] on icon "Видалити мітку" at bounding box center [249, 184] width 6 height 6
click at [210, 180] on icon "button" at bounding box center [206, 183] width 11 height 11
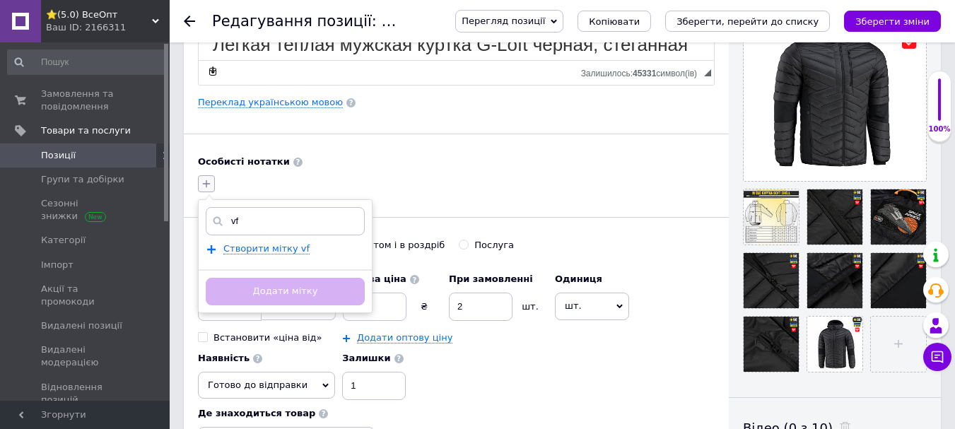
type input "v"
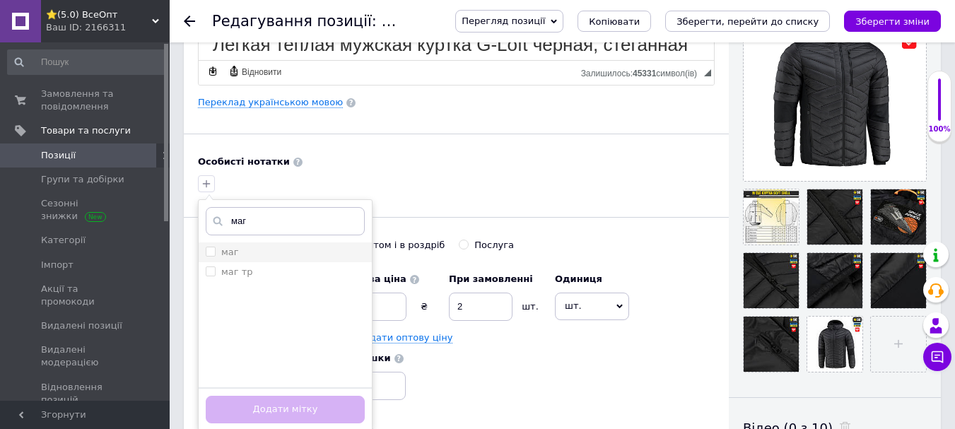
type input "маг"
click at [207, 247] on input "маг" at bounding box center [210, 251] width 9 height 9
checkbox input "true"
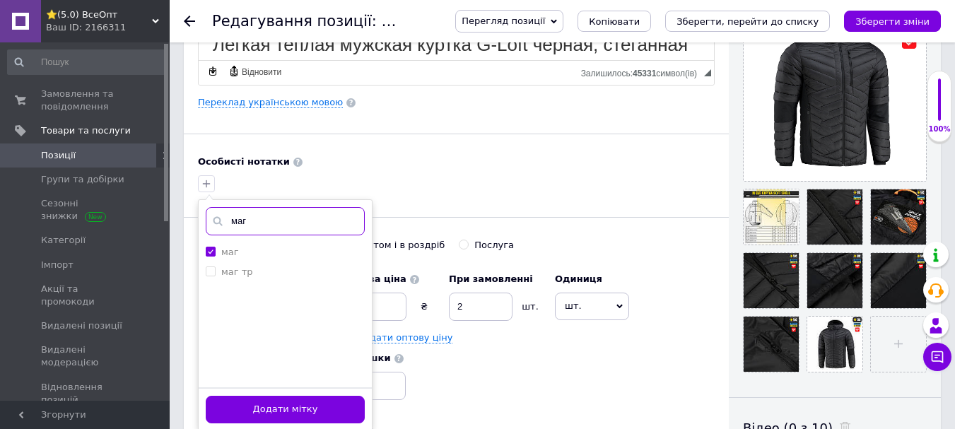
click at [273, 223] on input "маг" at bounding box center [285, 221] width 159 height 28
type input "м"
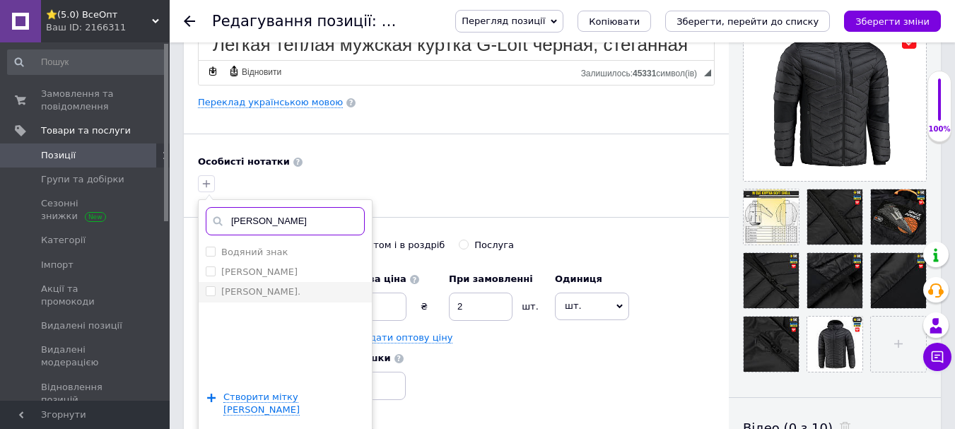
type input "[PERSON_NAME]"
click at [206, 291] on input "[PERSON_NAME]." at bounding box center [210, 290] width 9 height 9
checkbox input "true"
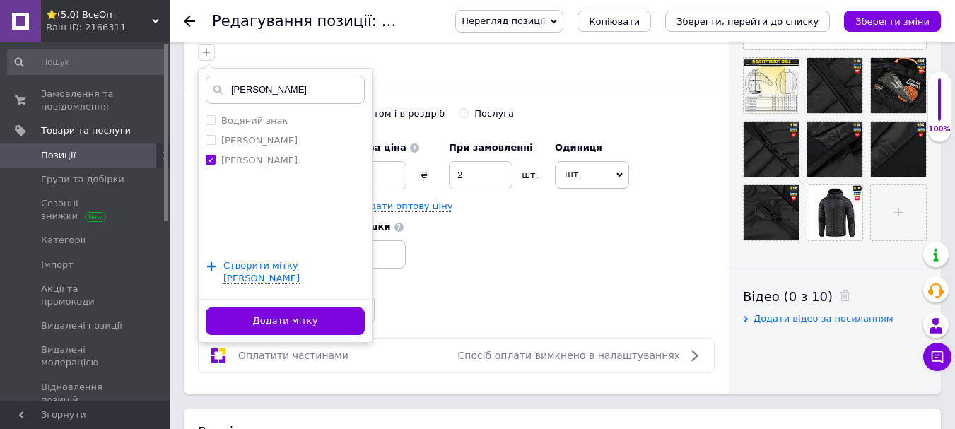
scroll to position [495, 0]
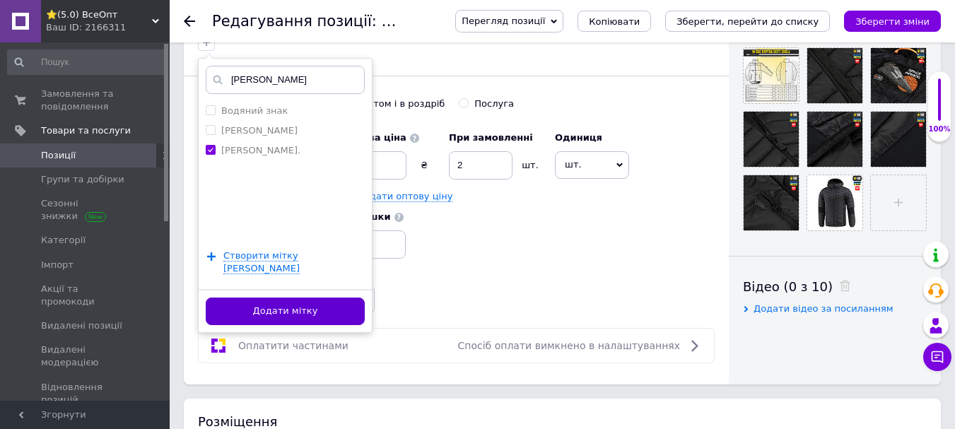
click at [238, 300] on button "Додати мітку" at bounding box center [285, 311] width 159 height 28
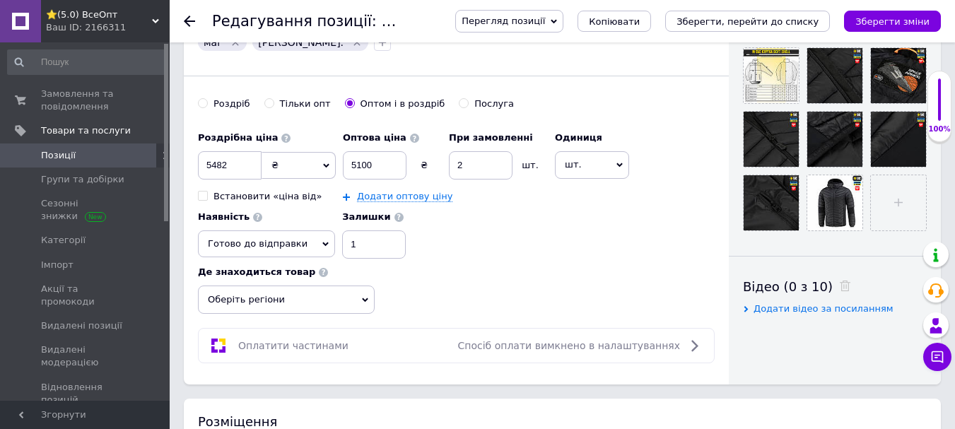
click at [290, 302] on span "Оберіть регіони" at bounding box center [286, 299] width 177 height 28
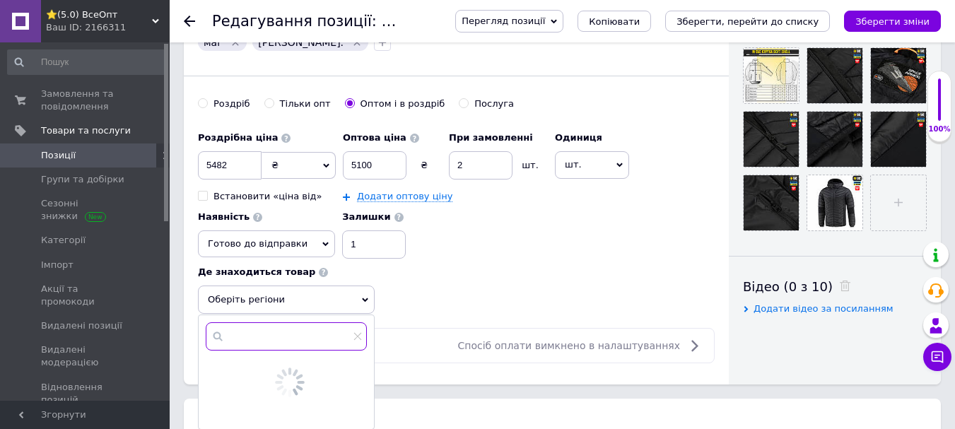
click at [268, 333] on input "text" at bounding box center [286, 336] width 161 height 28
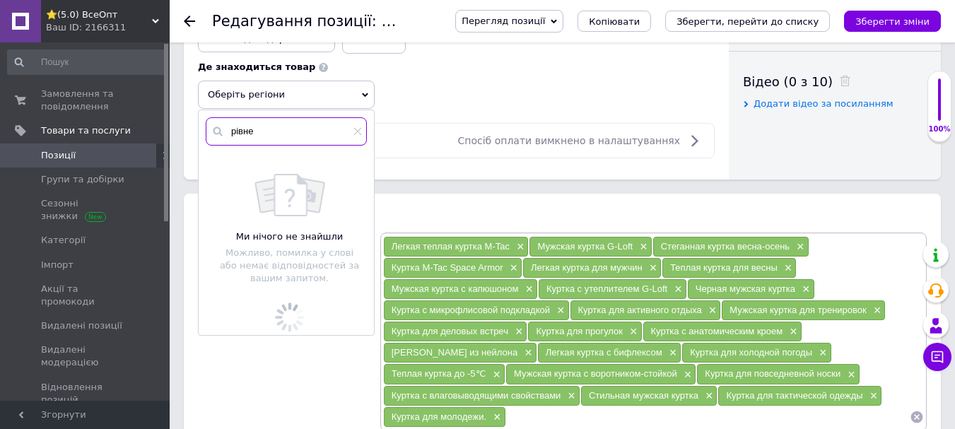
scroll to position [707, 0]
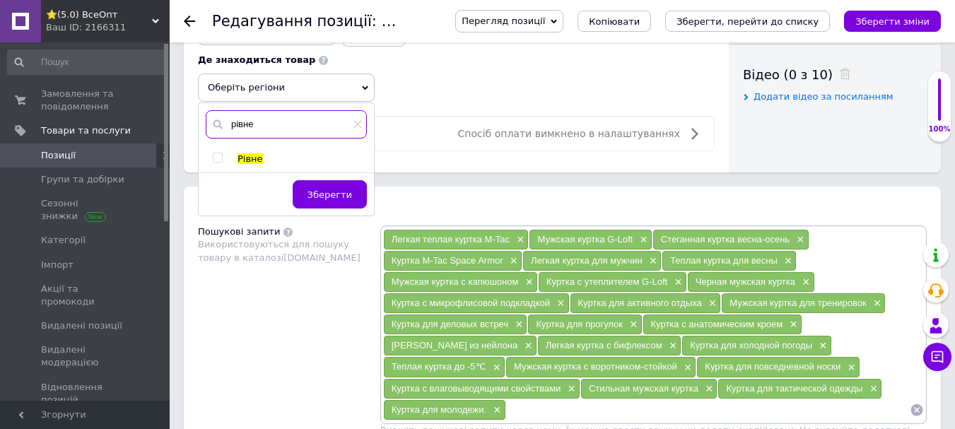
type input "рівне"
click at [218, 157] on div at bounding box center [220, 159] width 14 height 13
click at [216, 160] on input "checkbox" at bounding box center [217, 157] width 9 height 9
checkbox input "true"
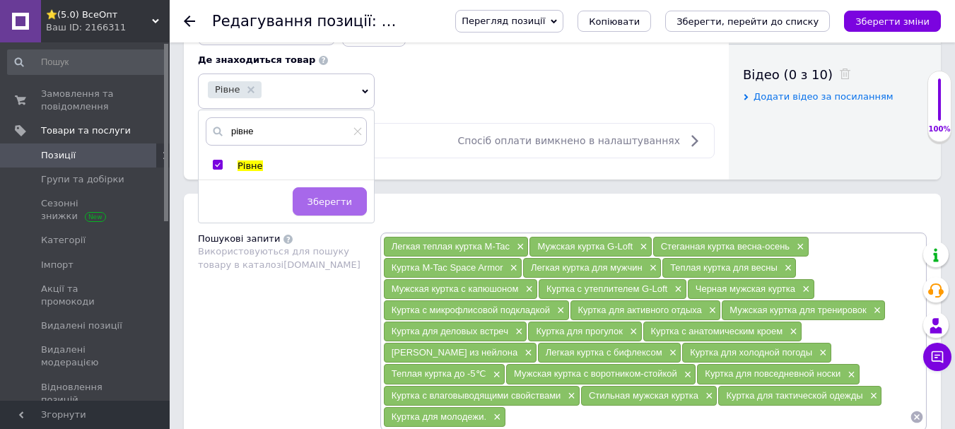
click at [338, 211] on button "Зберегти" at bounding box center [330, 201] width 74 height 28
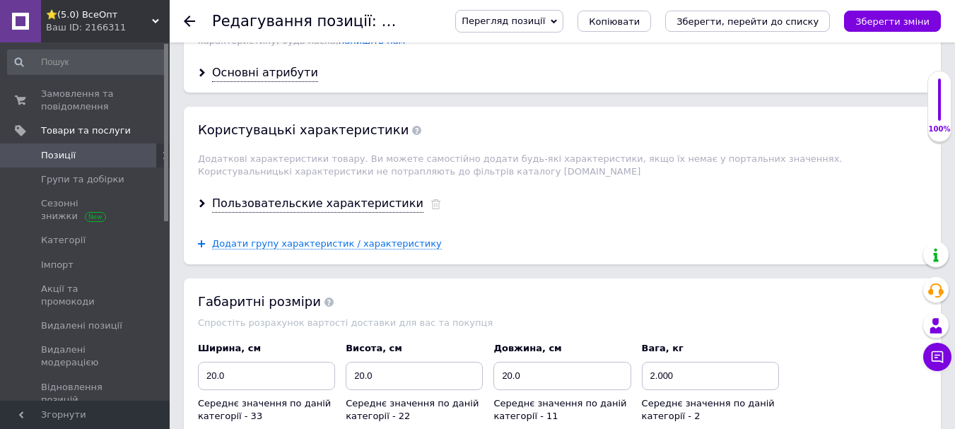
scroll to position [1413, 0]
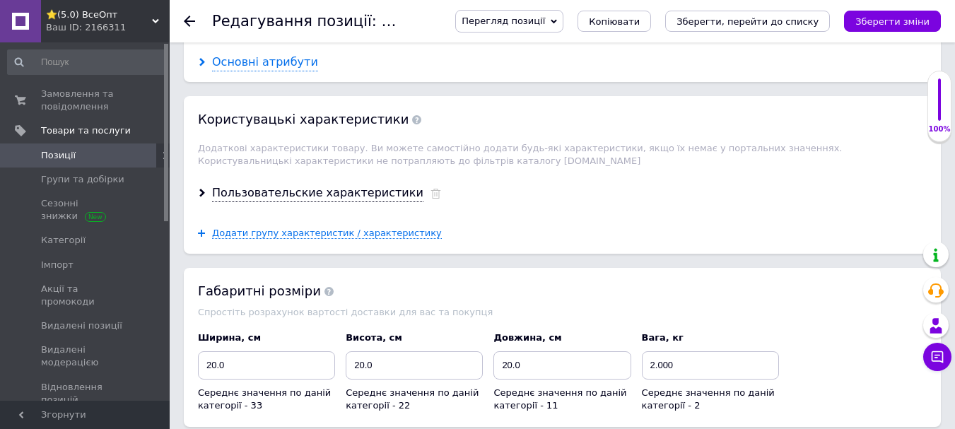
click at [204, 58] on icon at bounding box center [202, 62] width 8 height 8
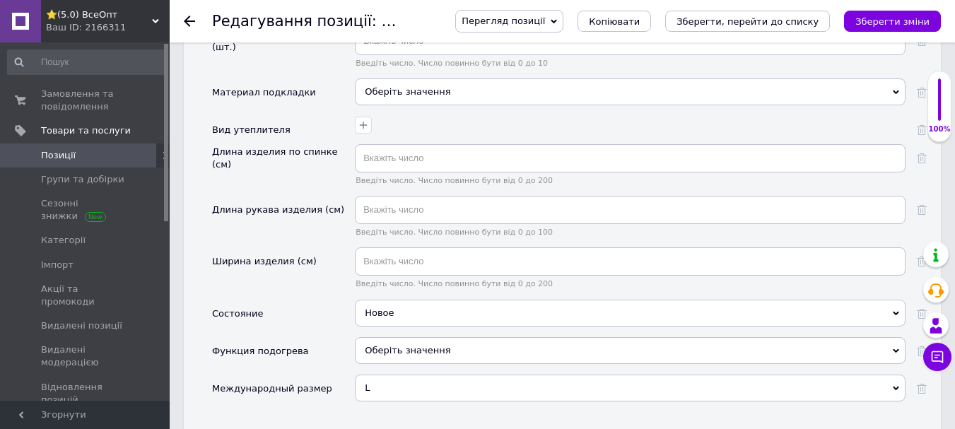
scroll to position [2190, 0]
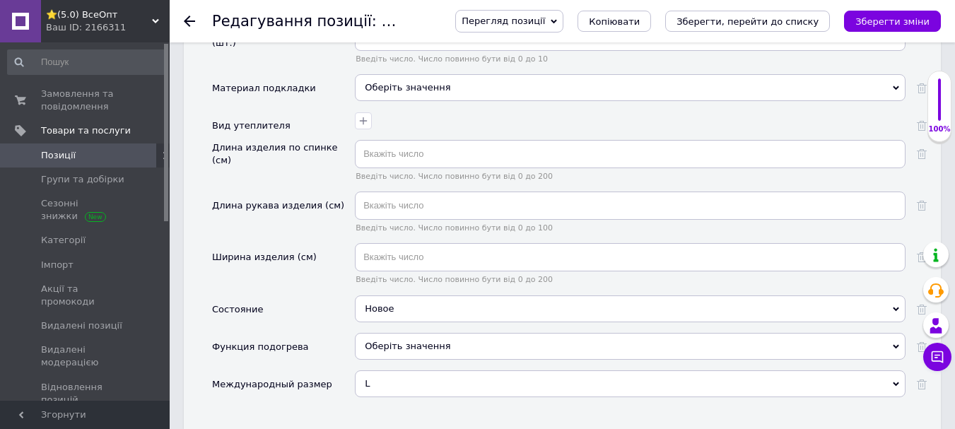
click at [387, 374] on div "L" at bounding box center [630, 383] width 550 height 27
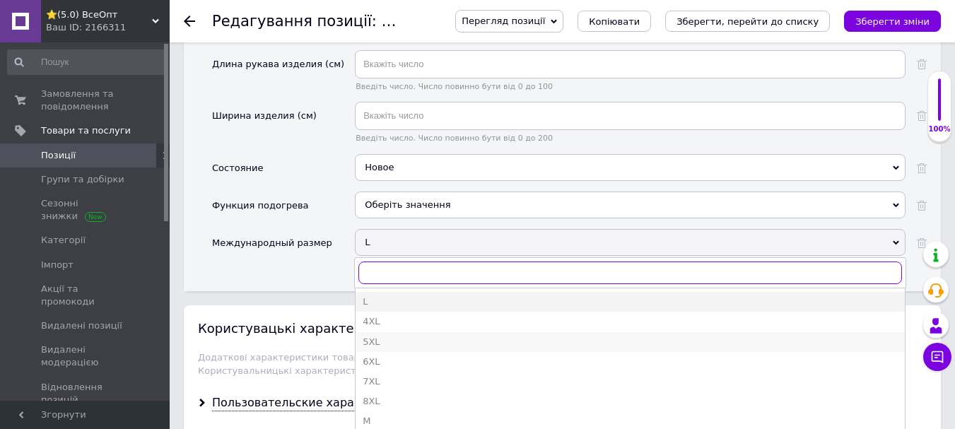
scroll to position [35, 0]
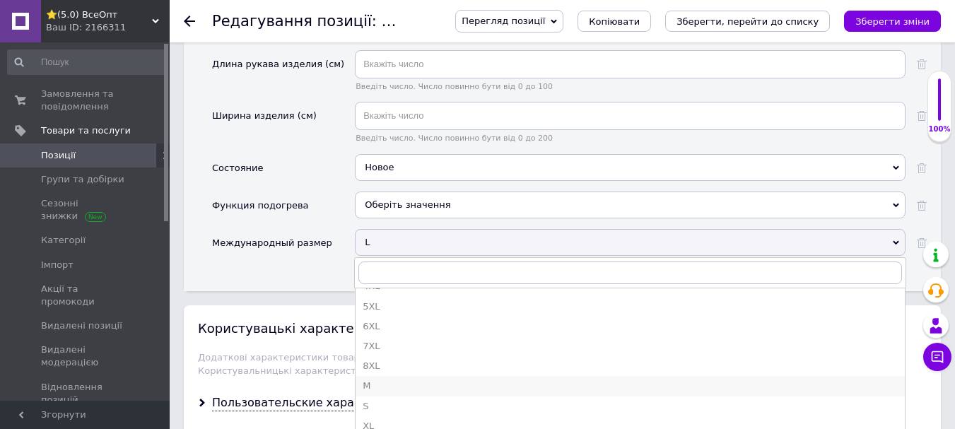
click at [380, 379] on div "M" at bounding box center [629, 385] width 535 height 13
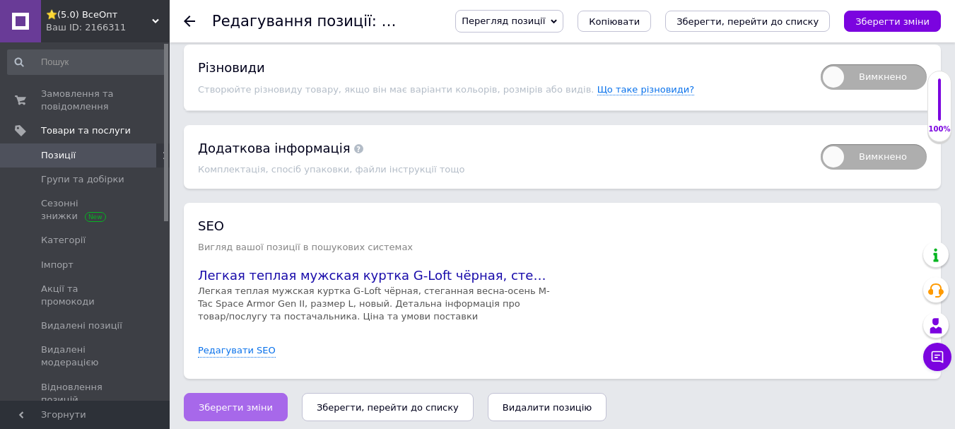
click at [243, 402] on span "Зберегти зміни" at bounding box center [236, 407] width 74 height 11
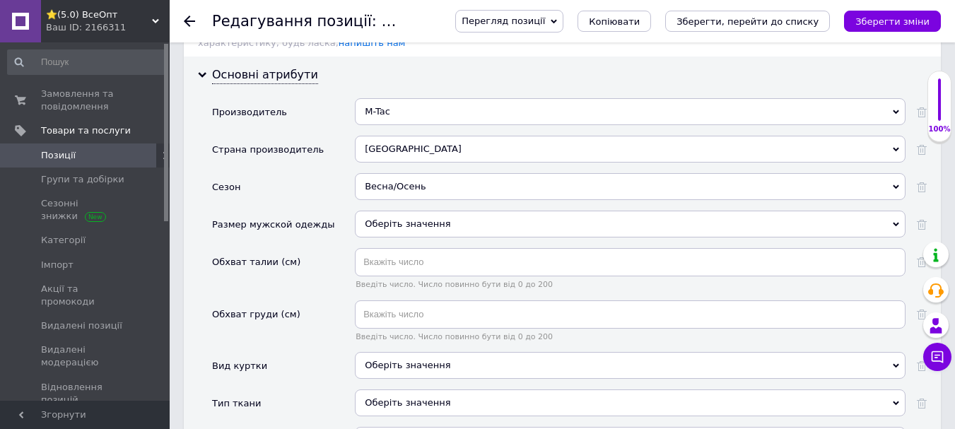
scroll to position [1355, 0]
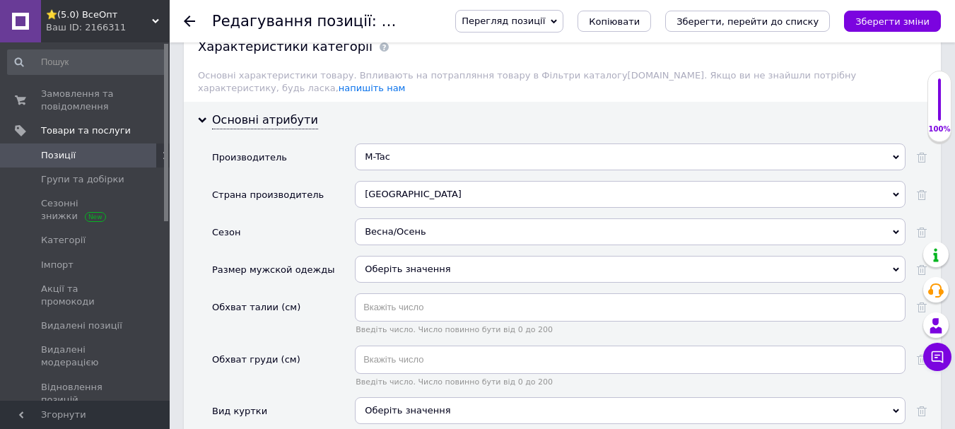
click at [379, 261] on div "Оберіть значення" at bounding box center [630, 269] width 550 height 27
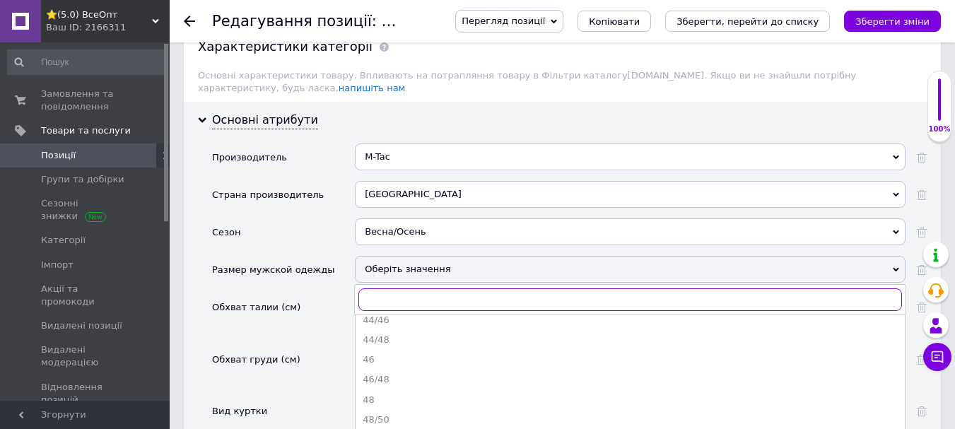
scroll to position [71, 0]
click at [380, 372] on div "48" at bounding box center [629, 378] width 535 height 13
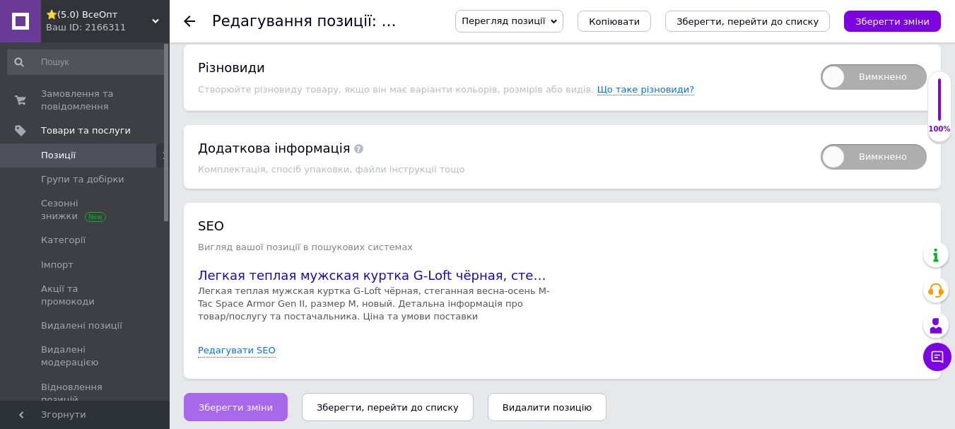
click at [234, 402] on span "Зберегти зміни" at bounding box center [236, 407] width 74 height 11
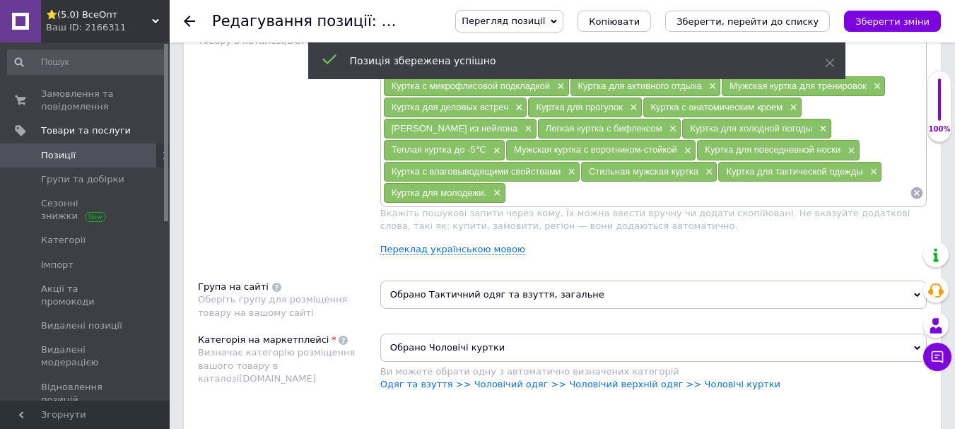
scroll to position [790, 0]
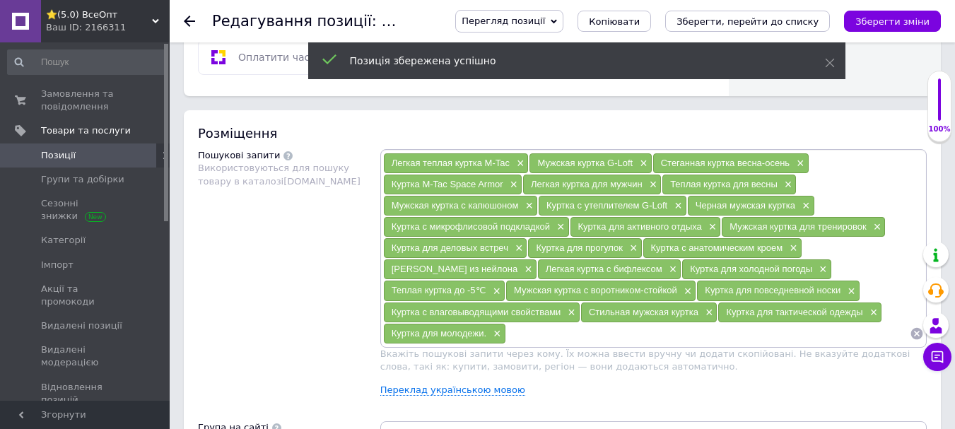
drag, startPoint x: 182, startPoint y: 17, endPoint x: 194, endPoint y: 23, distance: 12.6
click at [183, 17] on div "Редагування позиції: Легкая теплая мужская куртка G-Loft чёрная, стеганная весн…" at bounding box center [562, 21] width 785 height 42
click at [194, 23] on icon at bounding box center [189, 21] width 11 height 11
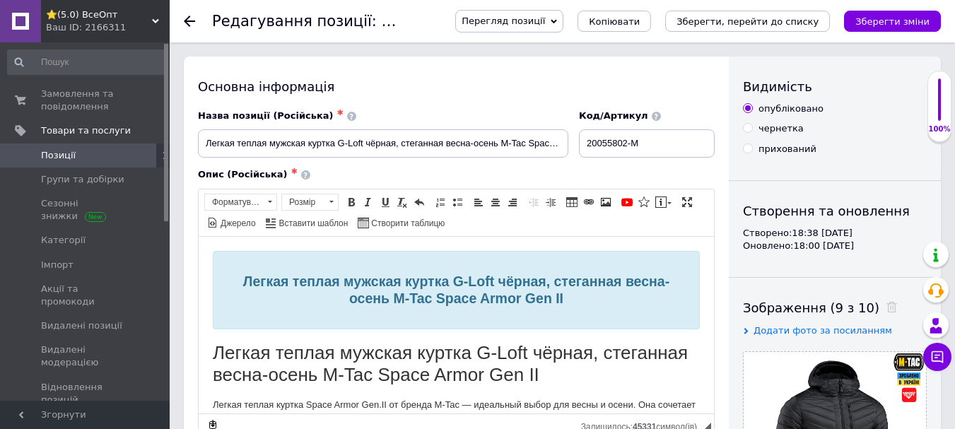
click at [190, 23] on icon at bounding box center [189, 21] width 11 height 11
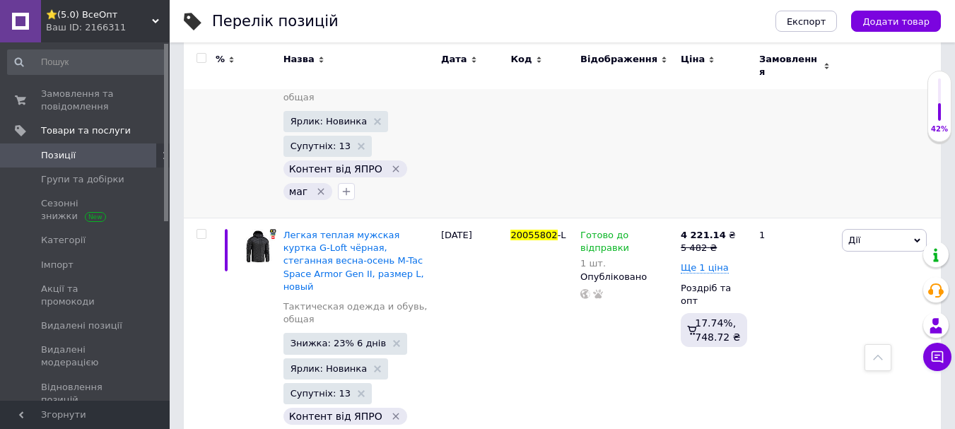
scroll to position [212, 0]
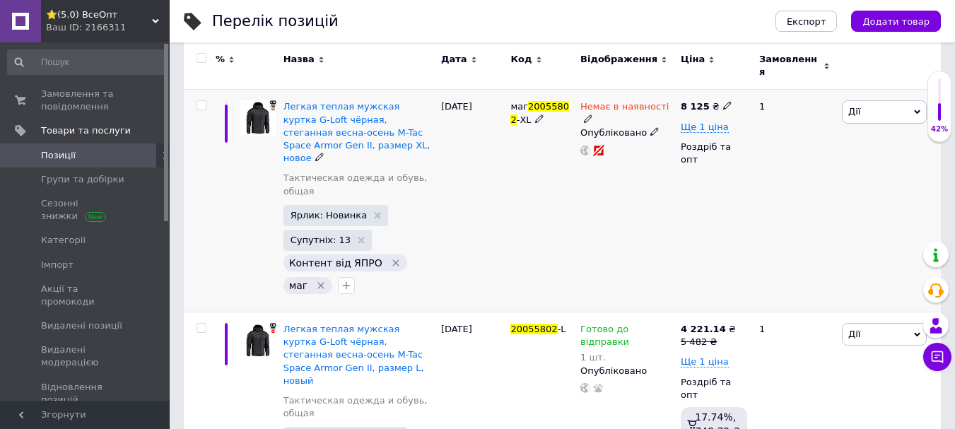
click at [885, 108] on span "Дії" at bounding box center [883, 111] width 85 height 23
click at [803, 328] on li "Видалити" at bounding box center [831, 338] width 187 height 20
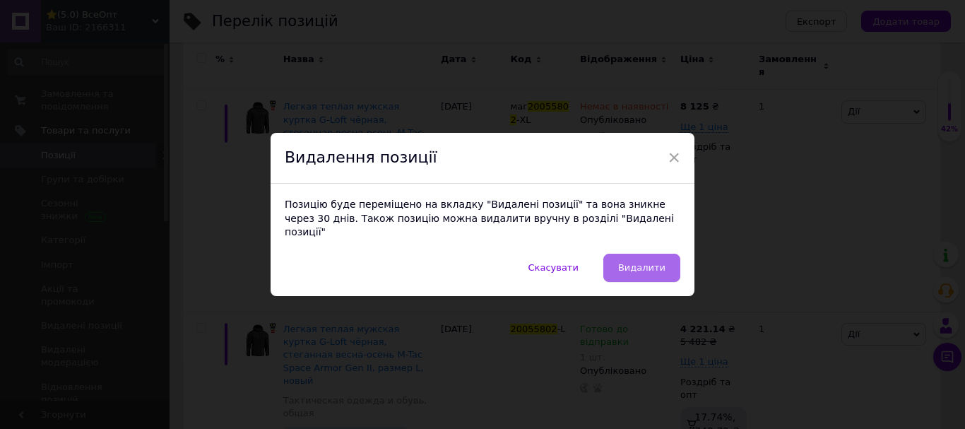
click at [619, 263] on button "Видалити" at bounding box center [641, 268] width 77 height 28
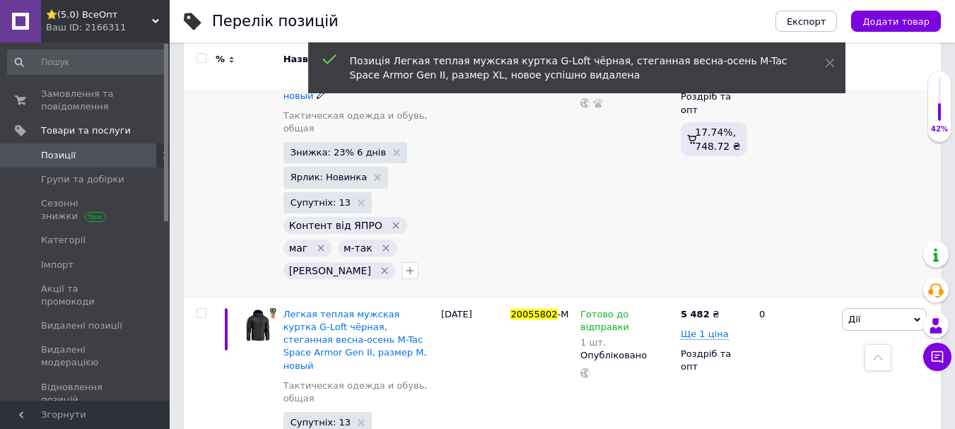
scroll to position [482, 0]
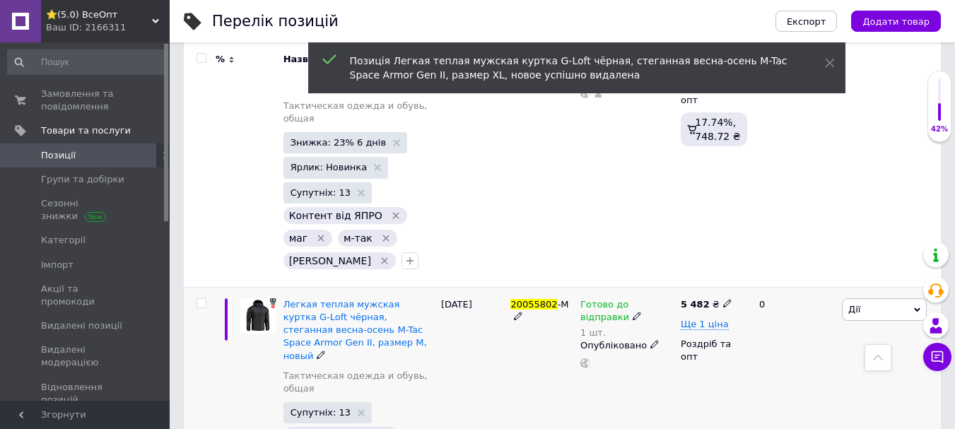
click at [869, 298] on span "Дії" at bounding box center [883, 309] width 85 height 23
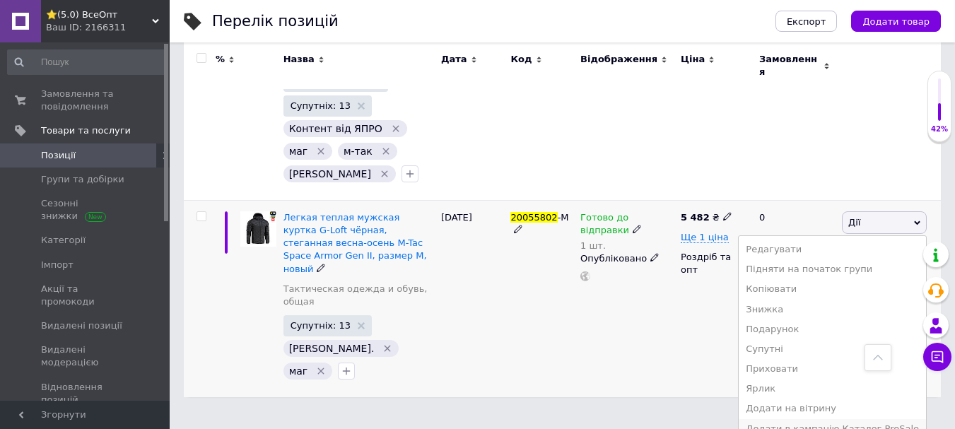
click at [817, 419] on li "Додати в кампанію Каталог ProSale" at bounding box center [831, 429] width 187 height 20
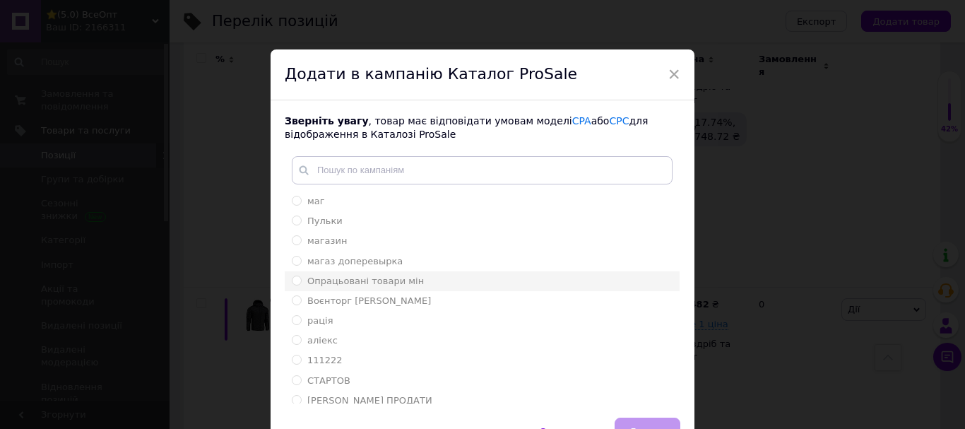
click at [392, 278] on span "Опрацьовані товари мін" at bounding box center [365, 281] width 117 height 11
click at [301, 278] on input "Опрацьовані товари мін" at bounding box center [296, 280] width 9 height 9
radio input "true"
click at [642, 418] on button "Додати" at bounding box center [648, 432] width 66 height 28
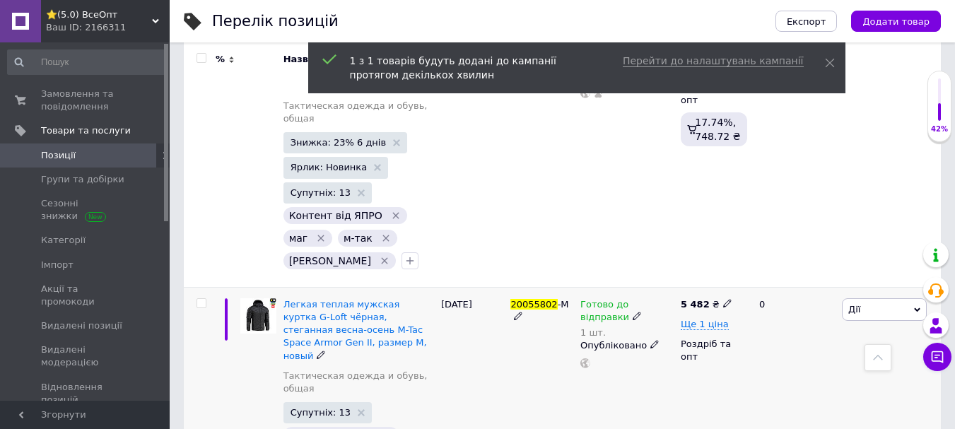
click at [861, 298] on span "Дії" at bounding box center [883, 309] width 85 height 23
click at [786, 386] on li "Знижка" at bounding box center [831, 396] width 187 height 20
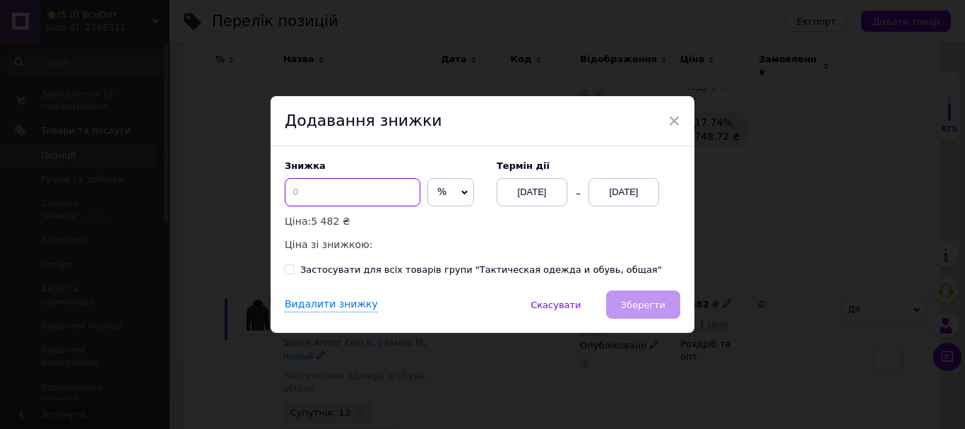
click at [331, 199] on input at bounding box center [353, 192] width 136 height 28
type input "20"
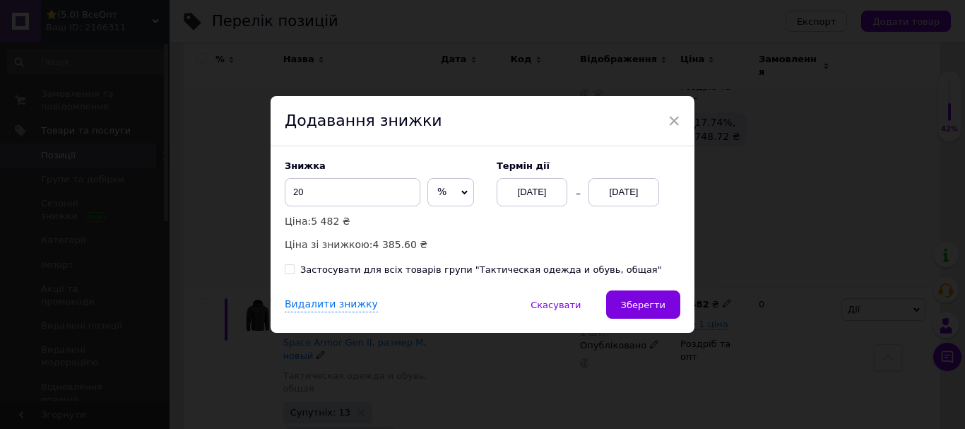
drag, startPoint x: 675, startPoint y: 117, endPoint x: 667, endPoint y: 122, distance: 9.2
click at [673, 117] on span "×" at bounding box center [674, 121] width 13 height 24
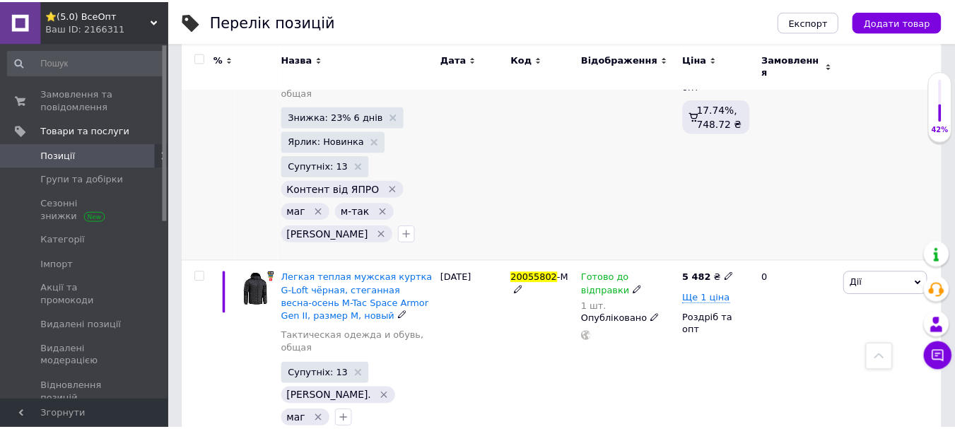
scroll to position [443, 0]
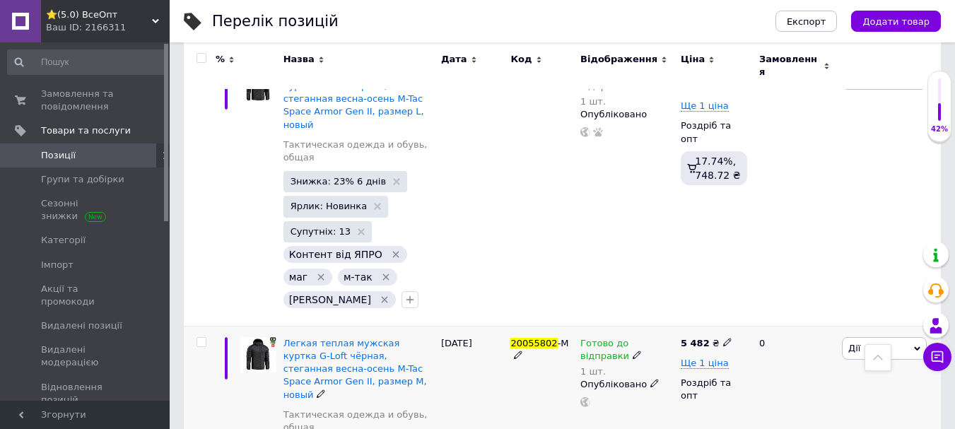
click at [858, 343] on span "Дії" at bounding box center [854, 348] width 12 height 11
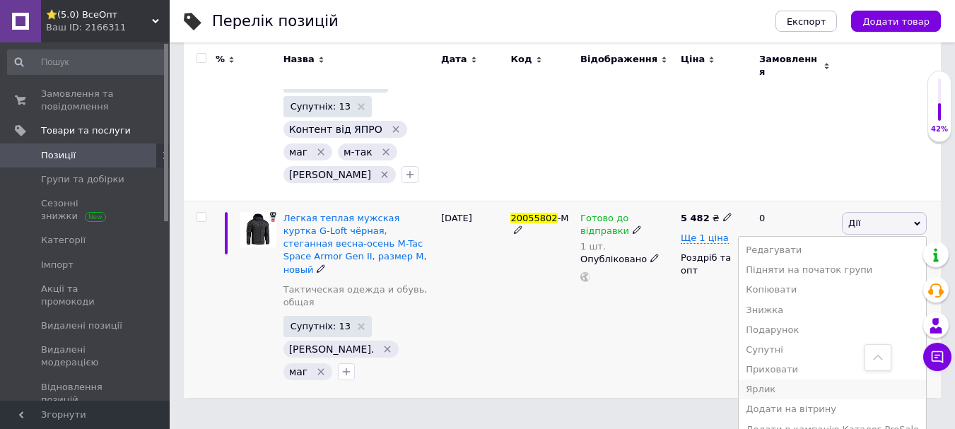
scroll to position [569, 0]
click at [807, 300] on li "Знижка" at bounding box center [831, 310] width 187 height 20
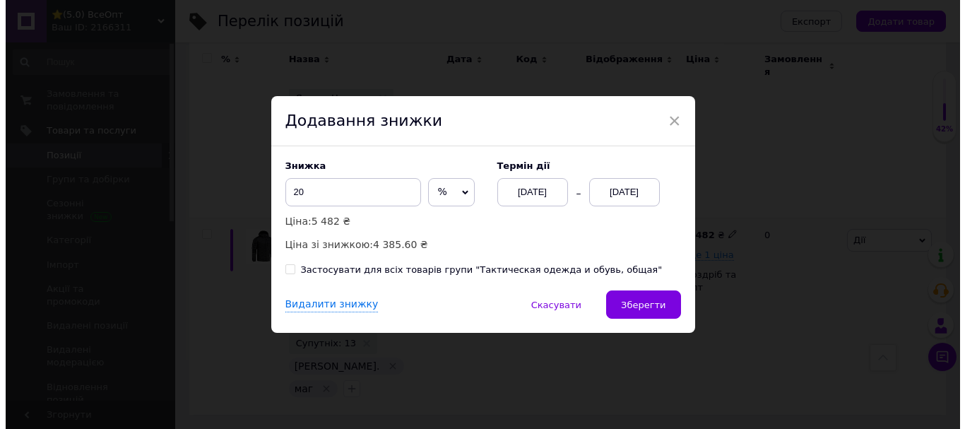
scroll to position [482, 0]
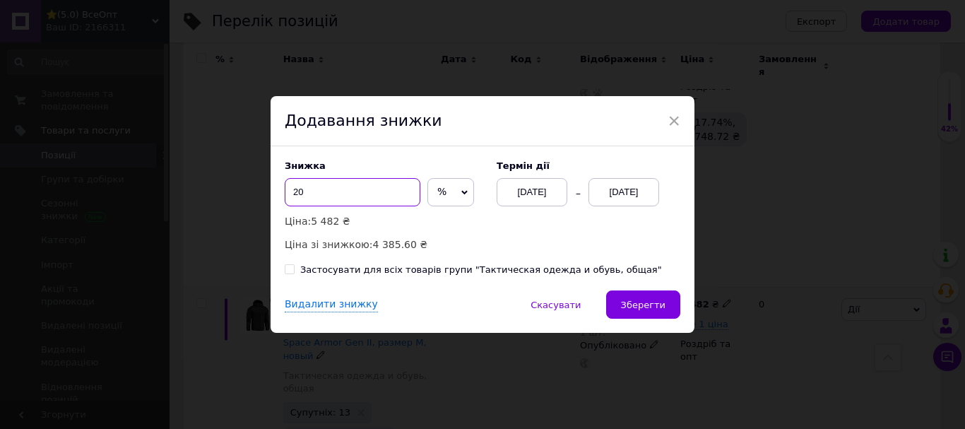
click at [317, 186] on input "20" at bounding box center [353, 192] width 136 height 28
type input "23"
click at [619, 196] on div "[DATE]" at bounding box center [624, 192] width 71 height 28
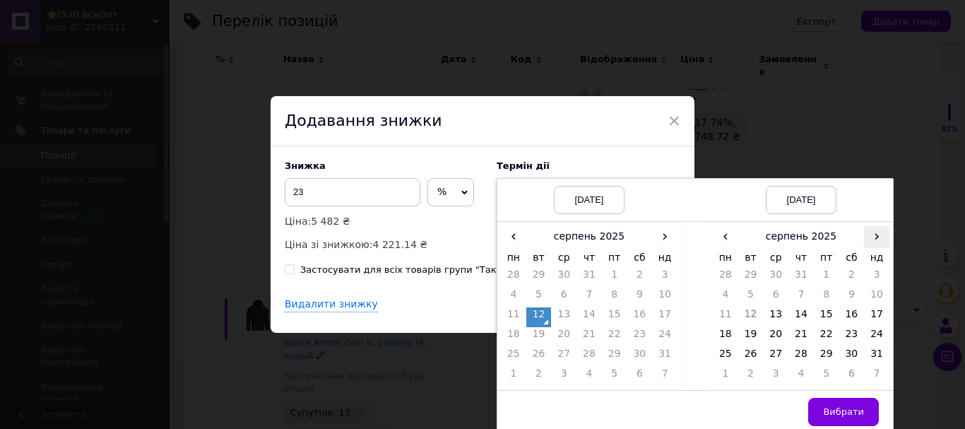
click at [879, 237] on span "›" at bounding box center [876, 236] width 25 height 20
click at [829, 355] on td "26" at bounding box center [826, 357] width 25 height 20
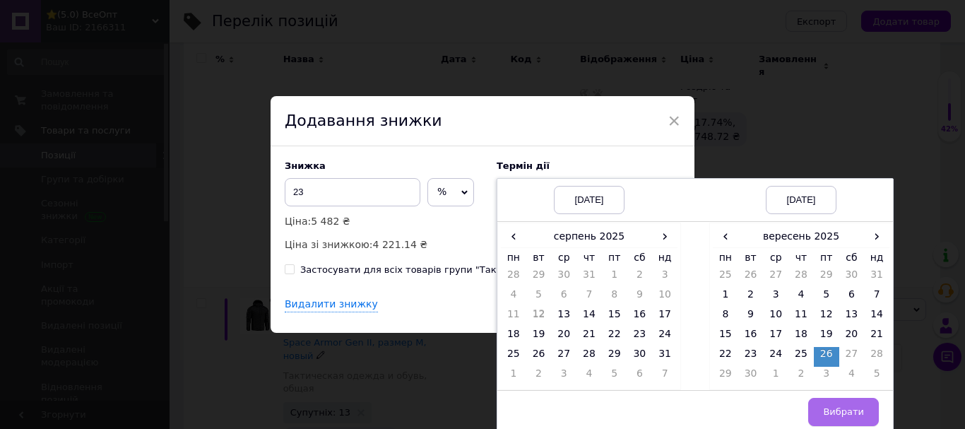
click at [827, 411] on span "Вибрати" at bounding box center [843, 411] width 41 height 11
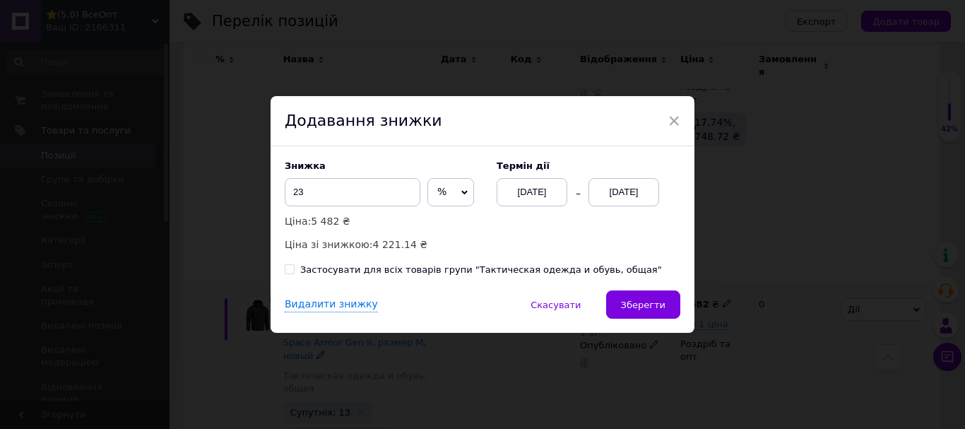
click at [632, 307] on span "Зберегти" at bounding box center [643, 305] width 45 height 11
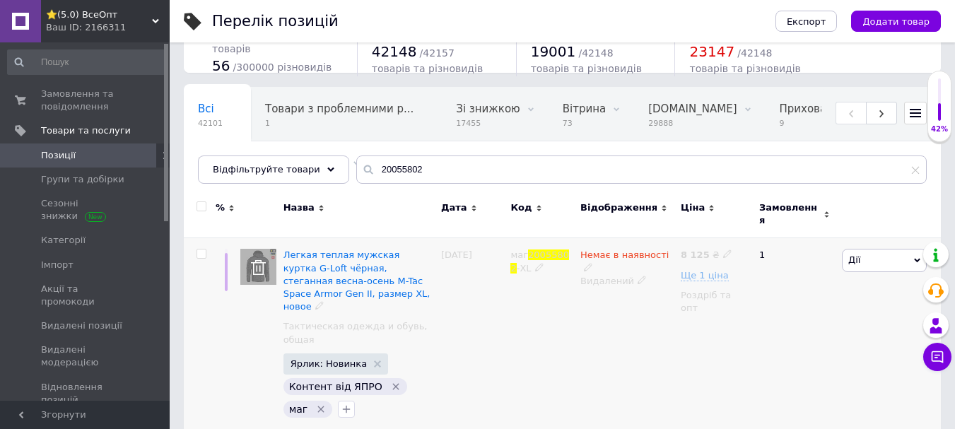
scroll to position [12, 0]
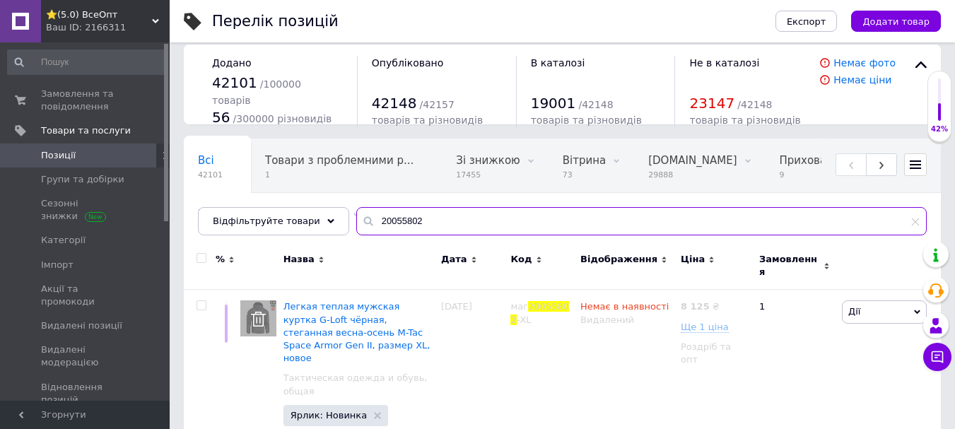
drag, startPoint x: 437, startPoint y: 223, endPoint x: 360, endPoint y: 213, distance: 77.6
click at [360, 213] on input "20055802" at bounding box center [641, 221] width 570 height 28
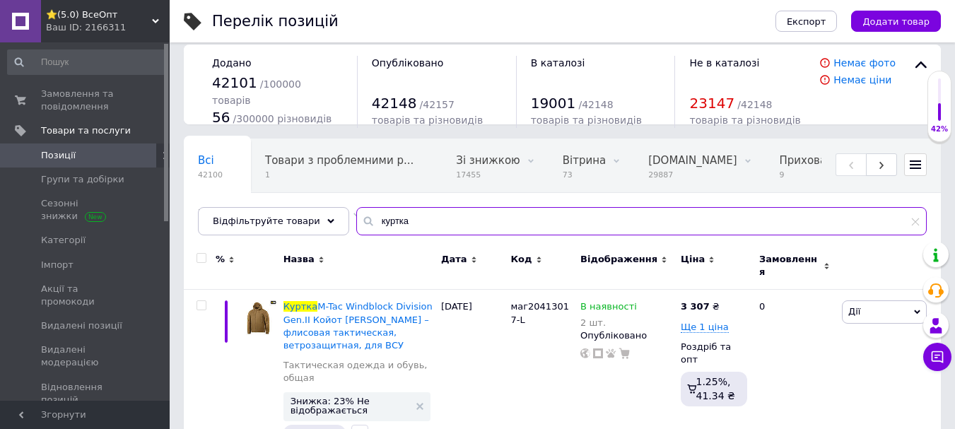
click at [413, 211] on input "куртка" at bounding box center [641, 221] width 570 height 28
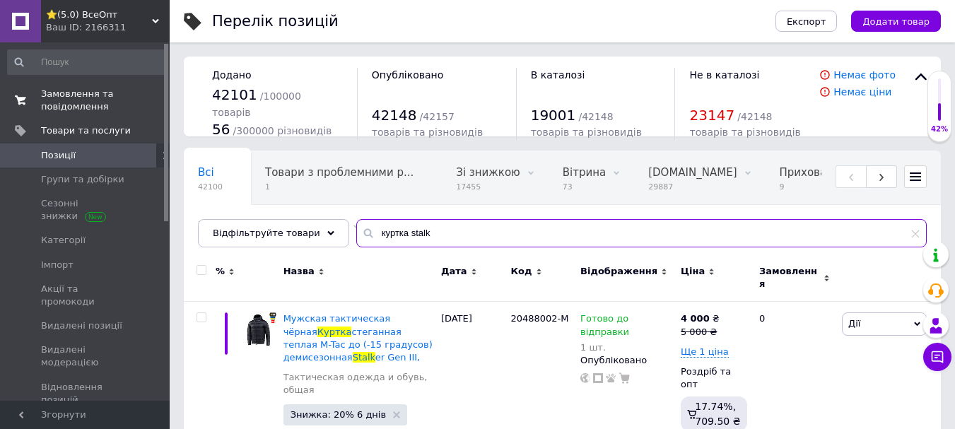
type input "куртка stalk"
click at [83, 96] on span "Замовлення та повідомлення" at bounding box center [86, 100] width 90 height 25
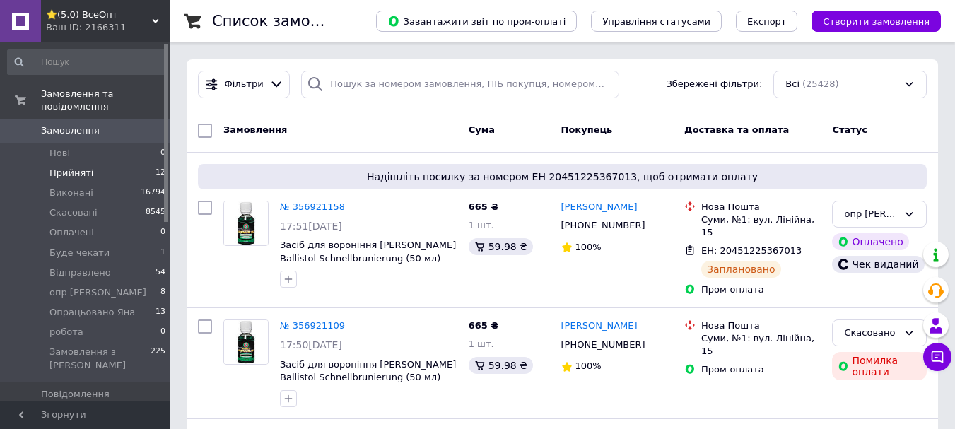
click at [72, 167] on span "Прийняті" at bounding box center [71, 173] width 44 height 13
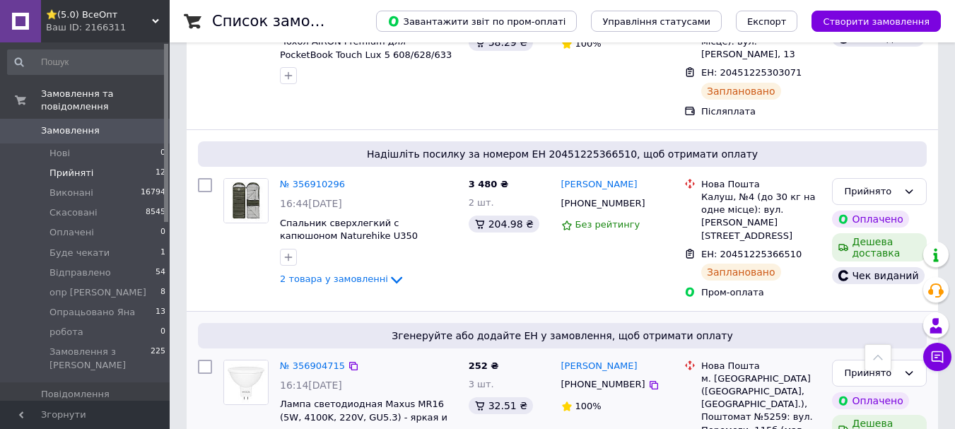
scroll to position [212, 0]
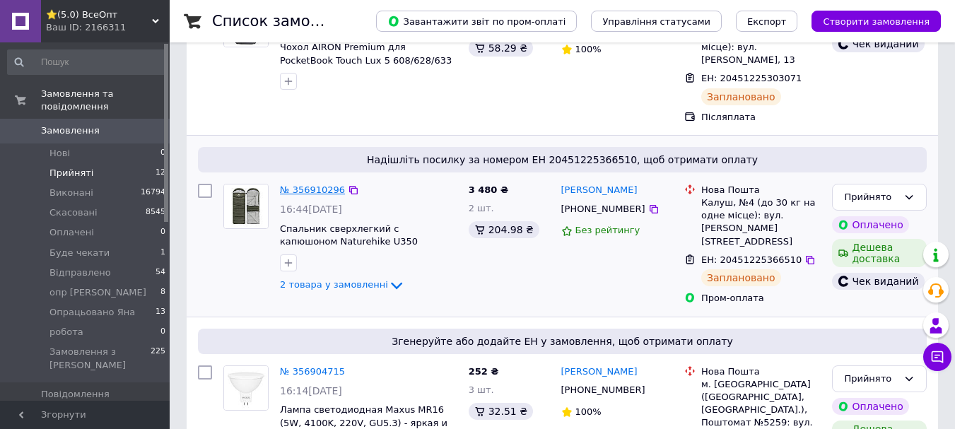
click at [312, 184] on link "№ 356910296" at bounding box center [312, 189] width 65 height 11
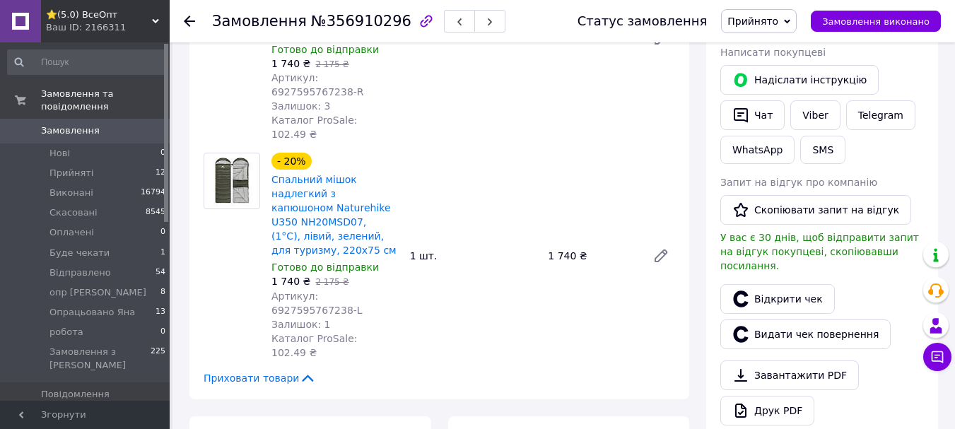
scroll to position [919, 0]
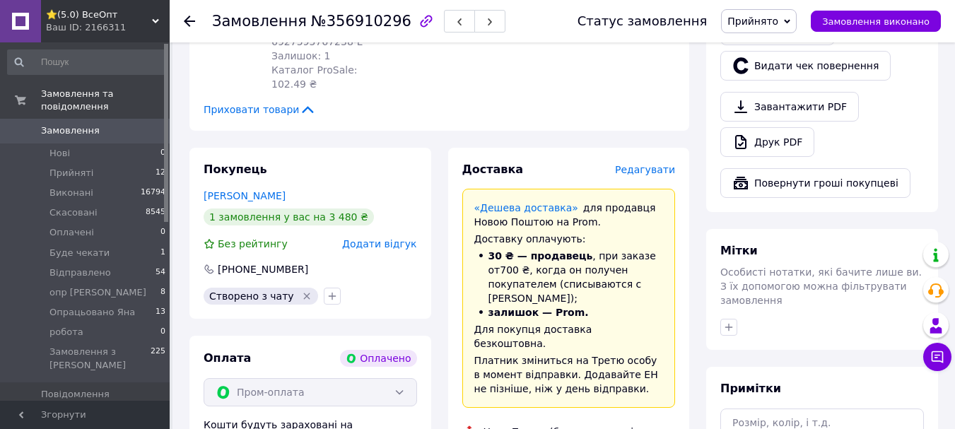
click at [757, 21] on span "Прийнято" at bounding box center [752, 21] width 51 height 11
click at [782, 134] on li "Відправлено" at bounding box center [776, 134] width 111 height 21
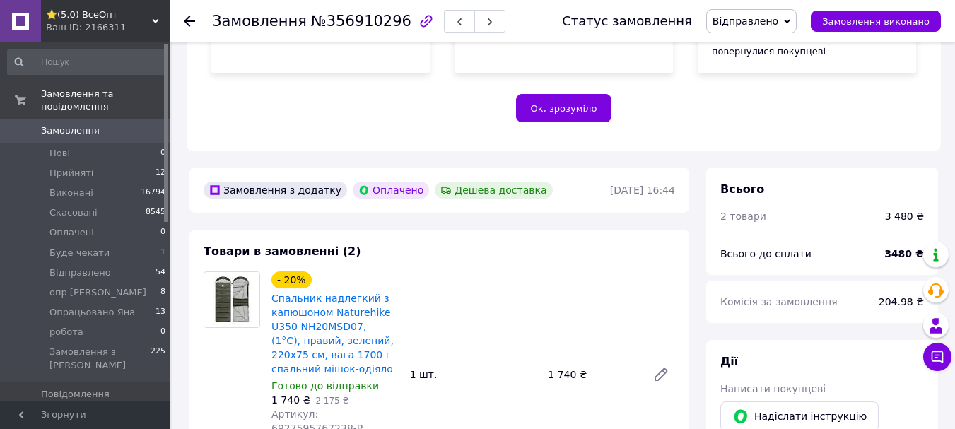
scroll to position [71, 0]
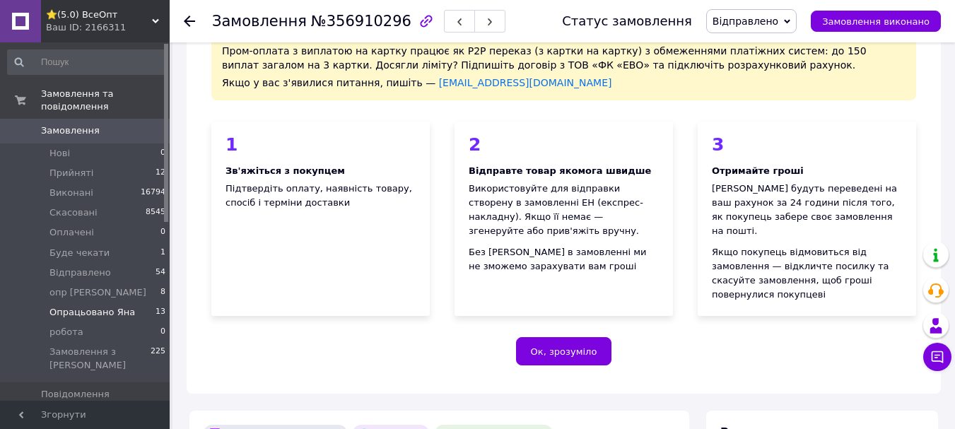
click at [76, 306] on span "Опрацьовано Яна" at bounding box center [91, 312] width 85 height 13
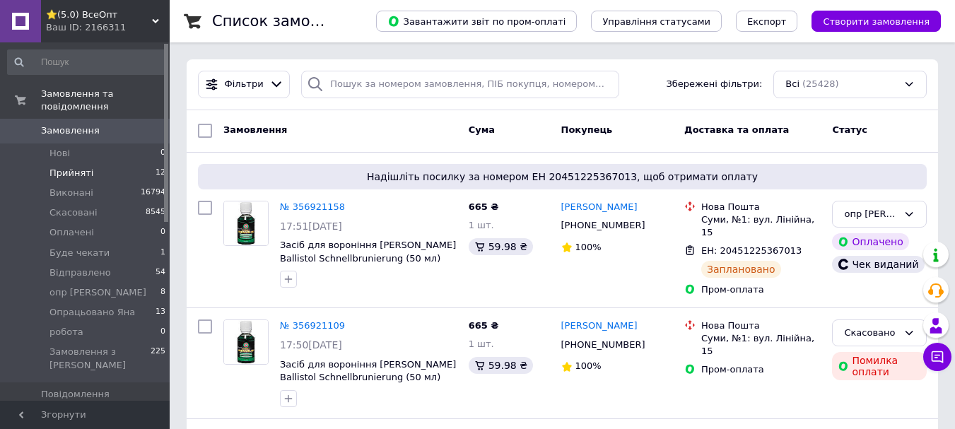
click at [70, 167] on span "Прийняті" at bounding box center [71, 173] width 44 height 13
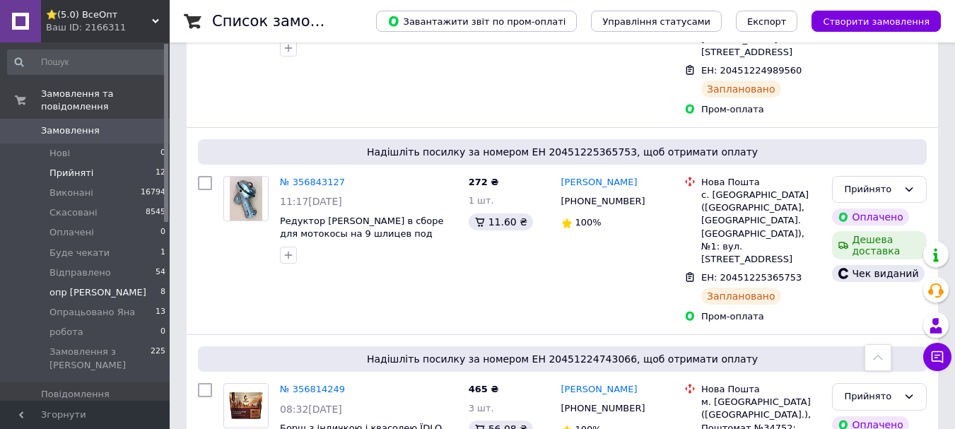
scroll to position [755, 0]
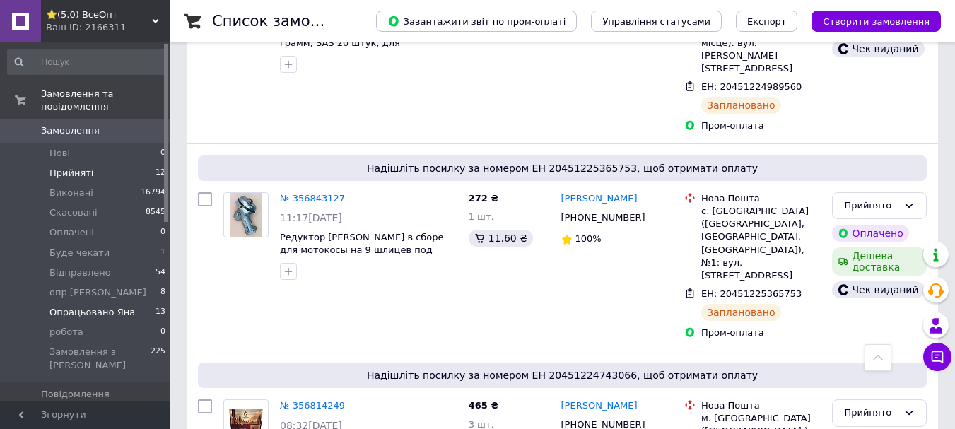
click at [78, 306] on span "Опрацьовано Яна" at bounding box center [91, 312] width 85 height 13
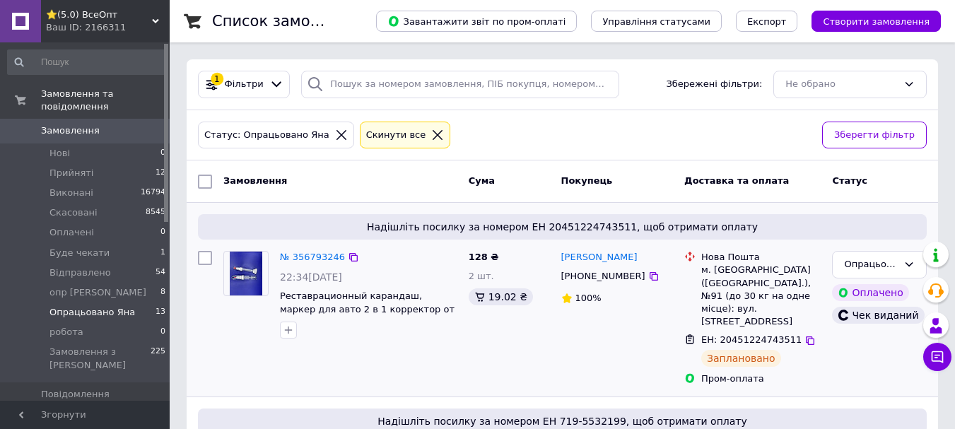
click at [324, 249] on div "№ 356793246" at bounding box center [312, 257] width 68 height 16
click at [324, 253] on link "№ 356793246" at bounding box center [312, 257] width 65 height 11
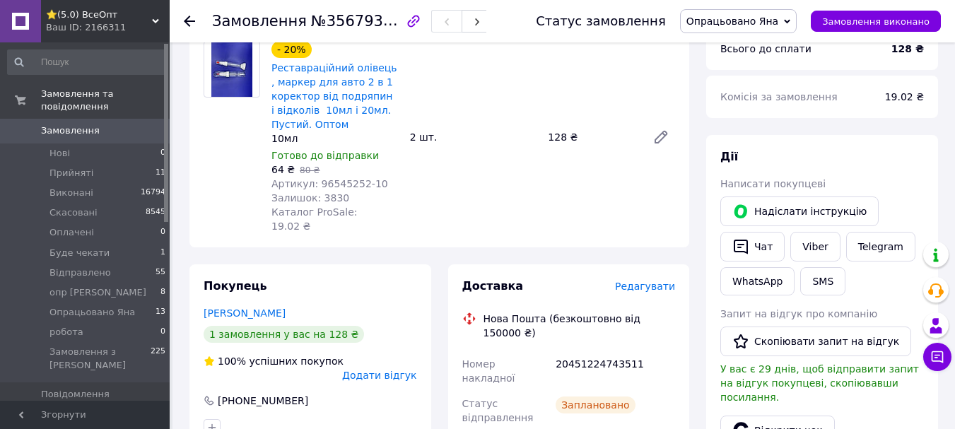
scroll to position [565, 0]
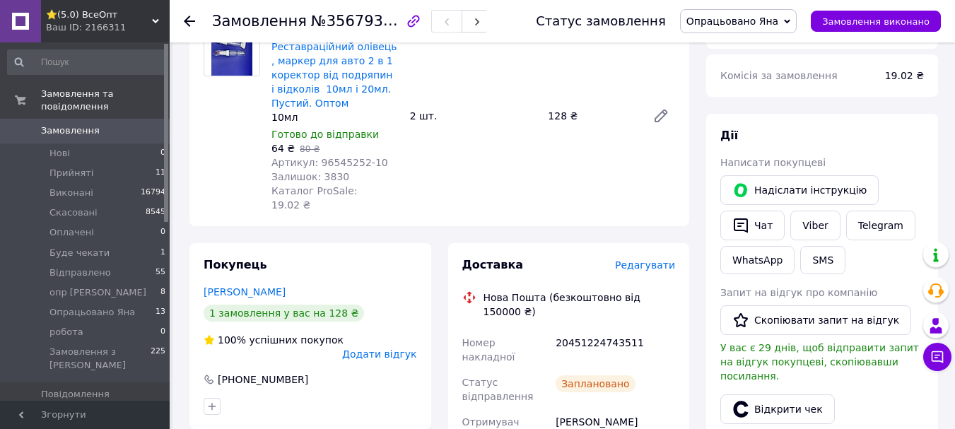
drag, startPoint x: 768, startPoint y: 16, endPoint x: 754, endPoint y: 80, distance: 65.8
click at [770, 23] on span "Опрацьовано Яна" at bounding box center [732, 21] width 92 height 11
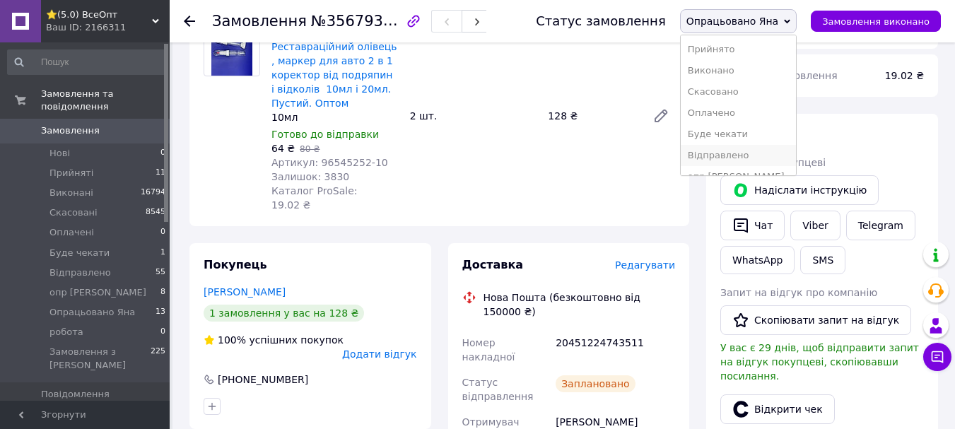
click at [744, 154] on li "Відправлено" at bounding box center [737, 155] width 115 height 21
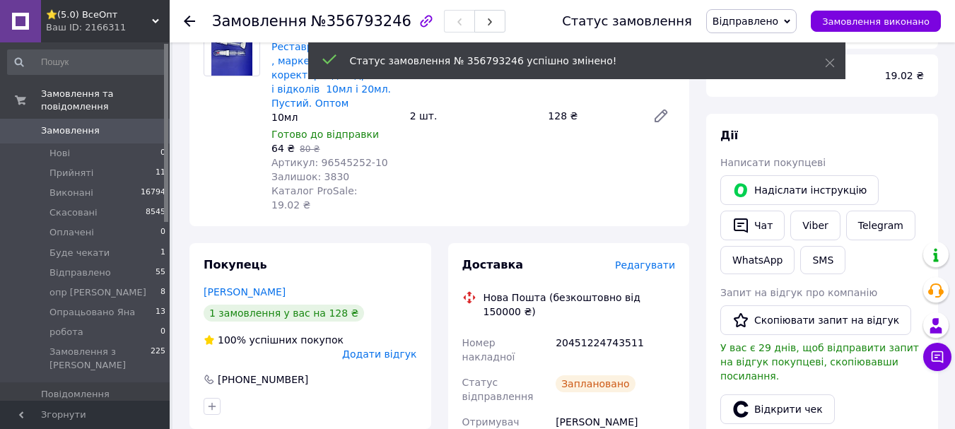
scroll to position [90, 0]
drag, startPoint x: 189, startPoint y: 20, endPoint x: 196, endPoint y: 40, distance: 21.0
click at [189, 20] on icon at bounding box center [189, 21] width 11 height 11
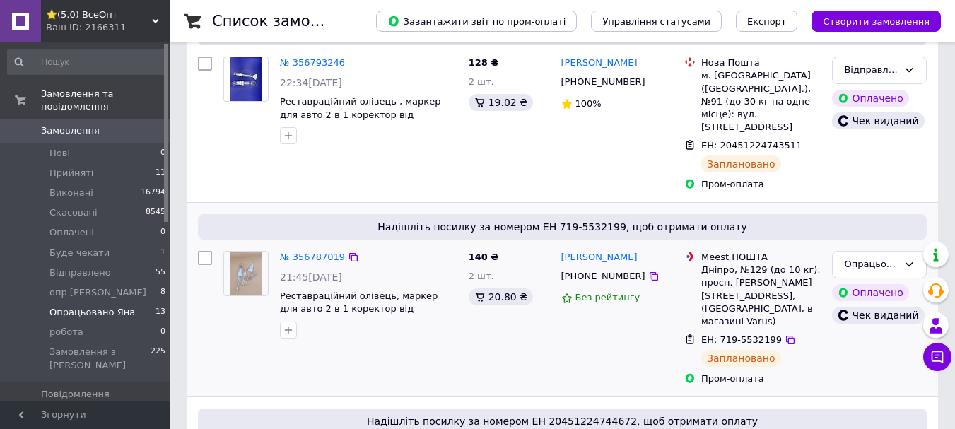
scroll to position [212, 0]
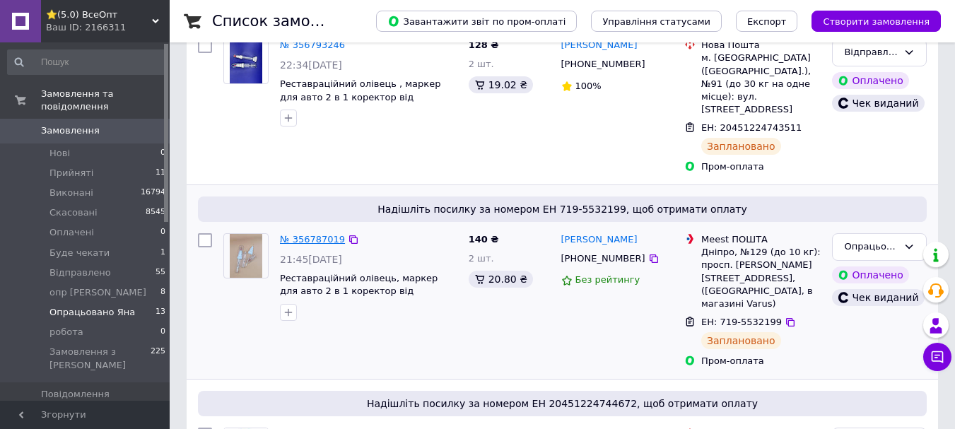
click at [316, 234] on link "№ 356787019" at bounding box center [312, 239] width 65 height 11
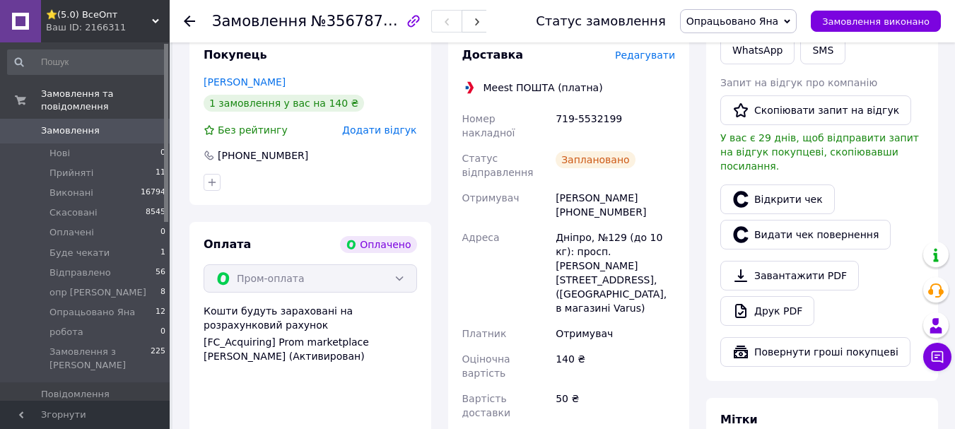
scroll to position [789, 0]
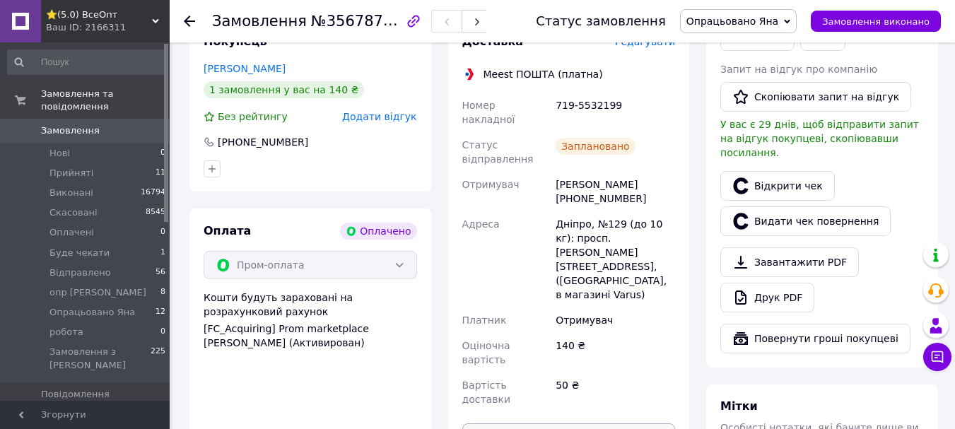
click at [576, 423] on button "Роздрукувати декларацію" at bounding box center [568, 437] width 213 height 28
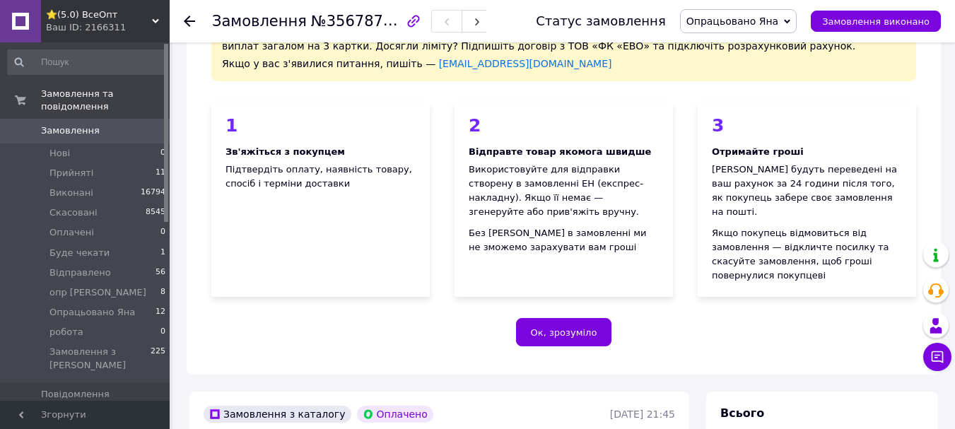
scroll to position [82, 0]
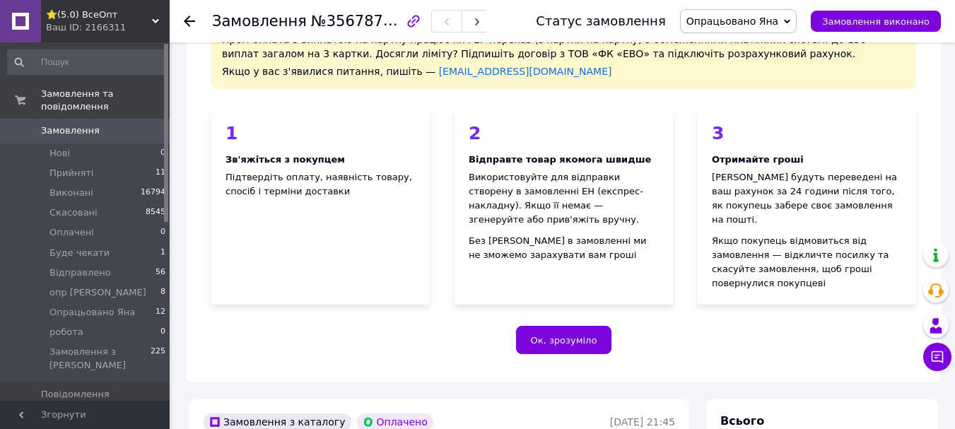
click at [188, 26] on icon at bounding box center [189, 21] width 11 height 11
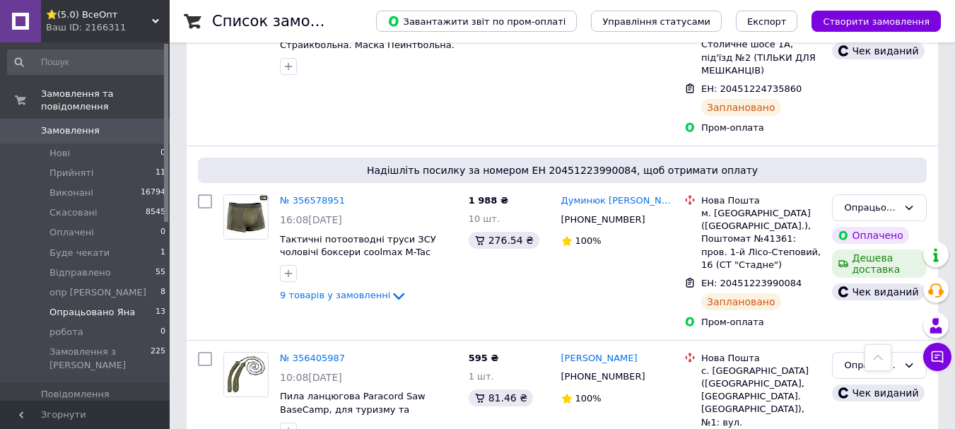
scroll to position [1684, 0]
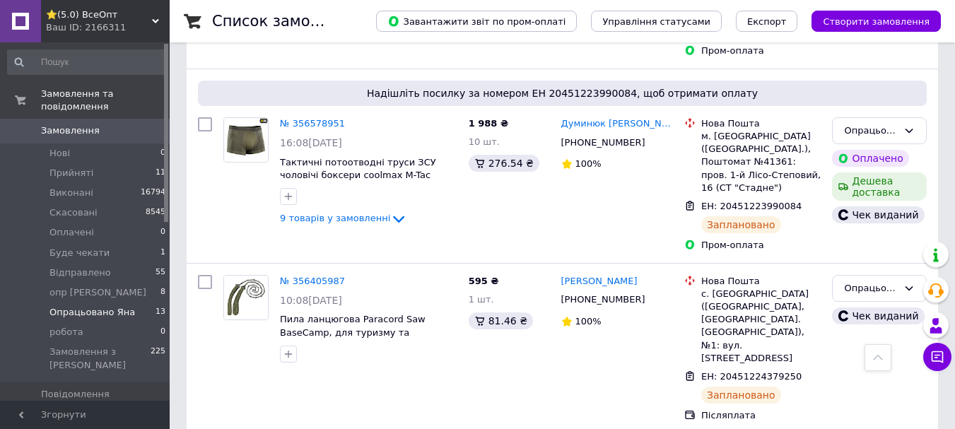
click at [100, 306] on span "Опрацьовано Яна" at bounding box center [91, 312] width 85 height 13
click at [78, 286] on span "опр [PERSON_NAME]" at bounding box center [97, 292] width 97 height 13
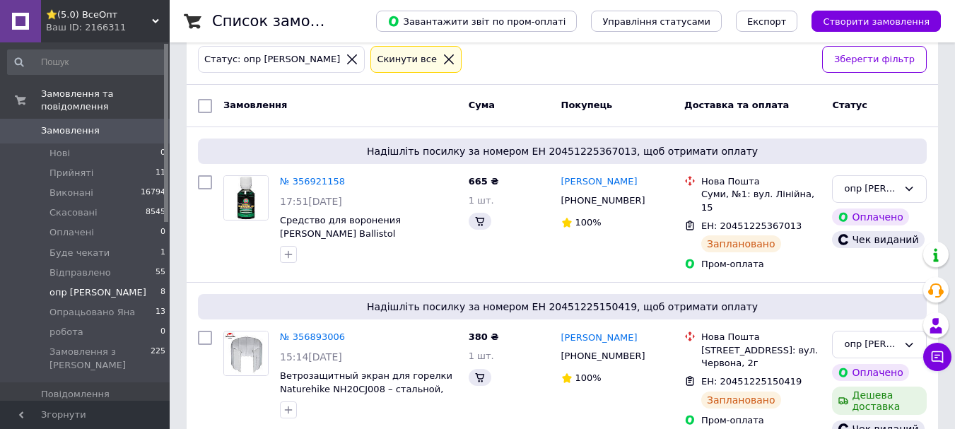
scroll to position [353, 0]
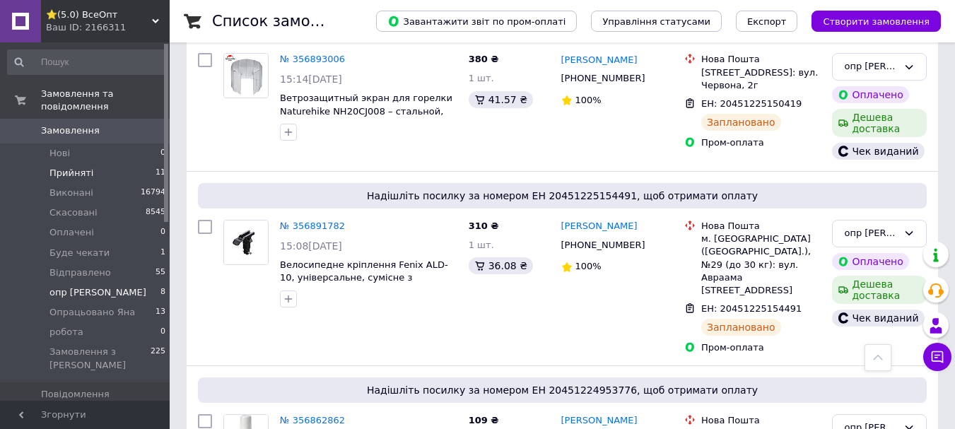
click at [82, 167] on span "Прийняті" at bounding box center [71, 173] width 44 height 13
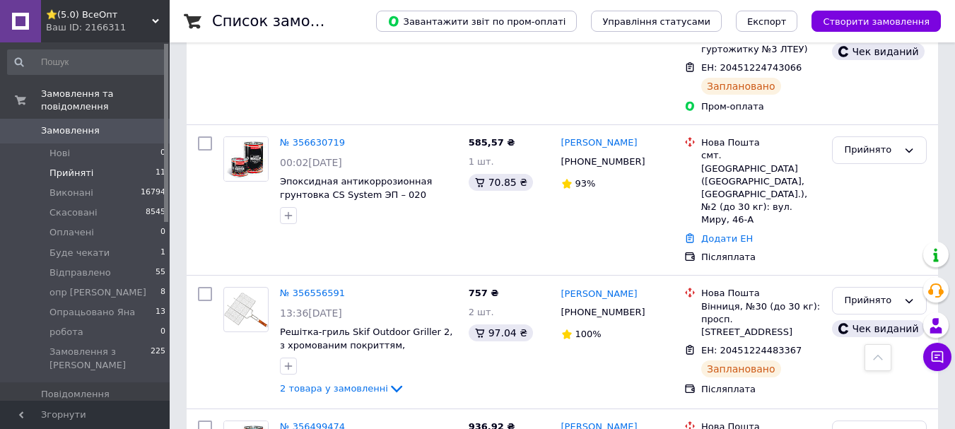
scroll to position [1462, 0]
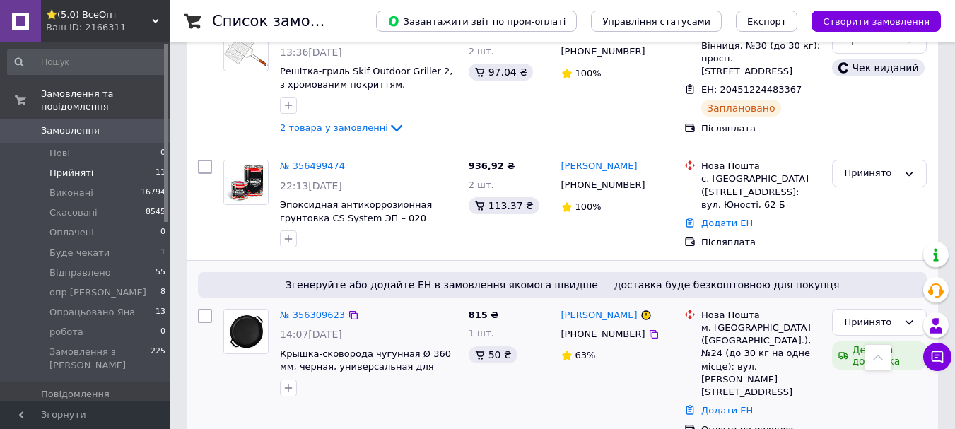
click at [319, 309] on link "№ 356309623" at bounding box center [312, 314] width 65 height 11
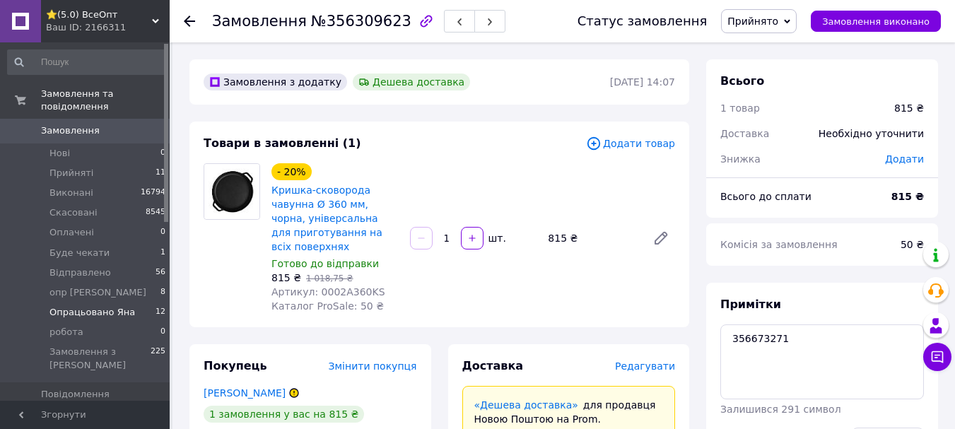
click at [81, 306] on span "Опрацьовано Яна" at bounding box center [91, 312] width 85 height 13
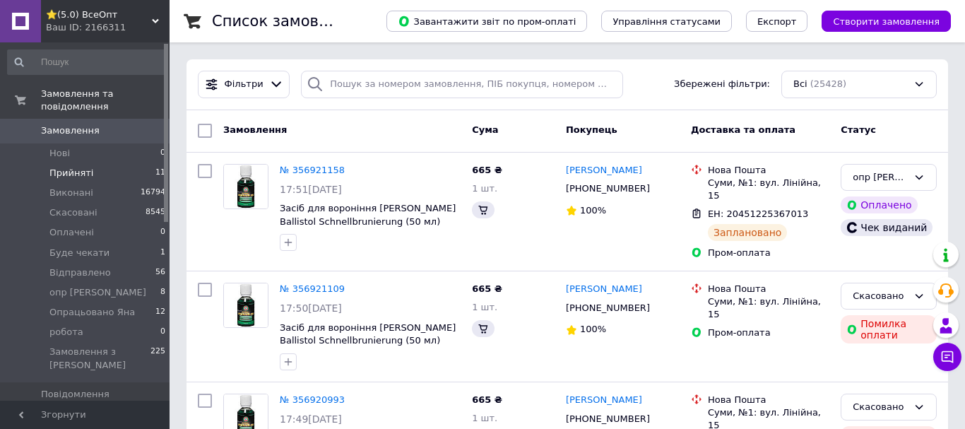
click at [76, 167] on span "Прийняті" at bounding box center [71, 173] width 44 height 13
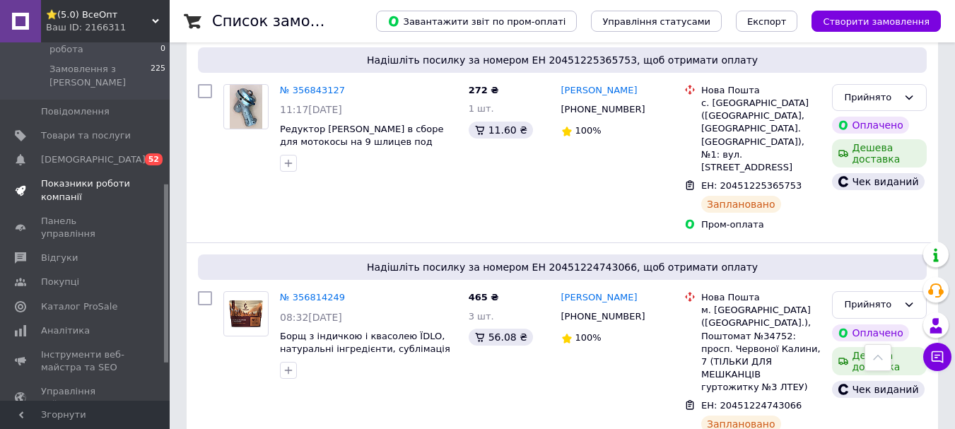
scroll to position [826, 0]
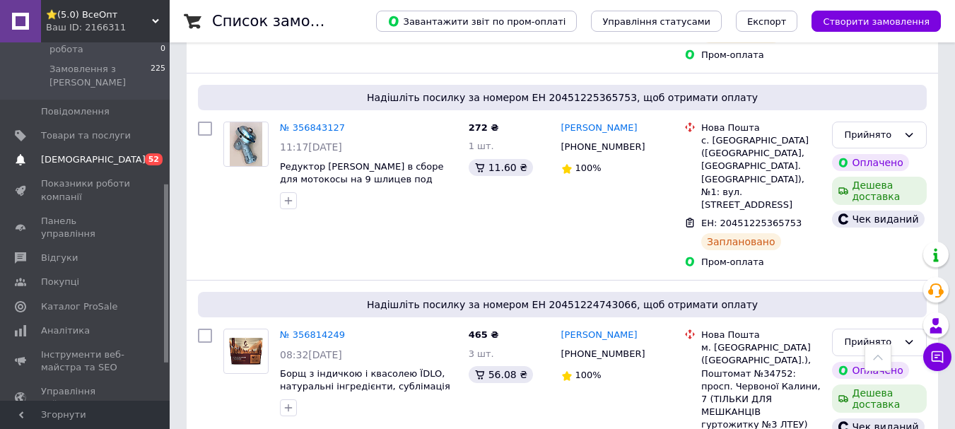
click at [63, 153] on span "[DEMOGRAPHIC_DATA]" at bounding box center [93, 159] width 105 height 13
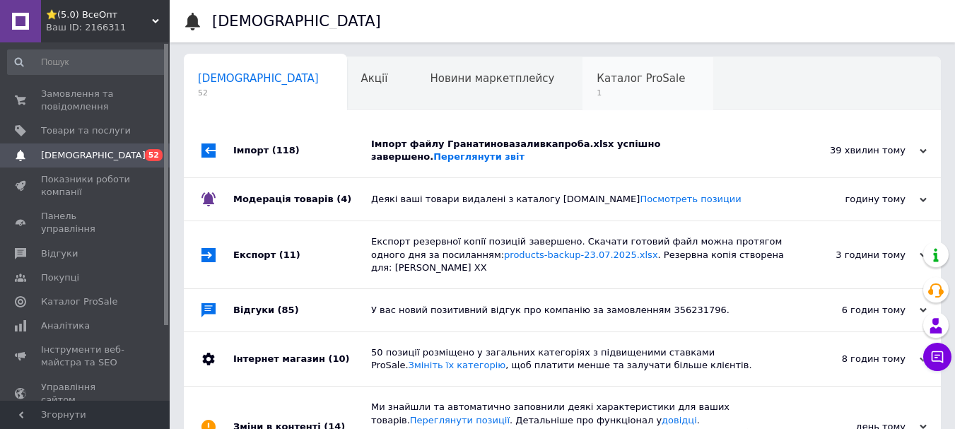
click at [596, 81] on span "Каталог ProSale" at bounding box center [640, 78] width 88 height 13
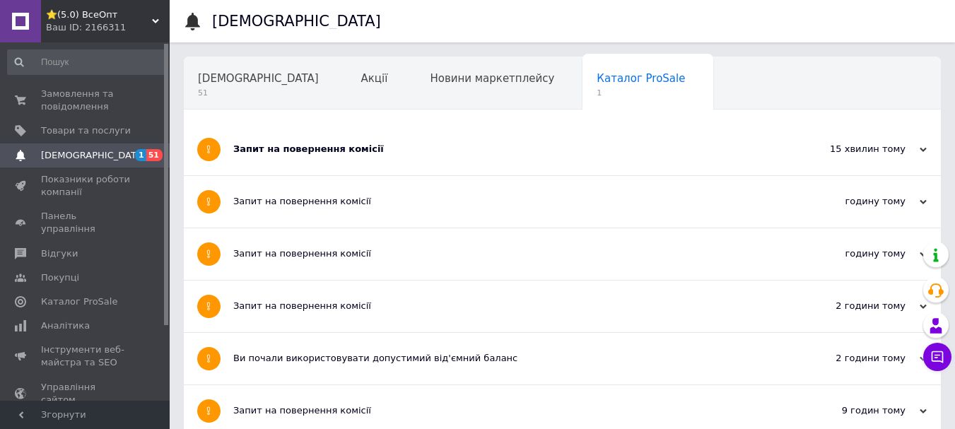
click at [302, 146] on div "Запит на повернення комісії" at bounding box center [509, 149] width 552 height 13
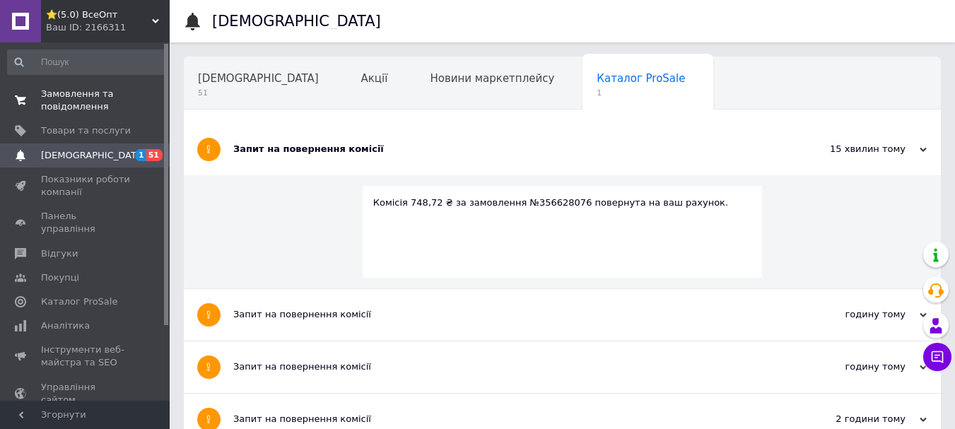
click at [63, 106] on span "Замовлення та повідомлення" at bounding box center [86, 100] width 90 height 25
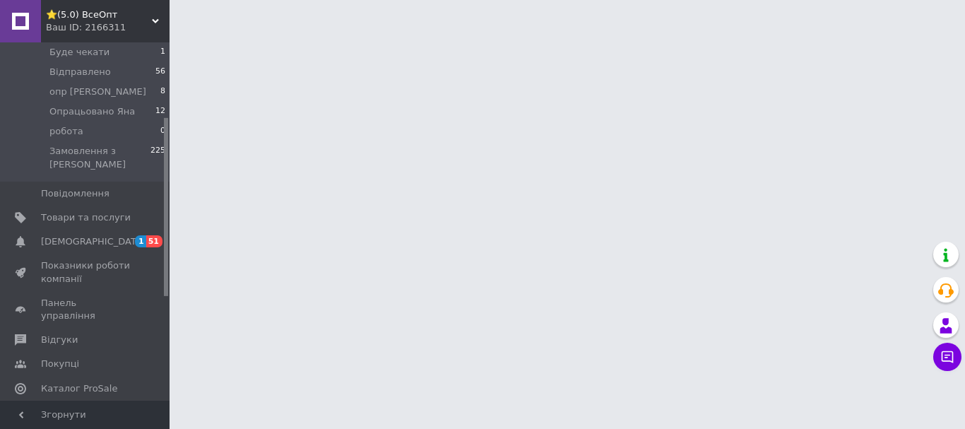
scroll to position [212, 0]
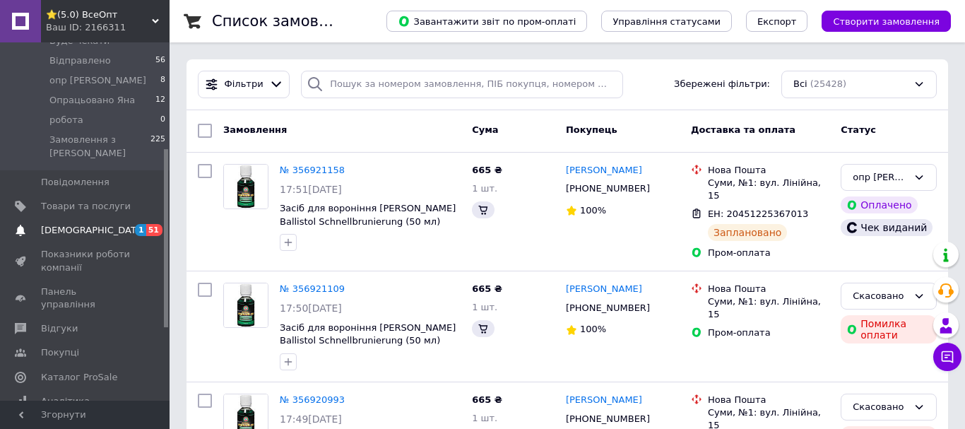
click at [71, 224] on span "[DEMOGRAPHIC_DATA]" at bounding box center [93, 230] width 105 height 13
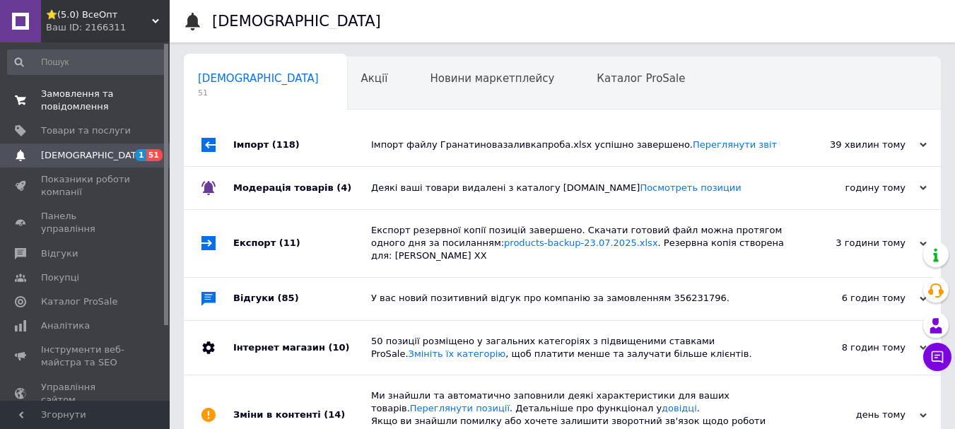
click at [78, 95] on span "Замовлення та повідомлення" at bounding box center [86, 100] width 90 height 25
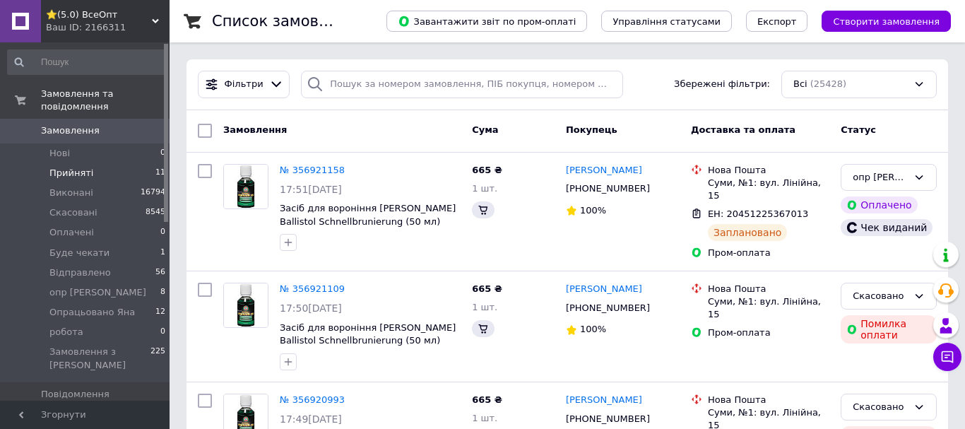
click at [67, 167] on span "Прийняті" at bounding box center [71, 173] width 44 height 13
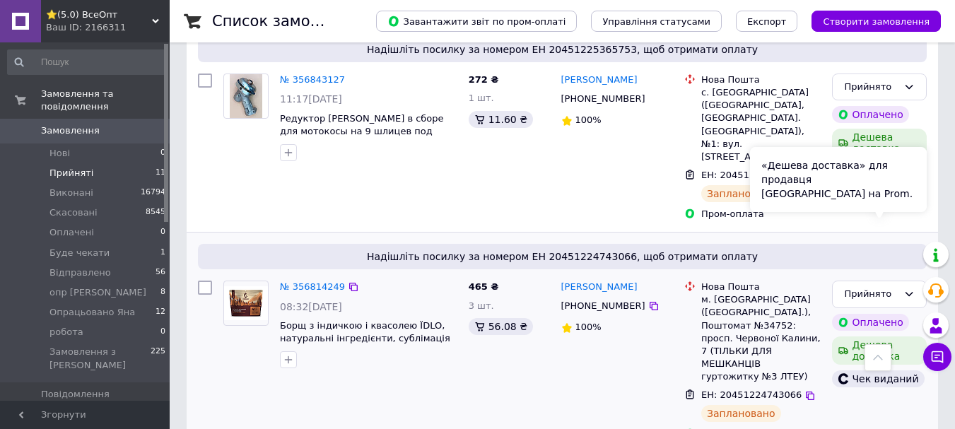
scroll to position [897, 0]
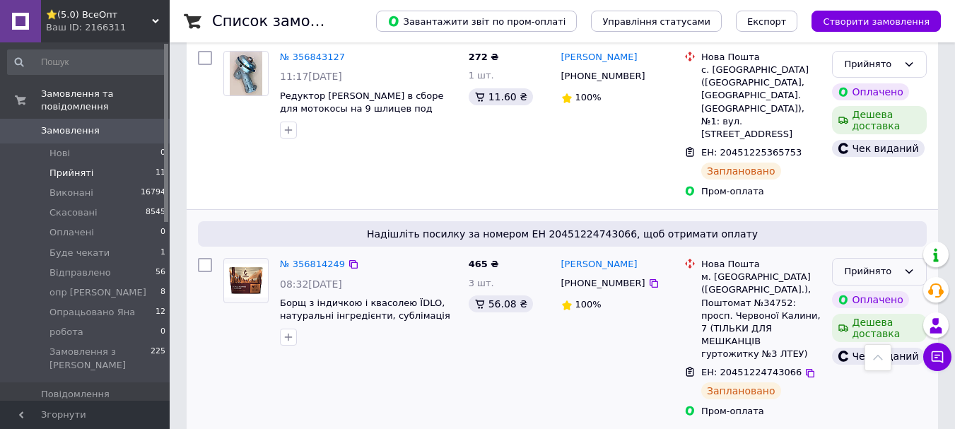
click at [909, 266] on icon at bounding box center [908, 271] width 11 height 11
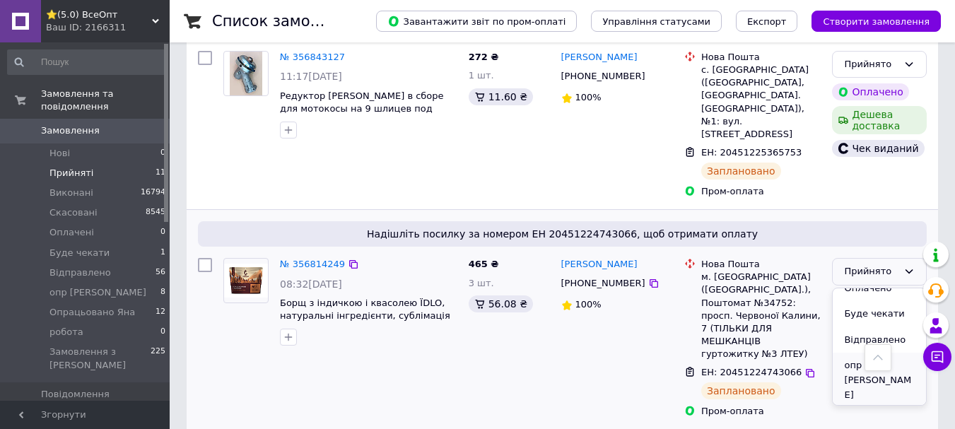
scroll to position [71, 0]
click at [870, 321] on li "Відправлено" at bounding box center [878, 334] width 93 height 26
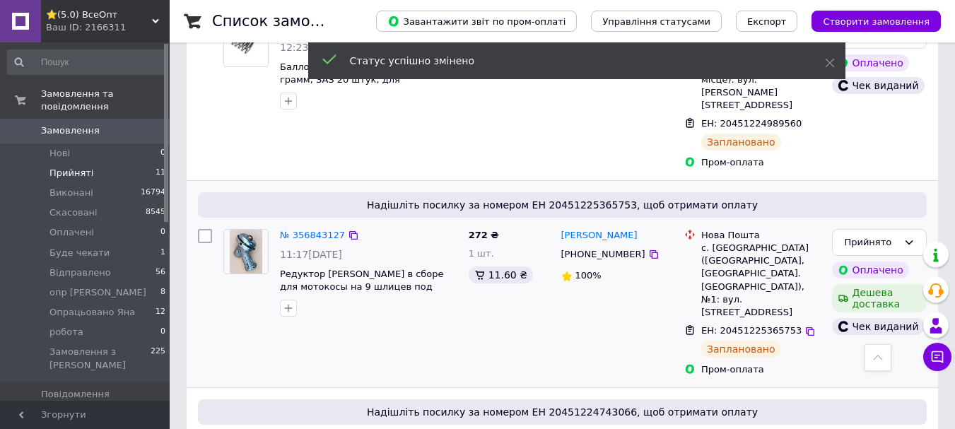
scroll to position [755, 0]
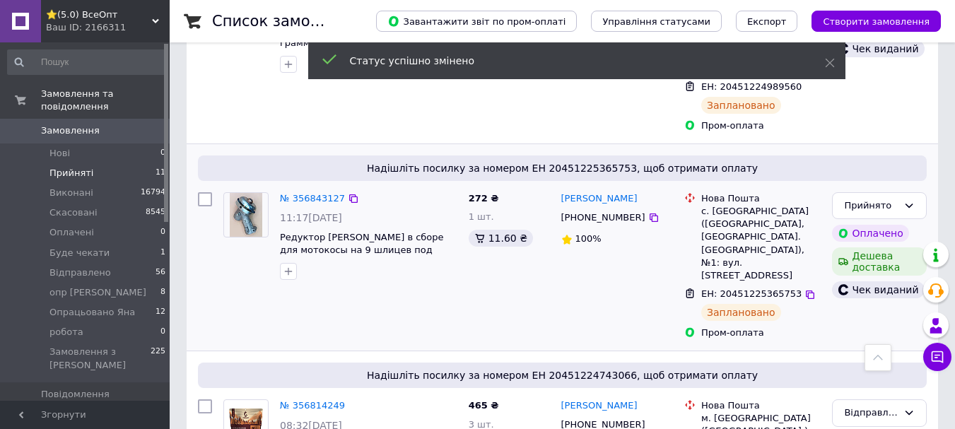
click at [916, 192] on div "Прийнято" at bounding box center [879, 206] width 95 height 28
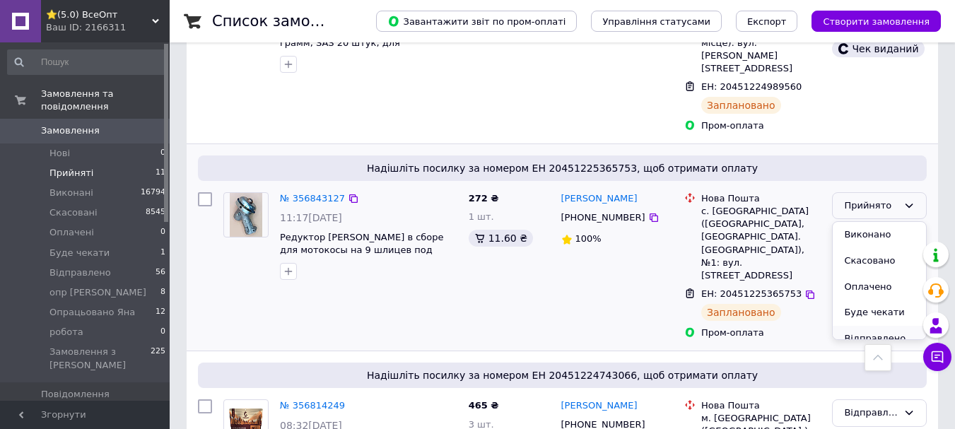
click at [867, 326] on li "Відправлено" at bounding box center [878, 339] width 93 height 26
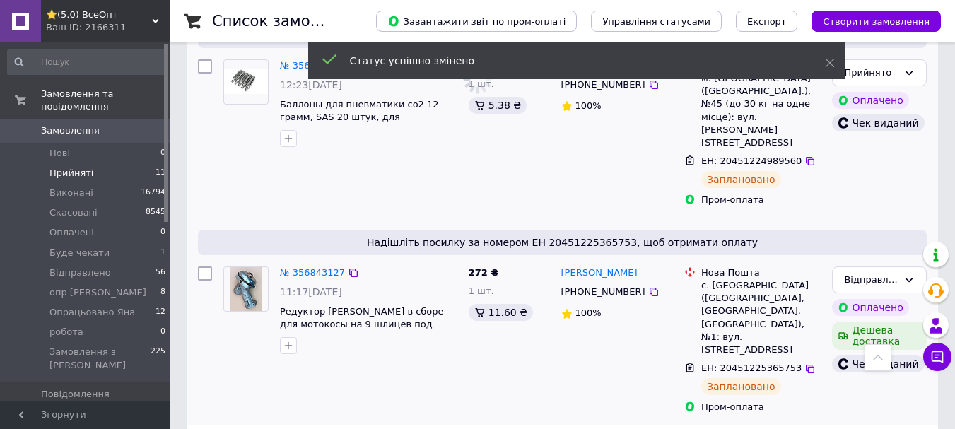
scroll to position [543, 0]
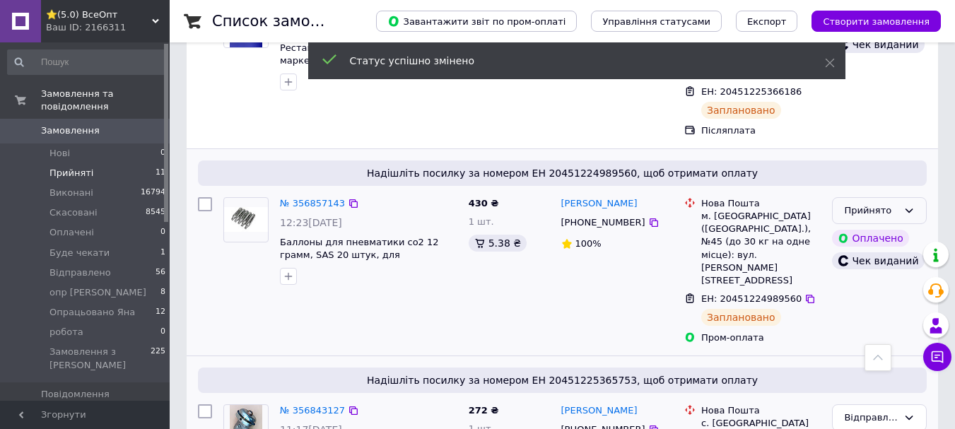
click at [914, 197] on div "Прийнято" at bounding box center [879, 211] width 95 height 28
click at [877, 260] on li "Відправлено" at bounding box center [878, 273] width 93 height 26
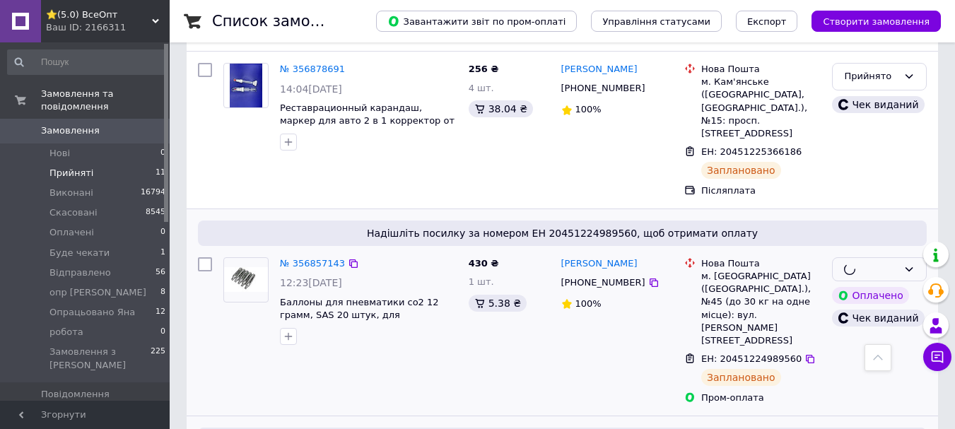
scroll to position [402, 0]
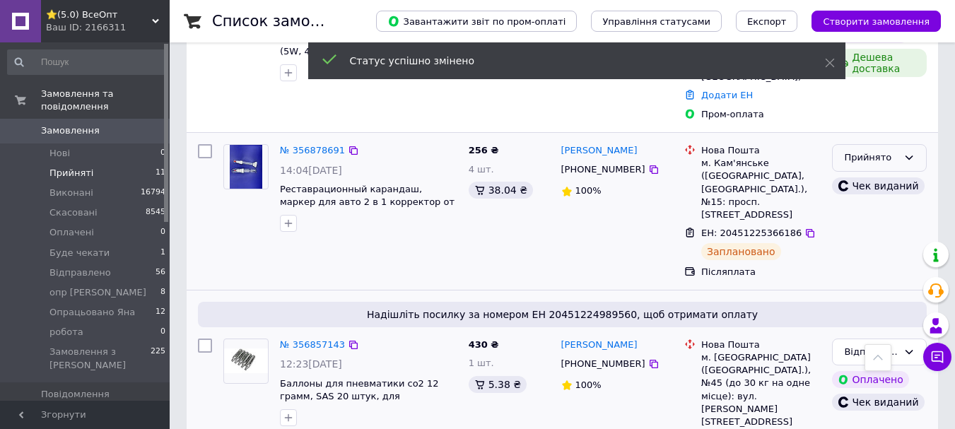
click at [904, 152] on icon at bounding box center [908, 157] width 11 height 11
click at [881, 207] on li "Відправлено" at bounding box center [878, 220] width 93 height 26
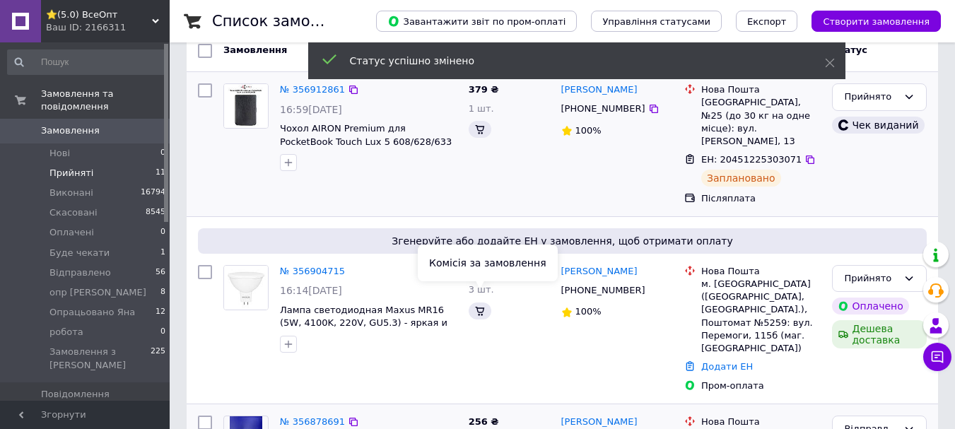
scroll to position [49, 0]
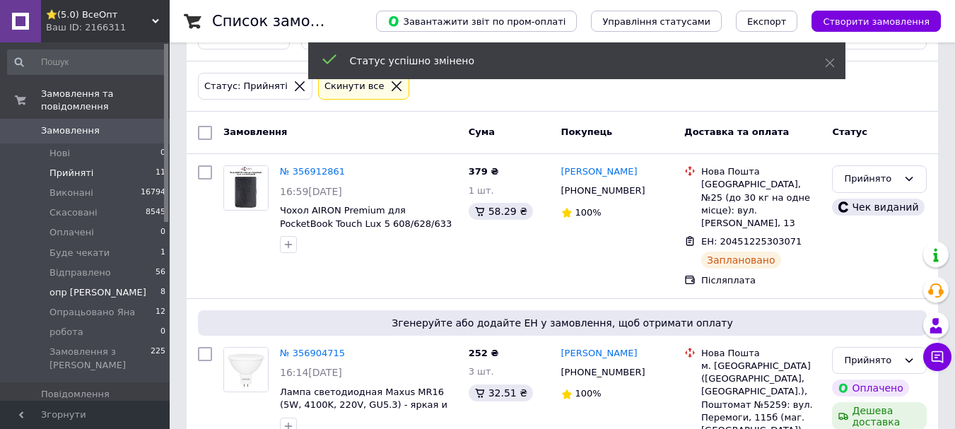
click at [71, 286] on span "опр [PERSON_NAME]" at bounding box center [97, 292] width 97 height 13
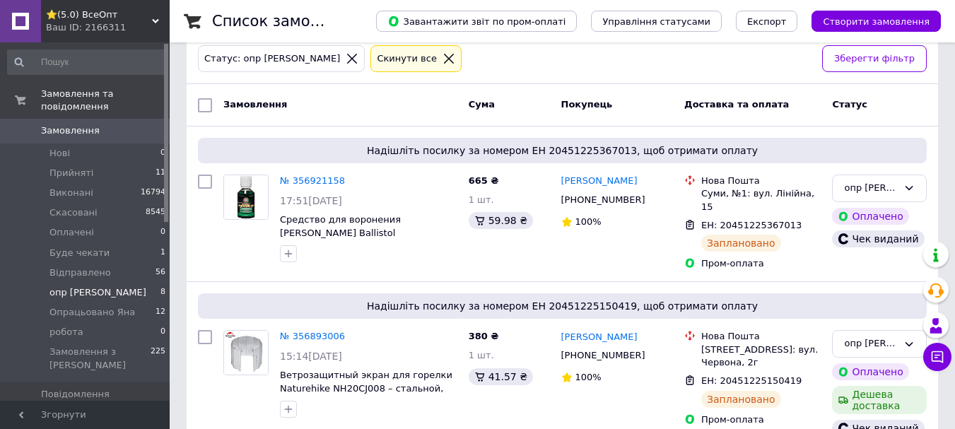
scroll to position [71, 0]
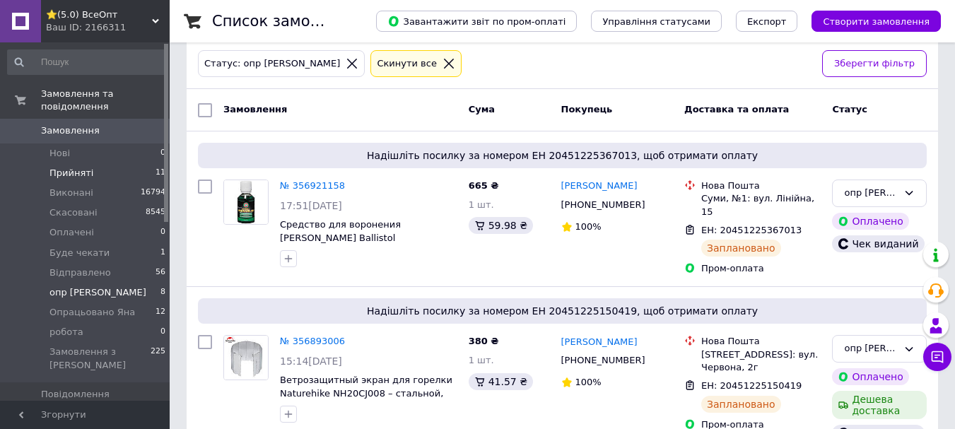
click at [72, 167] on span "Прийняті" at bounding box center [71, 173] width 44 height 13
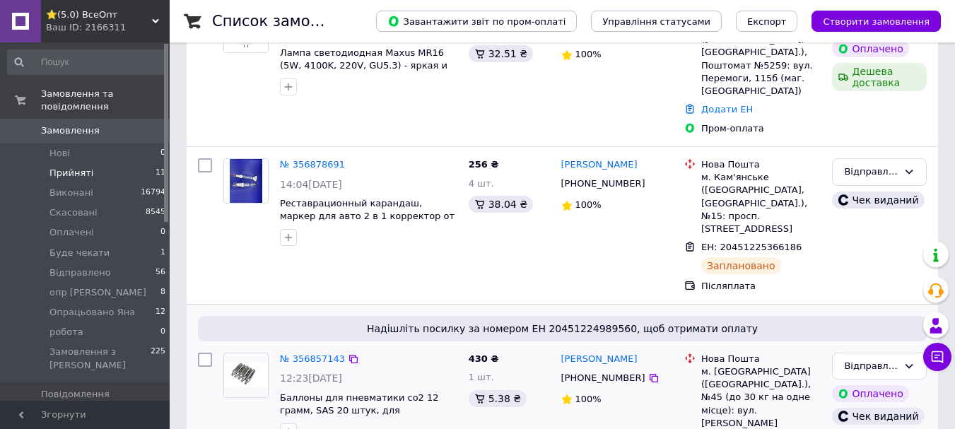
scroll to position [424, 0]
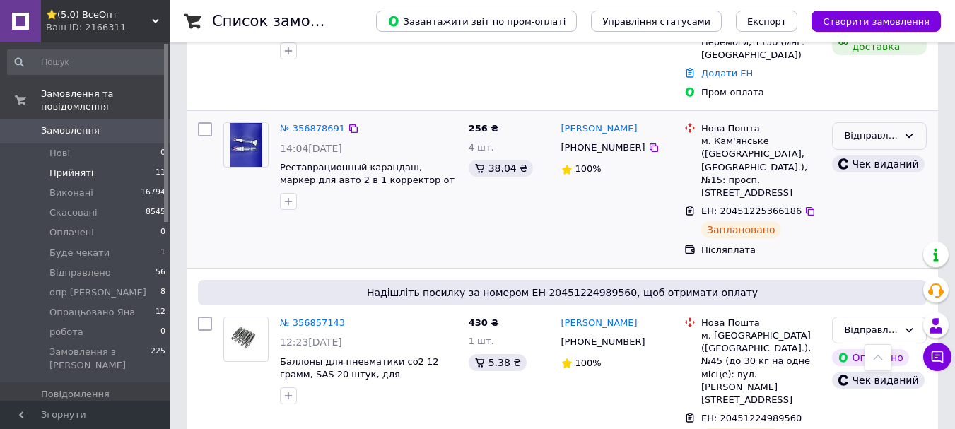
click at [915, 122] on div "Відправлено" at bounding box center [879, 136] width 95 height 28
click at [564, 201] on div "[PERSON_NAME] [PHONE_NUMBER] 100%" at bounding box center [617, 190] width 124 height 146
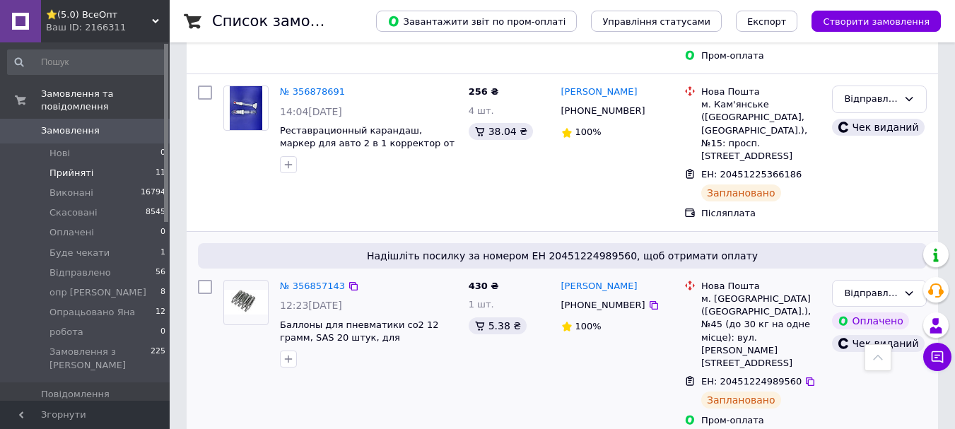
scroll to position [565, 0]
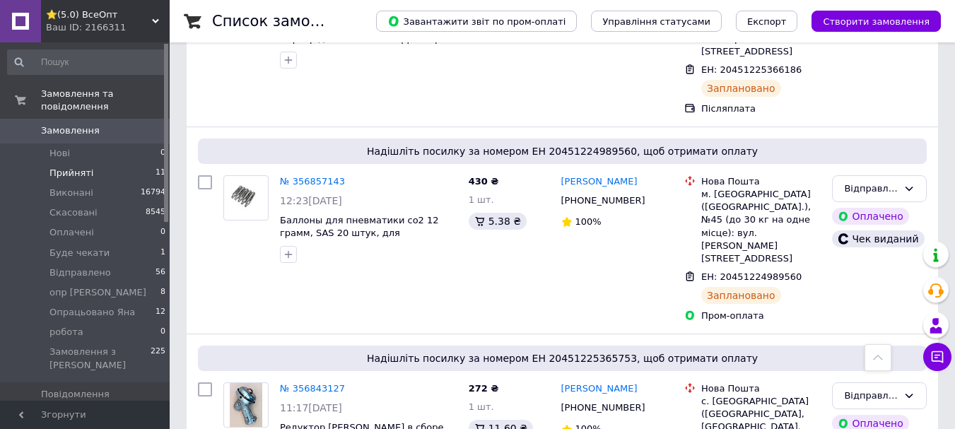
click at [63, 167] on span "Прийняті" at bounding box center [71, 173] width 44 height 13
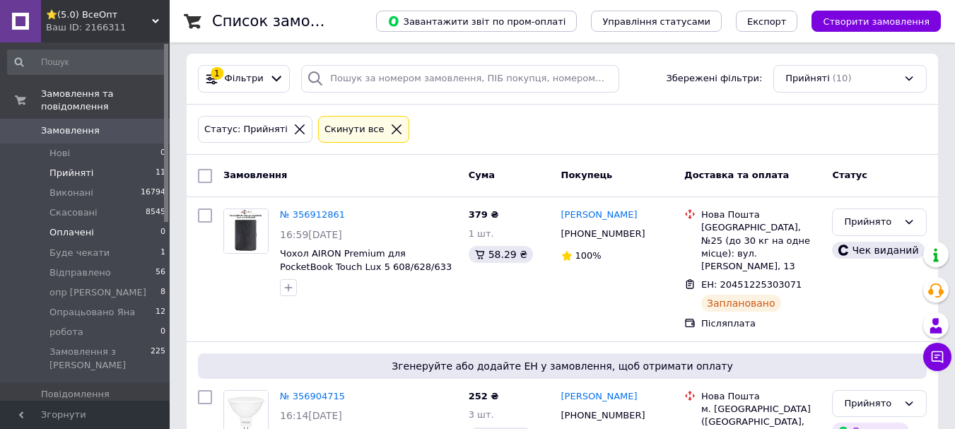
scroll to position [0, 0]
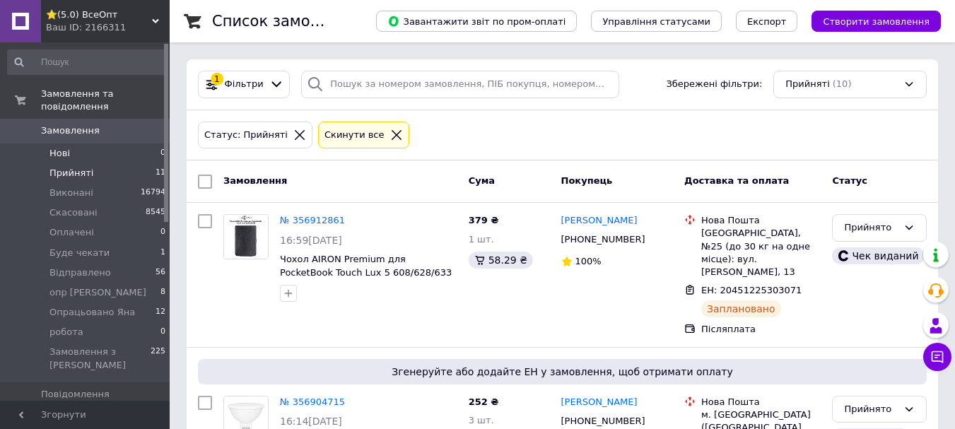
click at [58, 147] on span "Нові" at bounding box center [59, 153] width 20 height 13
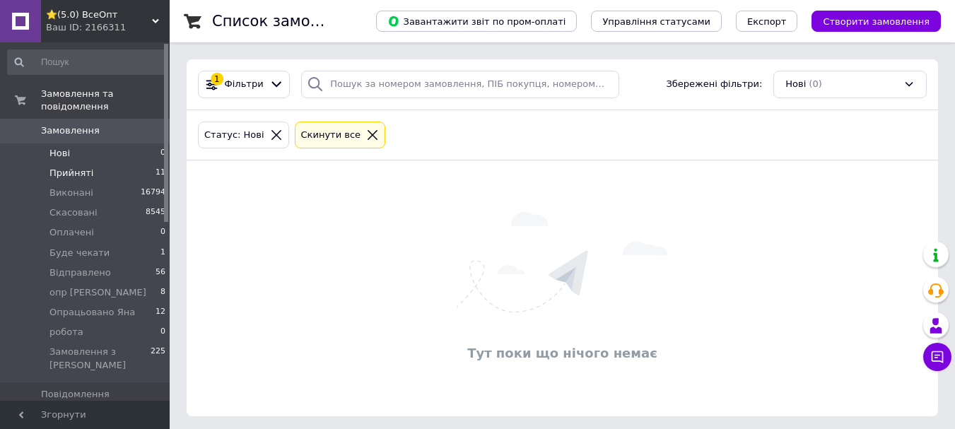
click at [67, 167] on span "Прийняті" at bounding box center [71, 173] width 44 height 13
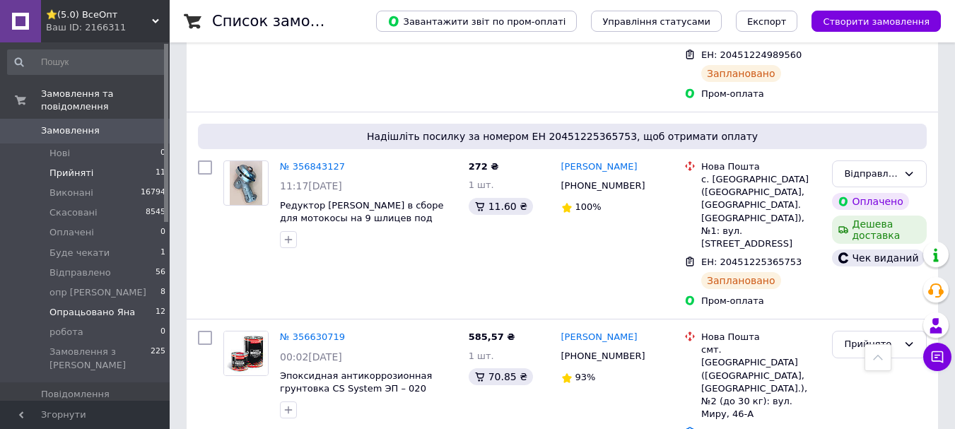
scroll to position [773, 0]
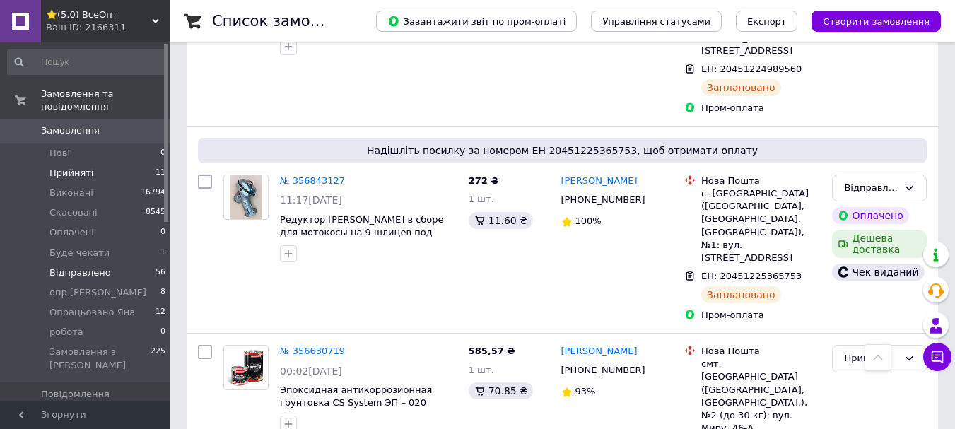
click at [80, 266] on span "Відправлено" at bounding box center [79, 272] width 61 height 13
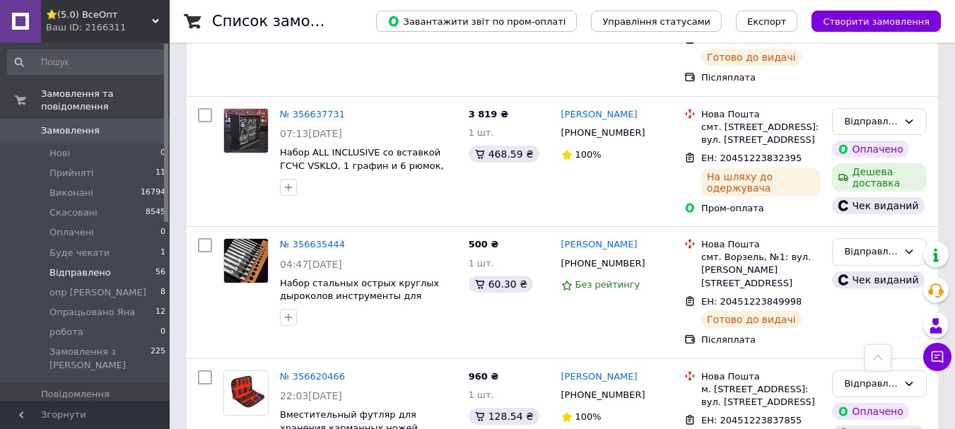
scroll to position [2685, 0]
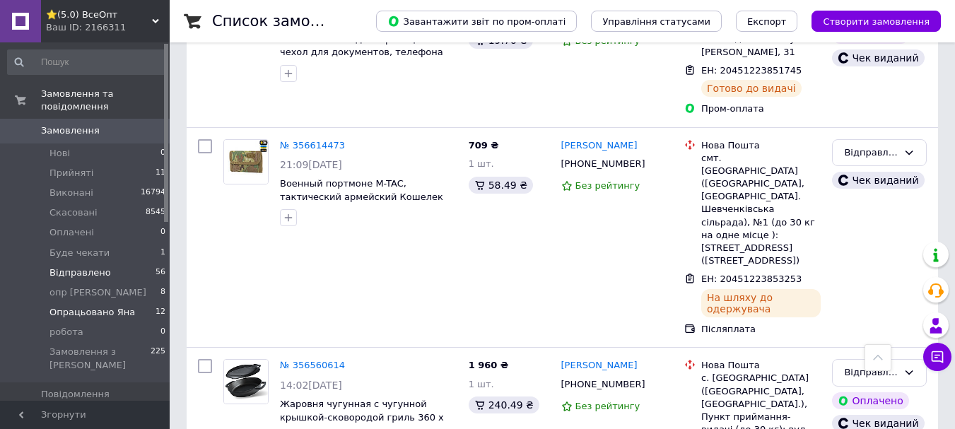
click at [74, 306] on span "Опрацьовано Яна" at bounding box center [91, 312] width 85 height 13
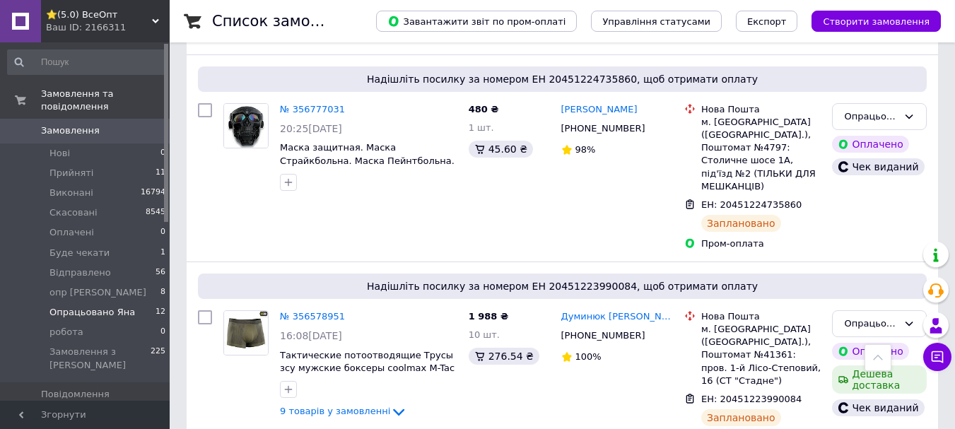
scroll to position [1472, 0]
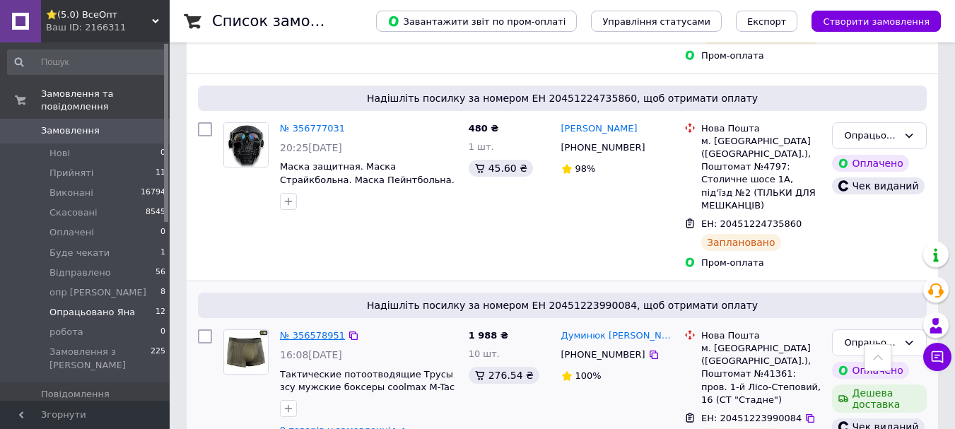
click at [307, 330] on link "№ 356578951" at bounding box center [312, 335] width 65 height 11
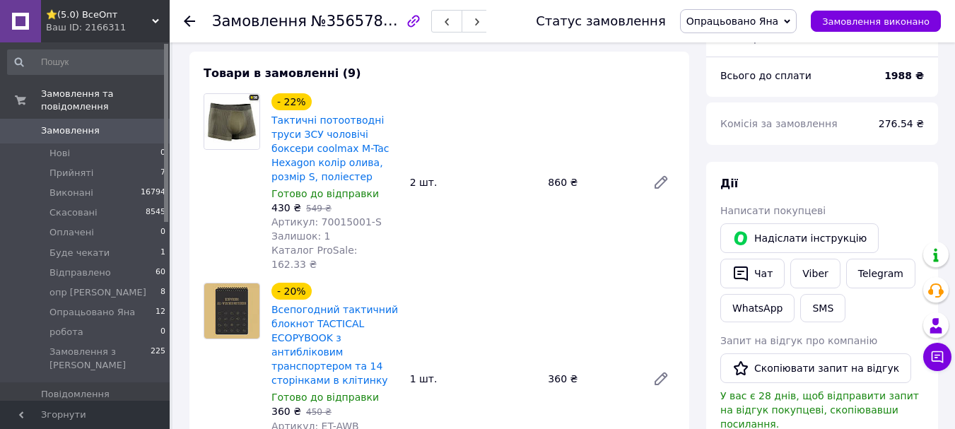
scroll to position [495, 0]
